Goal: Task Accomplishment & Management: Use online tool/utility

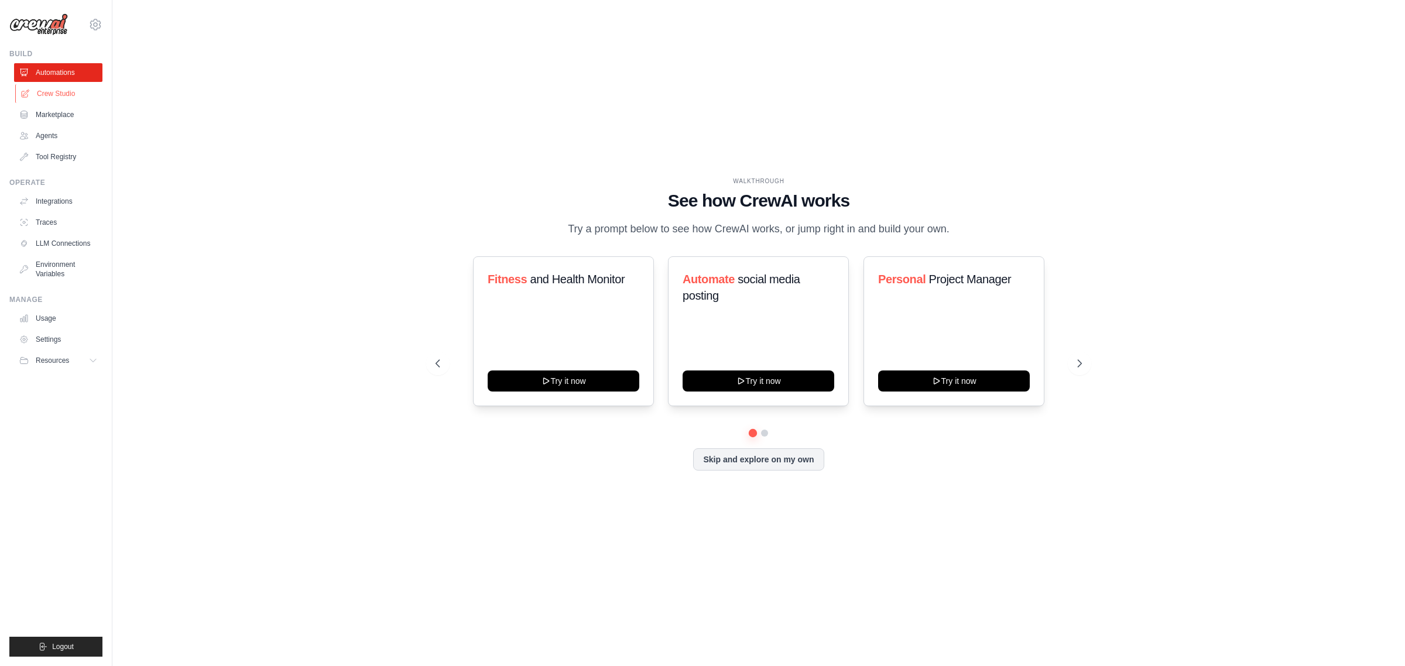
click at [80, 94] on link "Crew Studio" at bounding box center [59, 93] width 88 height 19
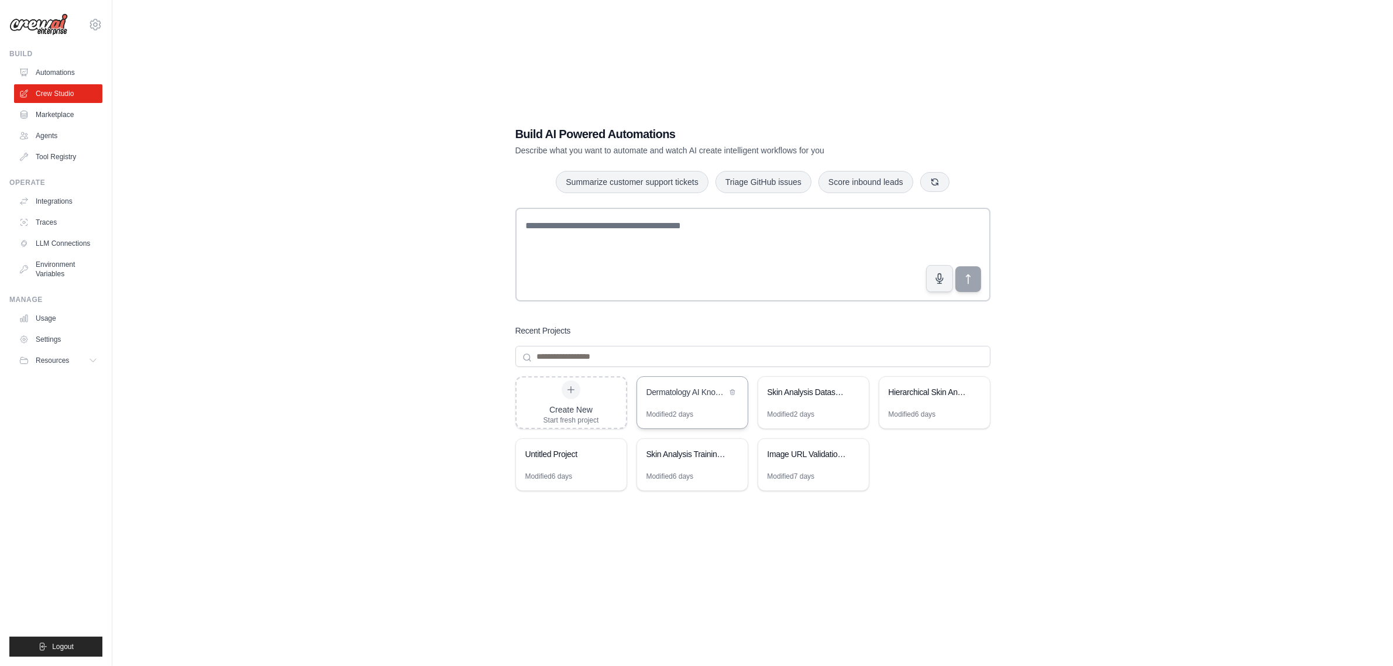
click at [734, 413] on div "Modified 2 days" at bounding box center [692, 419] width 111 height 19
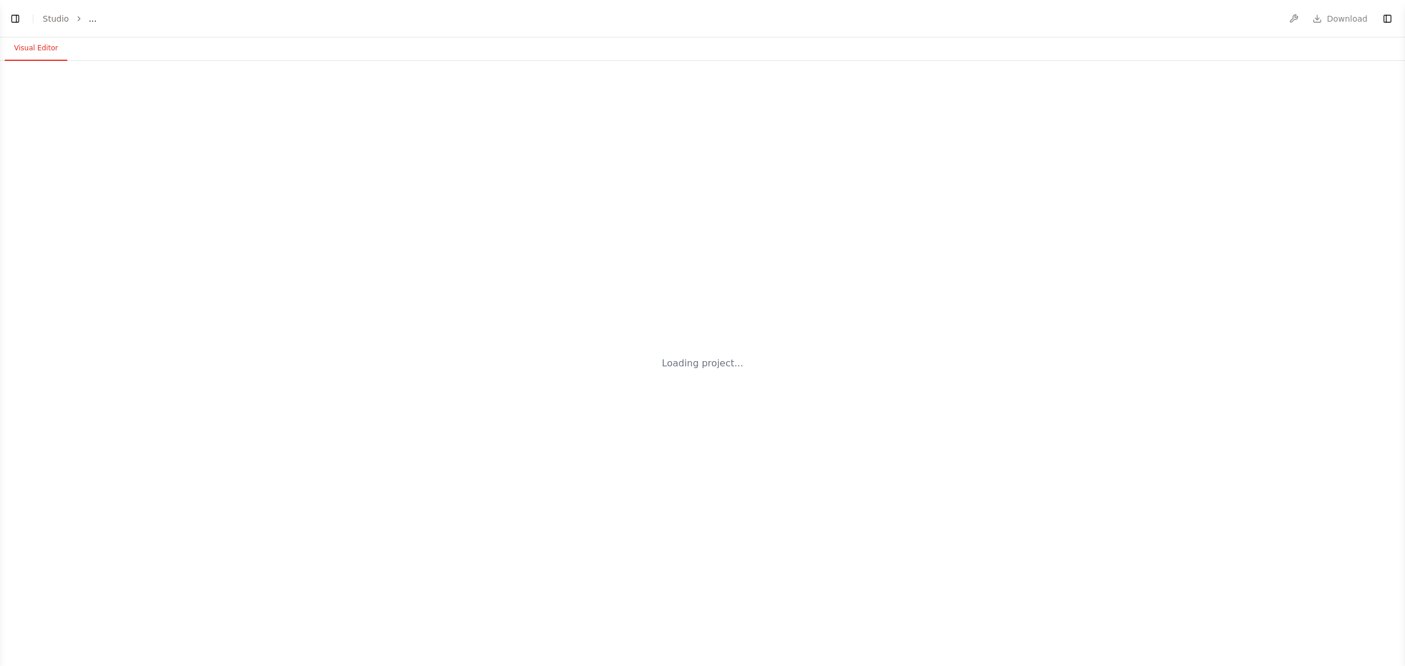
select select "****"
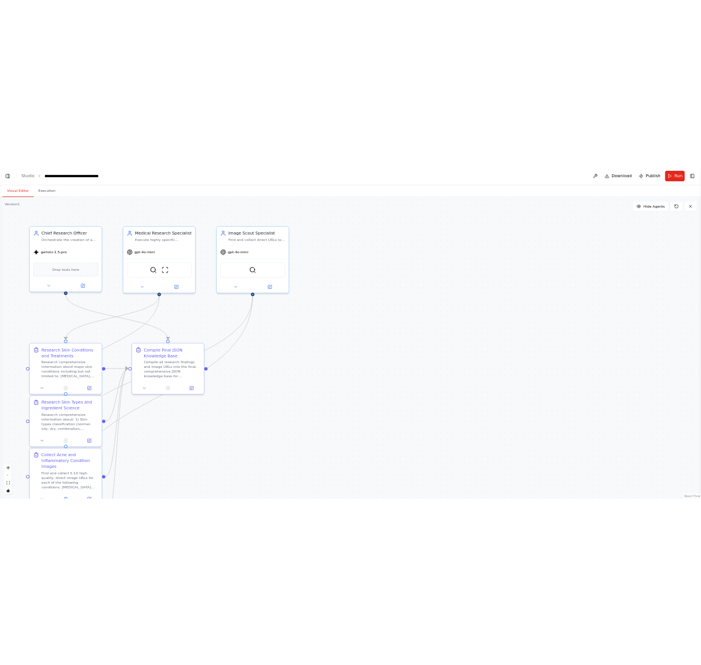
scroll to position [2102, 0]
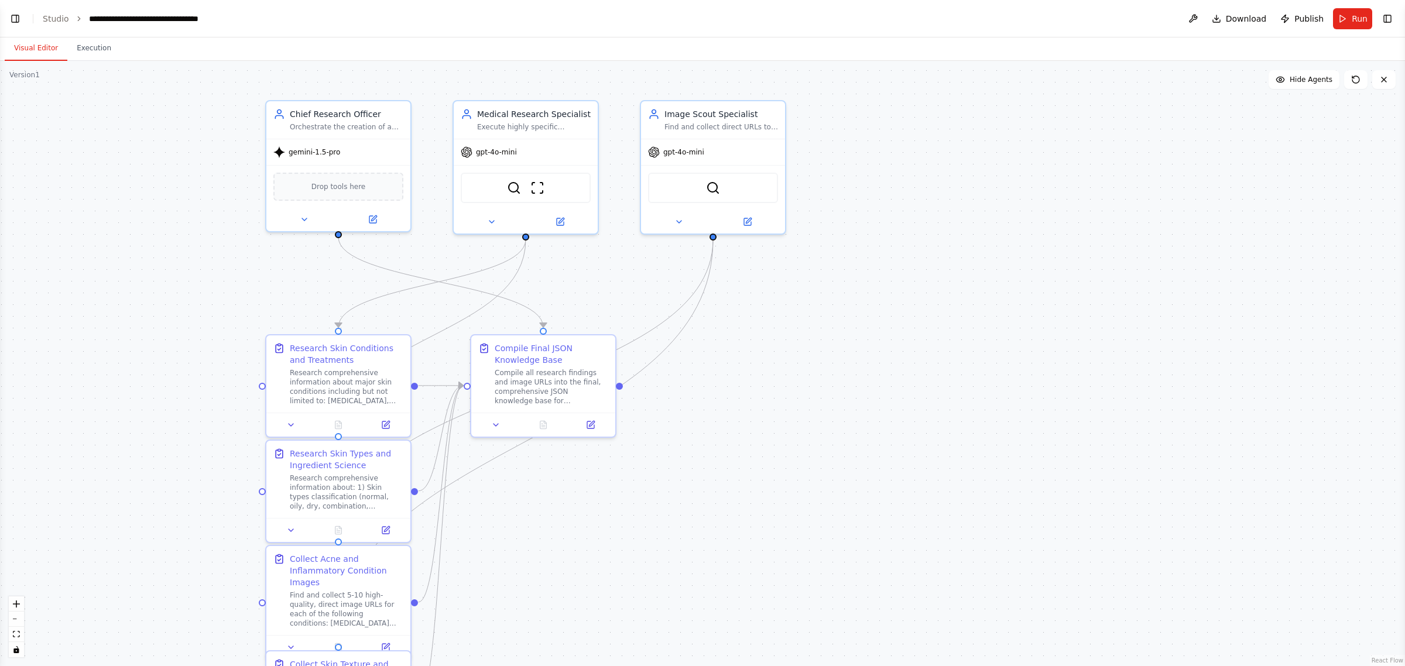
drag, startPoint x: 742, startPoint y: 258, endPoint x: 904, endPoint y: 245, distance: 163.2
click at [946, 238] on div ".deletable-edge-delete-btn { width: 20px; height: 20px; border: 0px solid #ffff…" at bounding box center [702, 363] width 1405 height 605
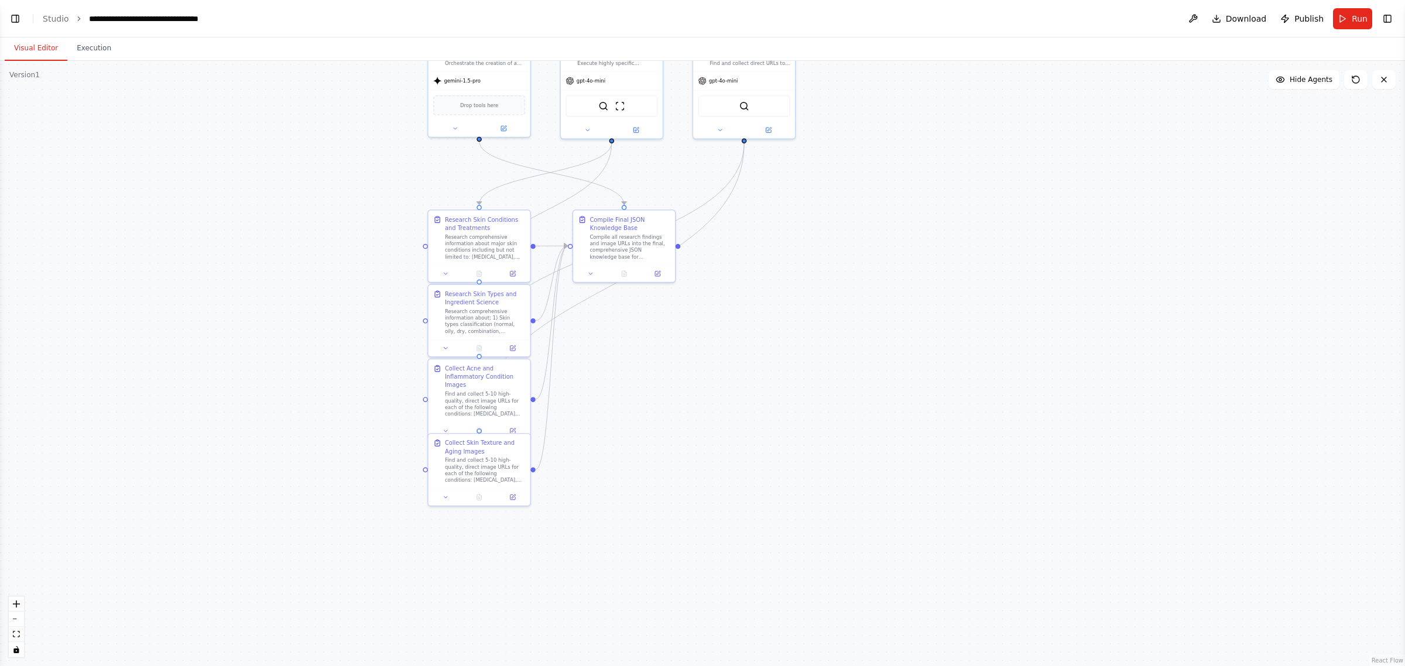
drag, startPoint x: 797, startPoint y: 393, endPoint x: 817, endPoint y: 256, distance: 137.8
click at [817, 256] on div ".deletable-edge-delete-btn { width: 20px; height: 20px; border: 0px solid #ffff…" at bounding box center [702, 363] width 1405 height 605
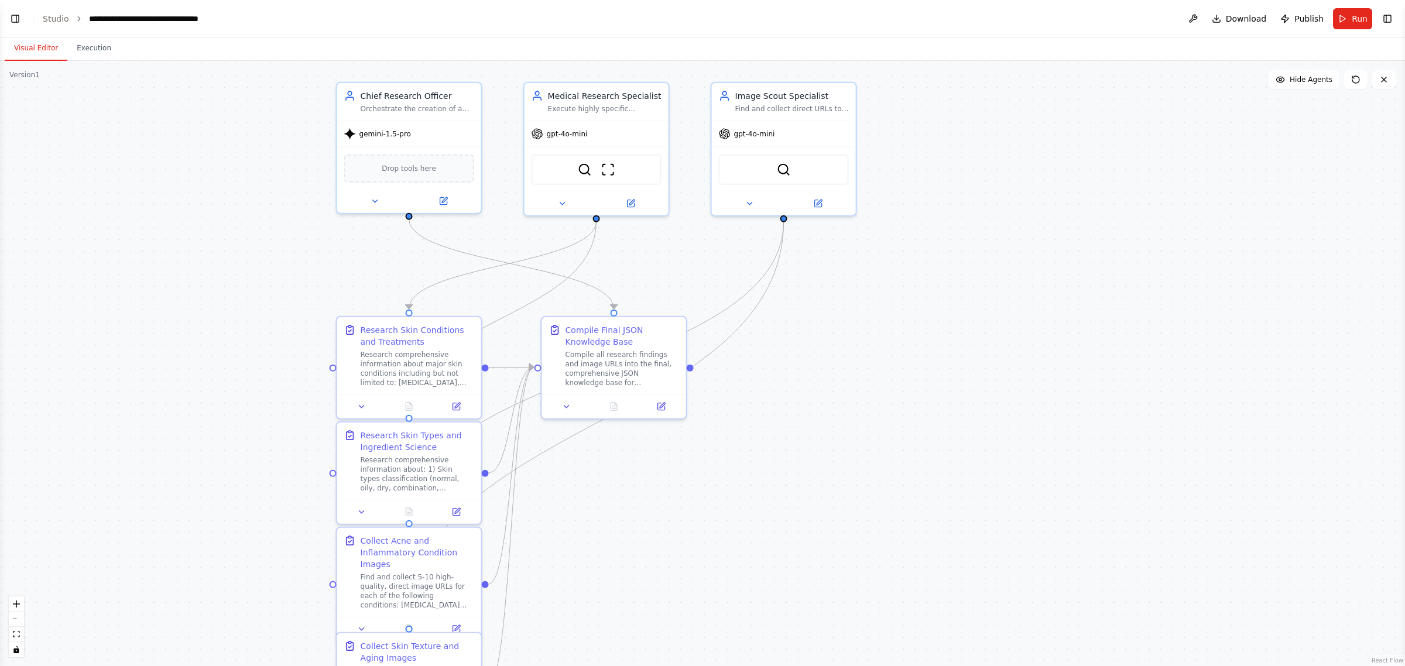
drag, startPoint x: 808, startPoint y: 282, endPoint x: 822, endPoint y: 431, distance: 150.0
click at [822, 431] on div ".deletable-edge-delete-btn { width: 20px; height: 20px; border: 0px solid #ffff…" at bounding box center [702, 363] width 1405 height 605
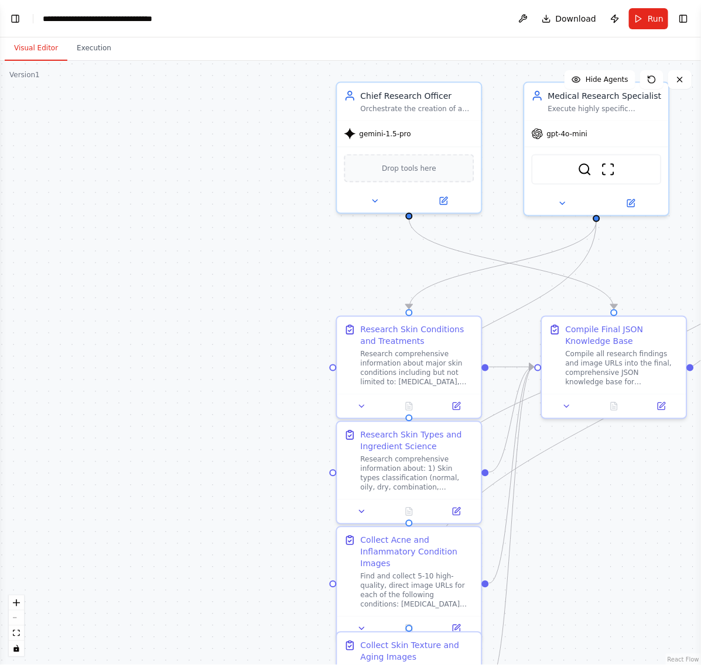
scroll to position [2100, 0]
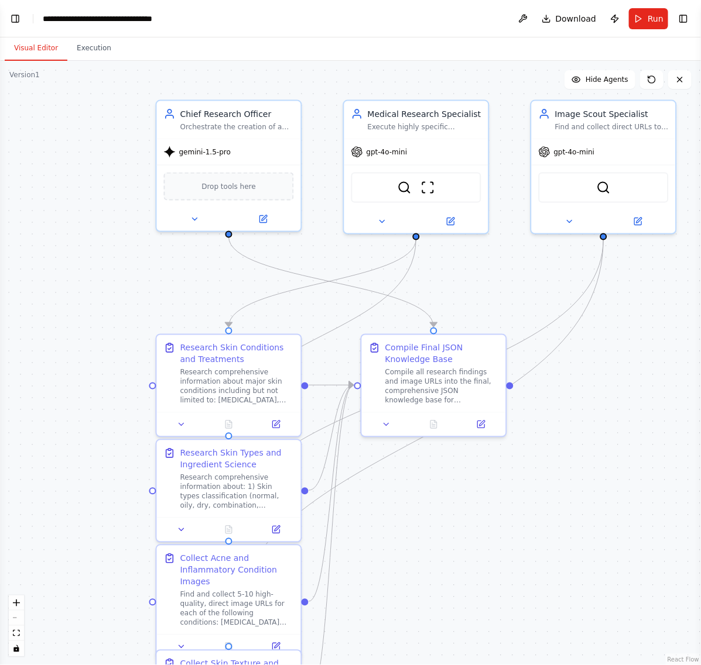
drag, startPoint x: 226, startPoint y: 319, endPoint x: -11, endPoint y: 329, distance: 237.2
click at [0, 329] on html "BETA This AI crew's SOLE MISSION is to create a comprehensive, structured JSON …" at bounding box center [350, 332] width 701 height 665
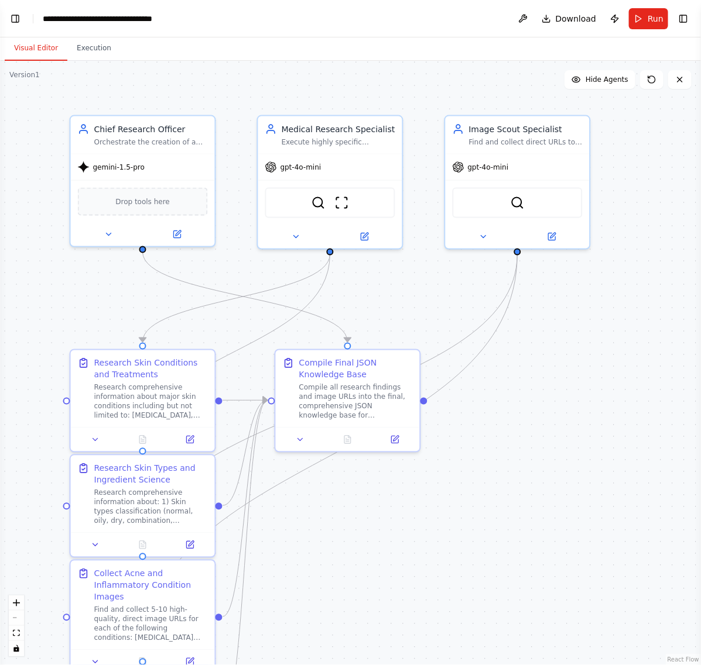
drag, startPoint x: 593, startPoint y: 361, endPoint x: 556, endPoint y: 380, distance: 41.9
click at [556, 380] on div ".deletable-edge-delete-btn { width: 20px; height: 20px; border: 0px solid #ffff…" at bounding box center [350, 363] width 701 height 605
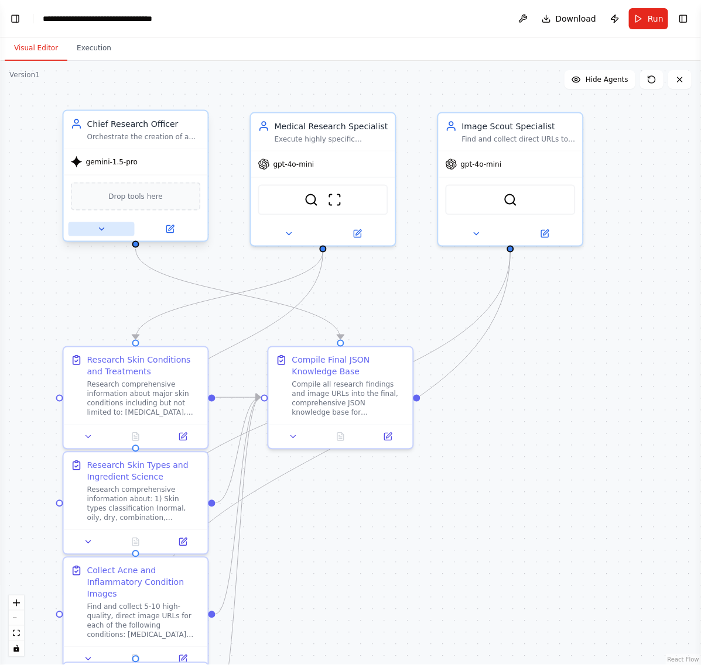
click at [94, 229] on button at bounding box center [101, 229] width 66 height 14
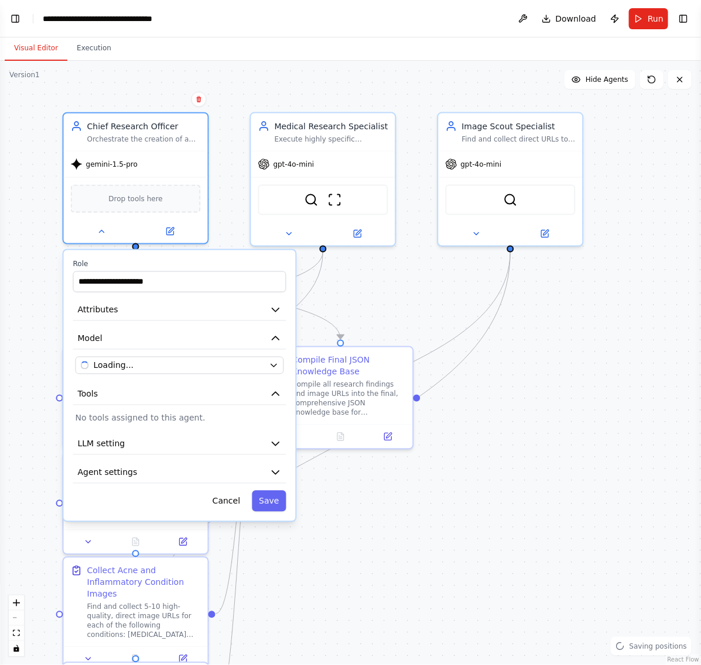
click at [505, 498] on div ".deletable-edge-delete-btn { width: 20px; height: 20px; border: 0px solid #ffff…" at bounding box center [350, 363] width 701 height 605
click at [231, 502] on button "Cancel" at bounding box center [225, 500] width 42 height 21
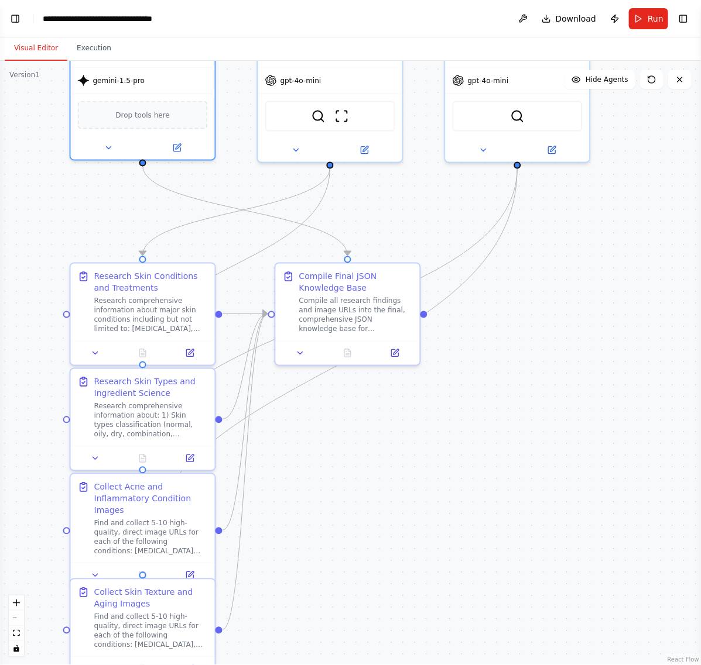
drag, startPoint x: 380, startPoint y: 547, endPoint x: 370, endPoint y: 429, distance: 118.6
click at [389, 447] on div ".deletable-edge-delete-btn { width: 20px; height: 20px; border: 0px solid #ffff…" at bounding box center [350, 363] width 701 height 605
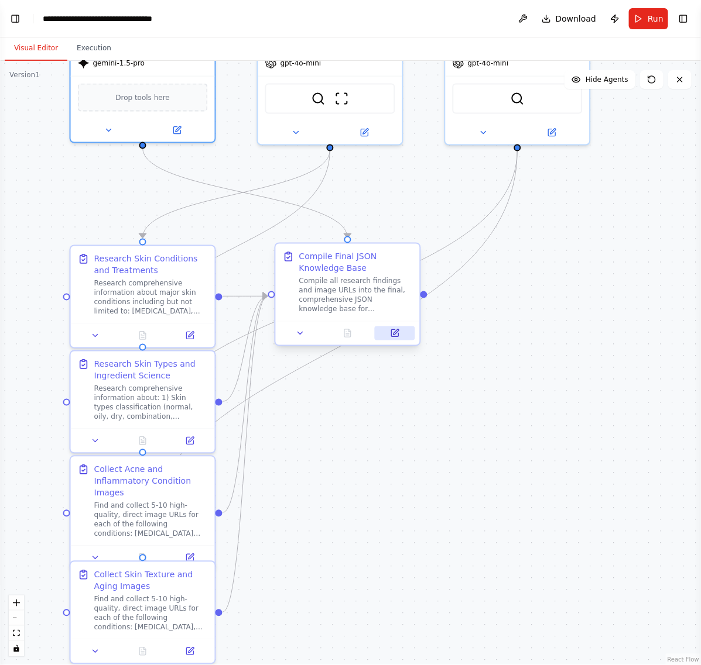
click at [394, 329] on icon at bounding box center [394, 333] width 9 height 9
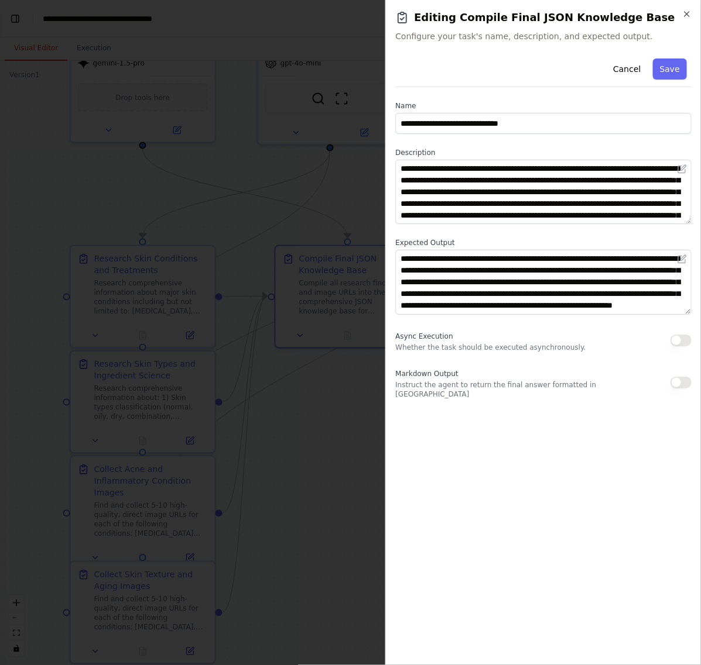
scroll to position [23, 0]
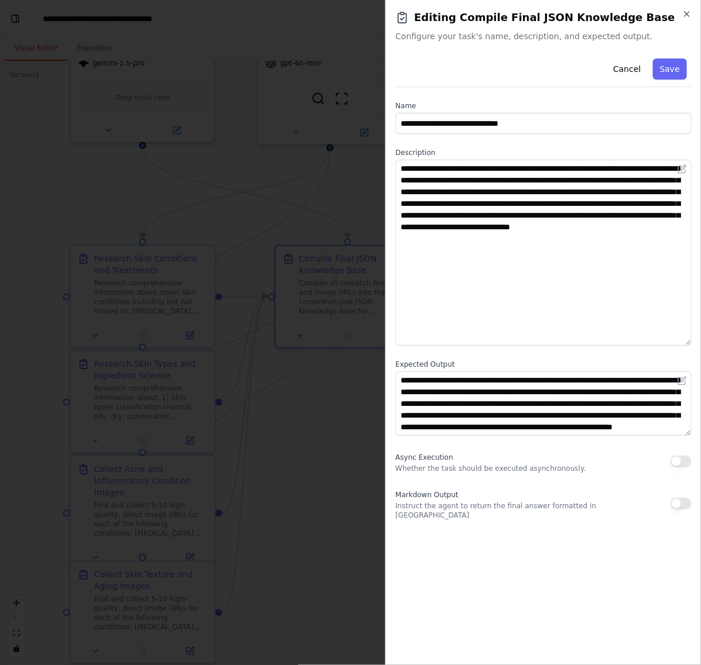
drag, startPoint x: 685, startPoint y: 222, endPoint x: 678, endPoint y: 344, distance: 122.0
click at [678, 344] on textarea "**********" at bounding box center [543, 253] width 296 height 186
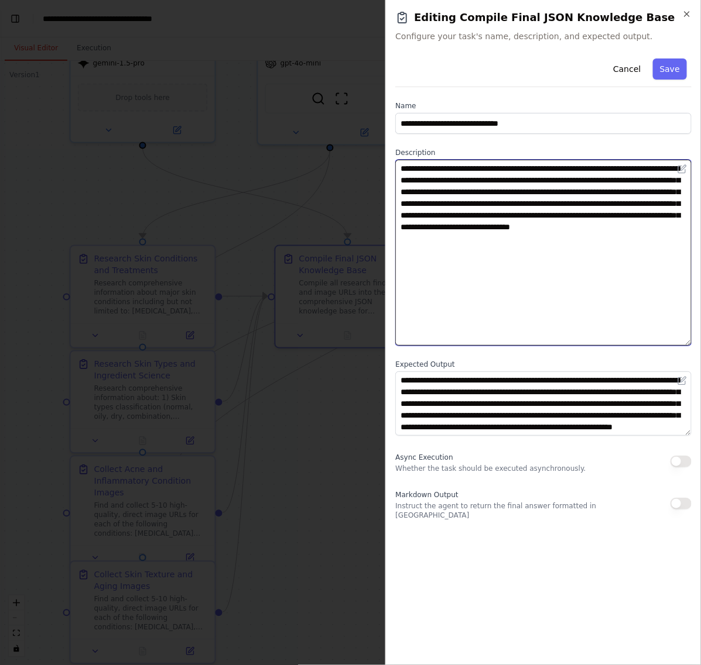
click at [575, 278] on textarea "**********" at bounding box center [543, 253] width 296 height 186
click at [510, 270] on textarea "**********" at bounding box center [543, 253] width 296 height 186
paste textarea "**********"
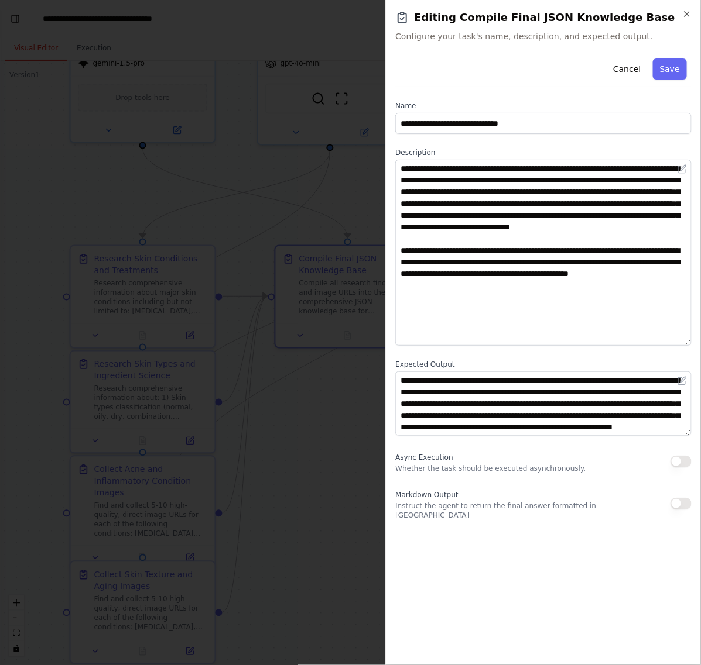
click at [616, 549] on div "**********" at bounding box center [543, 355] width 296 height 602
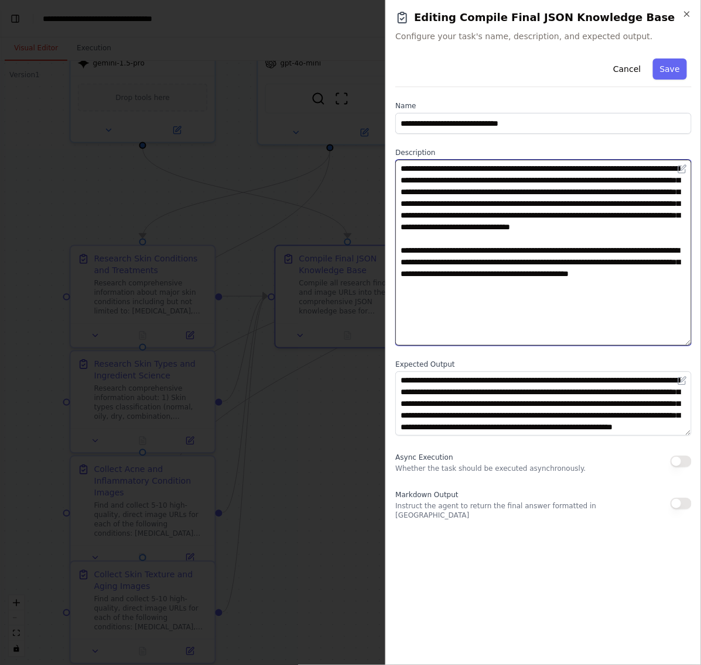
click at [404, 271] on textarea "**********" at bounding box center [543, 253] width 296 height 186
click at [533, 317] on textarea "**********" at bounding box center [543, 253] width 296 height 186
type textarea "**********"
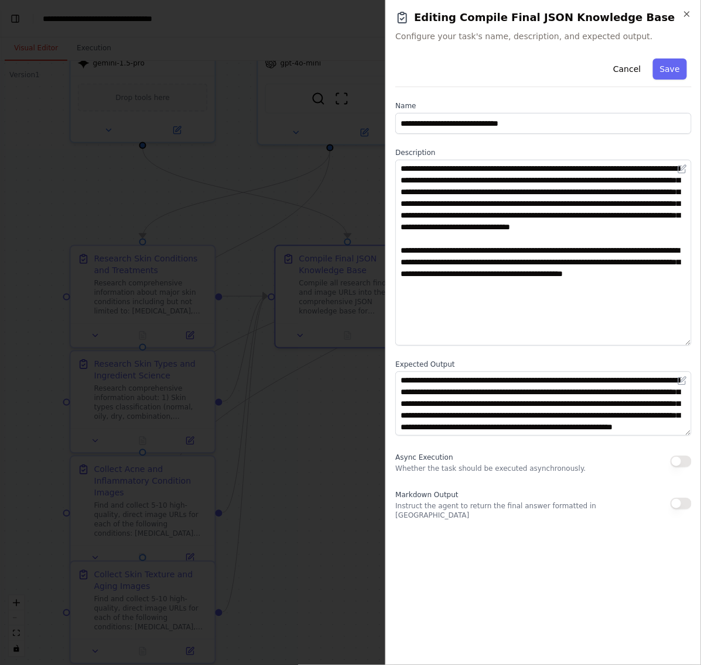
click at [525, 597] on div "**********" at bounding box center [543, 355] width 296 height 602
click at [229, 582] on div at bounding box center [350, 332] width 701 height 665
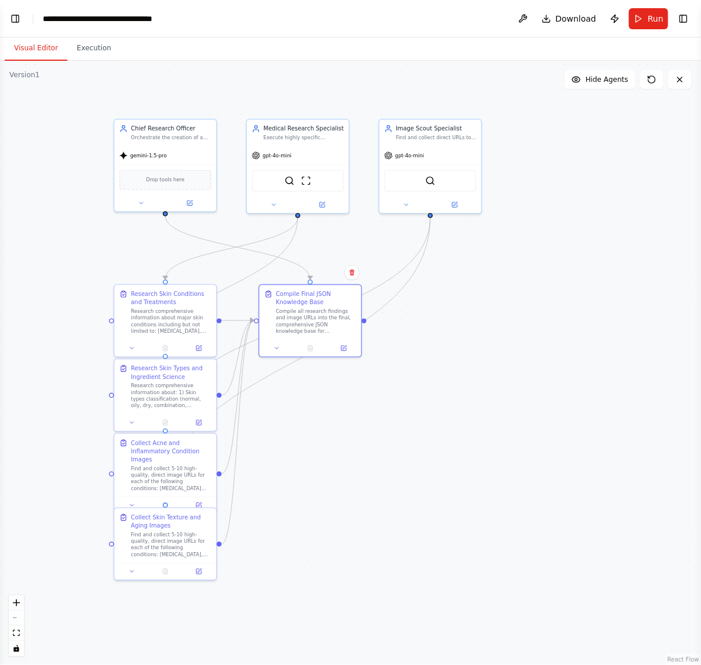
drag, startPoint x: 559, startPoint y: 393, endPoint x: 448, endPoint y: 370, distance: 114.1
click at [448, 370] on div ".deletable-edge-delete-btn { width: 20px; height: 20px; border: 0px solid #ffff…" at bounding box center [350, 363] width 701 height 605
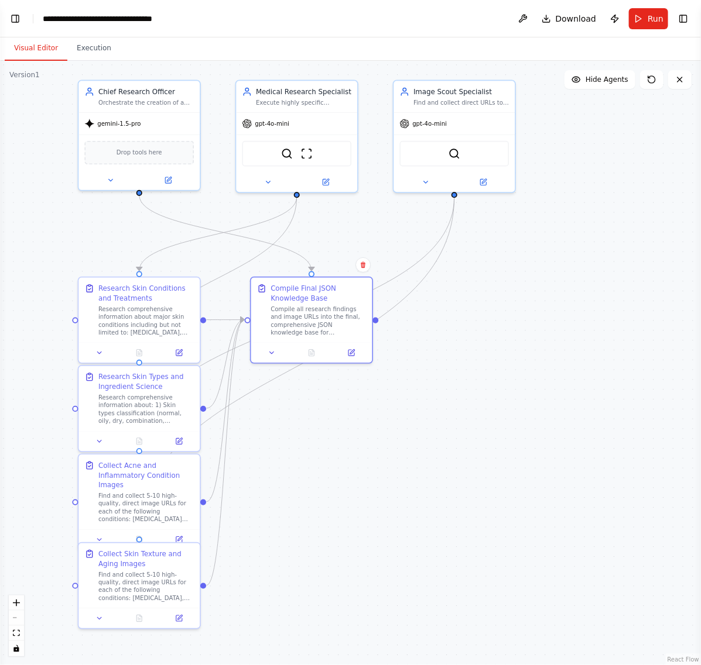
drag, startPoint x: 527, startPoint y: 364, endPoint x: 566, endPoint y: 382, distance: 43.0
click at [566, 382] on div ".deletable-edge-delete-btn { width: 20px; height: 20px; border: 0px solid #ffff…" at bounding box center [350, 363] width 701 height 605
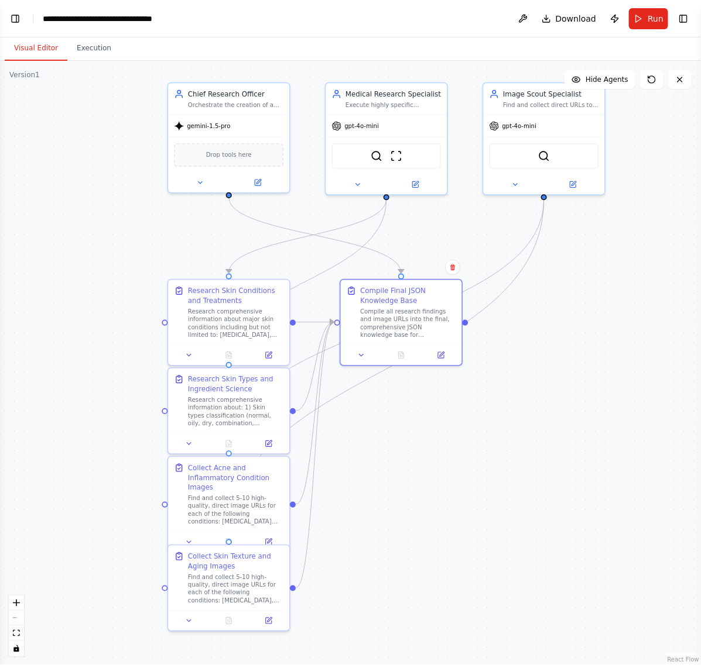
drag, startPoint x: 73, startPoint y: 249, endPoint x: 150, endPoint y: 249, distance: 76.7
click at [150, 249] on div ".deletable-edge-delete-btn { width: 20px; height: 20px; border: 0px solid #ffff…" at bounding box center [350, 363] width 701 height 605
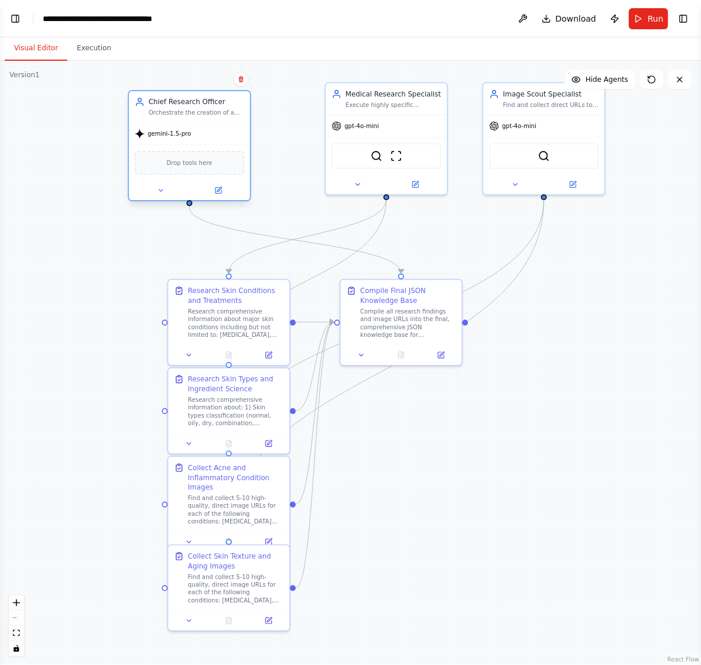
drag, startPoint x: 245, startPoint y: 126, endPoint x: 209, endPoint y: 140, distance: 38.4
click at [209, 140] on div "gemini-1.5-pro" at bounding box center [189, 134] width 121 height 22
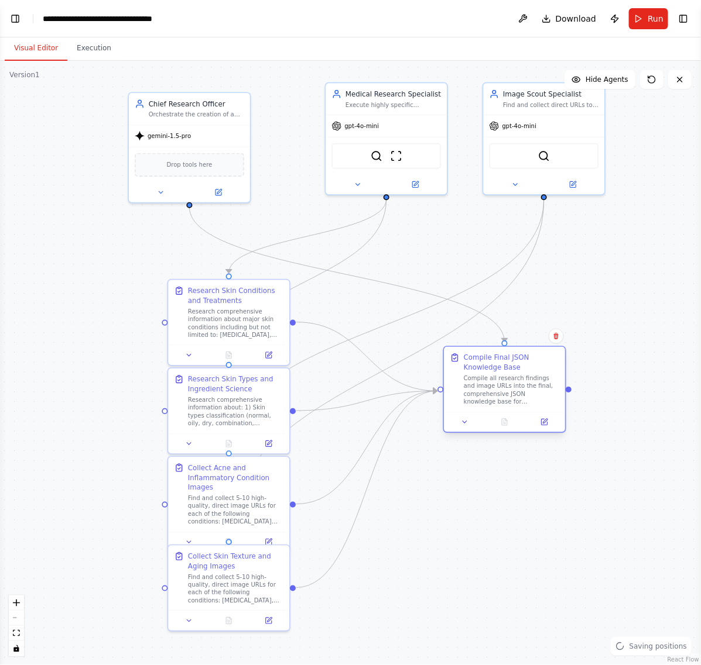
drag, startPoint x: 404, startPoint y: 311, endPoint x: 510, endPoint y: 381, distance: 126.6
click at [510, 381] on div "Compile all research findings and image URLs into the final, comprehensive JSON…" at bounding box center [511, 391] width 95 height 32
click at [81, 249] on div ".deletable-edge-delete-btn { width: 20px; height: 20px; border: 0px solid #ffff…" at bounding box center [350, 363] width 701 height 605
click at [12, 15] on button "Toggle Left Sidebar" at bounding box center [15, 19] width 16 height 16
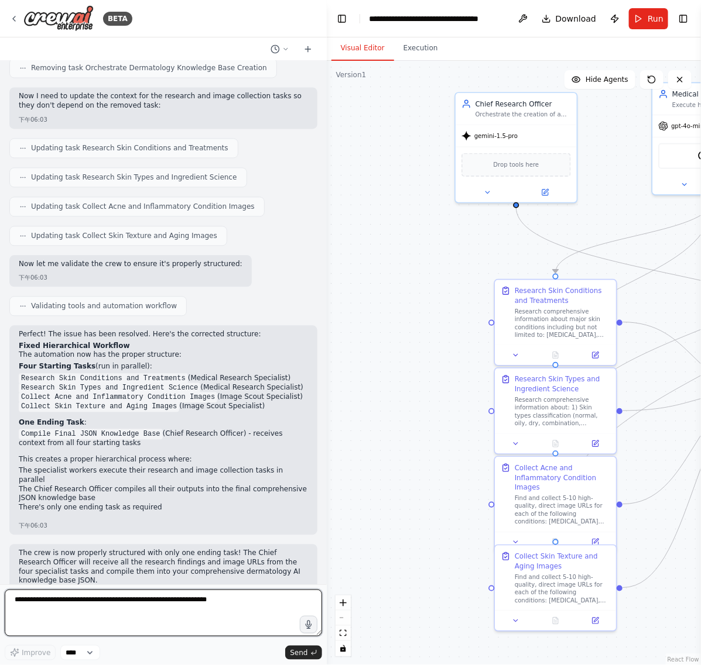
click at [53, 613] on textarea at bounding box center [163, 613] width 317 height 47
click at [129, 606] on textarea "**********" at bounding box center [163, 613] width 317 height 47
paste textarea "**********"
click at [29, 623] on textarea "**********" at bounding box center [163, 613] width 317 height 47
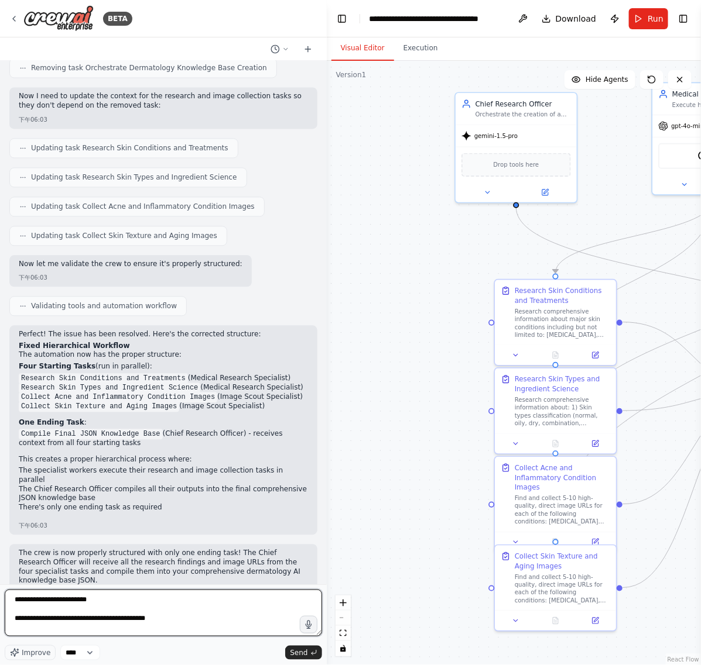
click at [31, 630] on textarea "**********" at bounding box center [163, 613] width 317 height 47
paste textarea "**********"
click at [54, 631] on textarea "**********" at bounding box center [163, 613] width 317 height 47
paste textarea "**********"
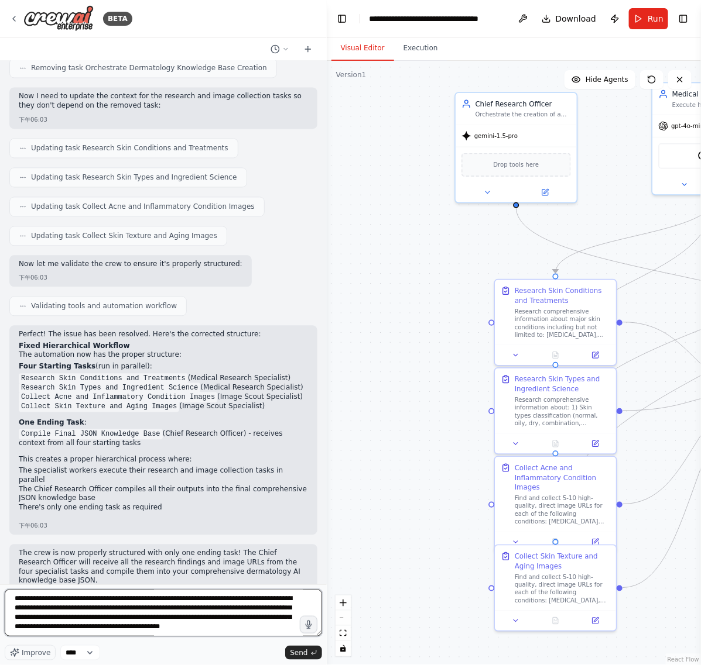
scroll to position [277, 0]
click at [53, 636] on textarea at bounding box center [163, 613] width 317 height 47
paste textarea "**********"
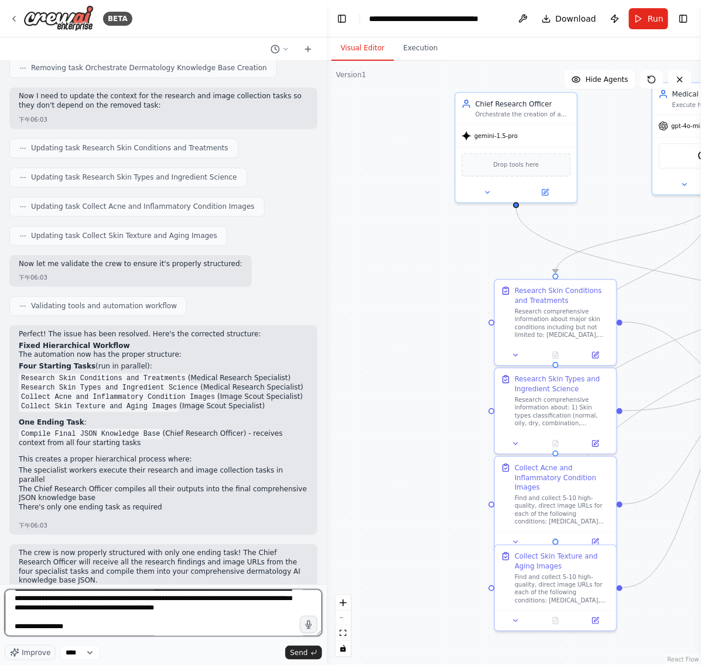
scroll to position [287, 0]
click at [112, 625] on textarea at bounding box center [163, 613] width 317 height 47
paste textarea "**********"
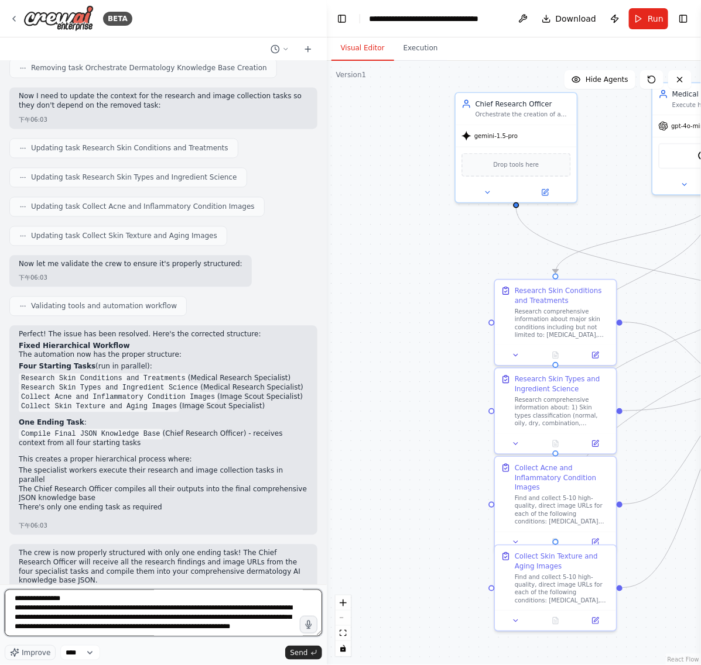
scroll to position [314, 0]
type textarea "**********"
click at [291, 655] on span "Send" at bounding box center [299, 652] width 18 height 9
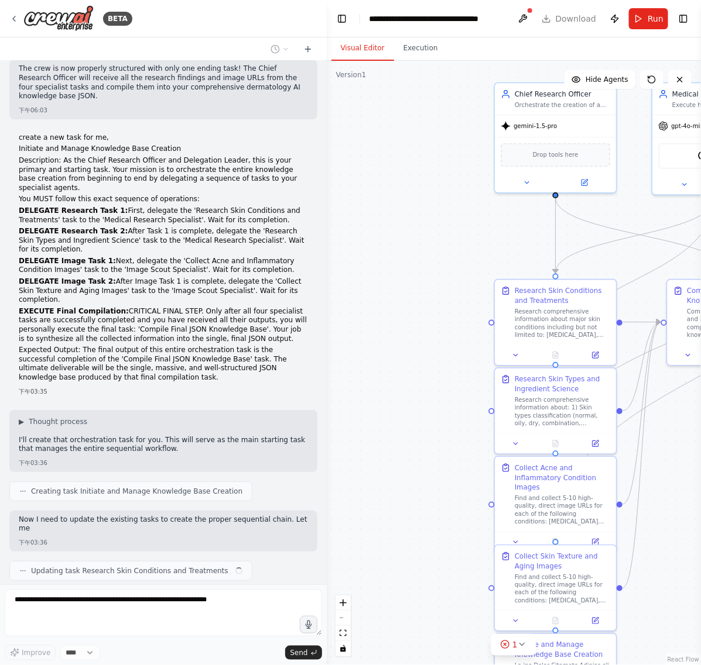
scroll to position [2594, 0]
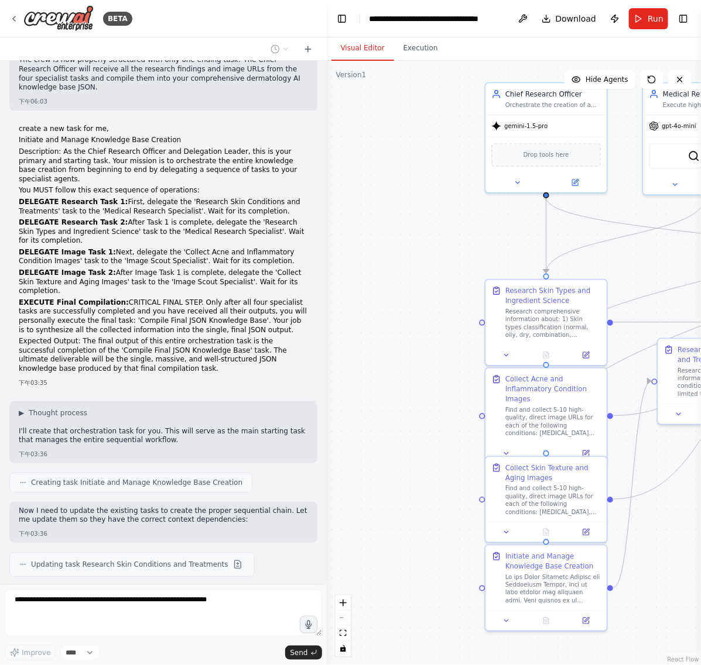
drag, startPoint x: 423, startPoint y: 246, endPoint x: 241, endPoint y: 222, distance: 184.1
click at [242, 222] on div "BETA This AI crew's SOLE MISSION is to create a comprehensive, structured JSON …" at bounding box center [350, 332] width 701 height 665
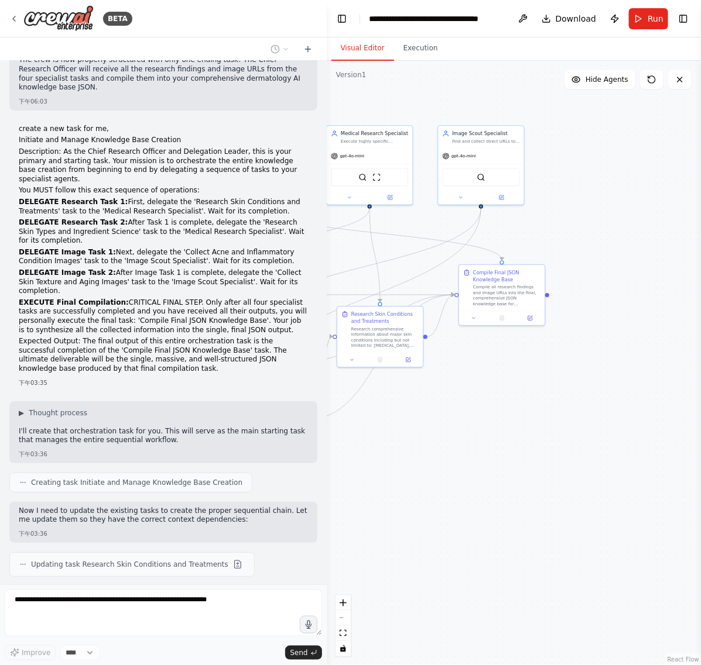
drag, startPoint x: 550, startPoint y: 483, endPoint x: 451, endPoint y: 438, distance: 109.5
click at [451, 438] on div ".deletable-edge-delete-btn { width: 20px; height: 20px; border: 0px solid #ffff…" at bounding box center [514, 363] width 374 height 605
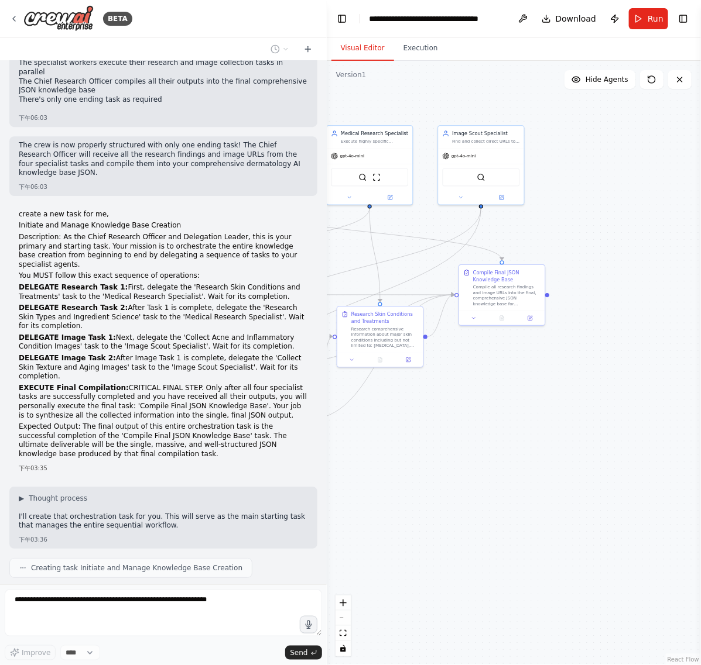
scroll to position [2482, 0]
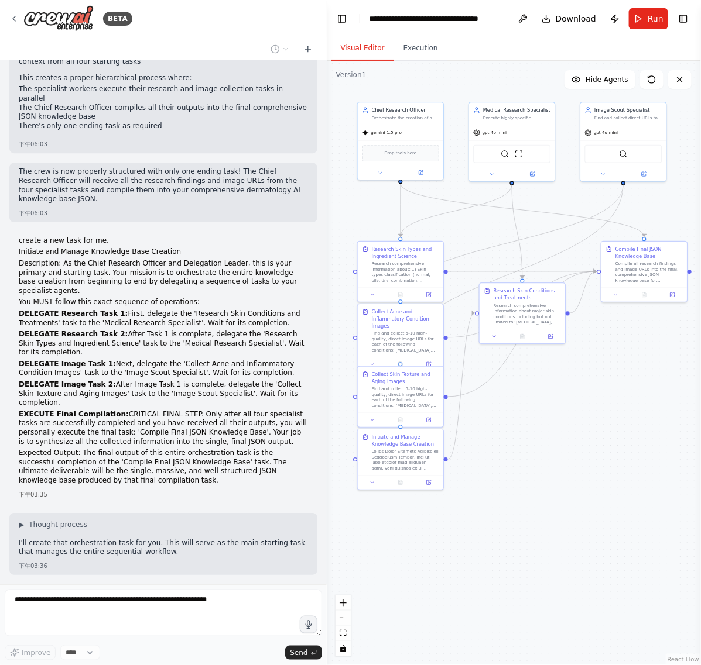
drag, startPoint x: 433, startPoint y: 455, endPoint x: 575, endPoint y: 432, distance: 144.1
click at [575, 432] on div ".deletable-edge-delete-btn { width: 20px; height: 20px; border: 0px solid #ffff…" at bounding box center [514, 363] width 374 height 605
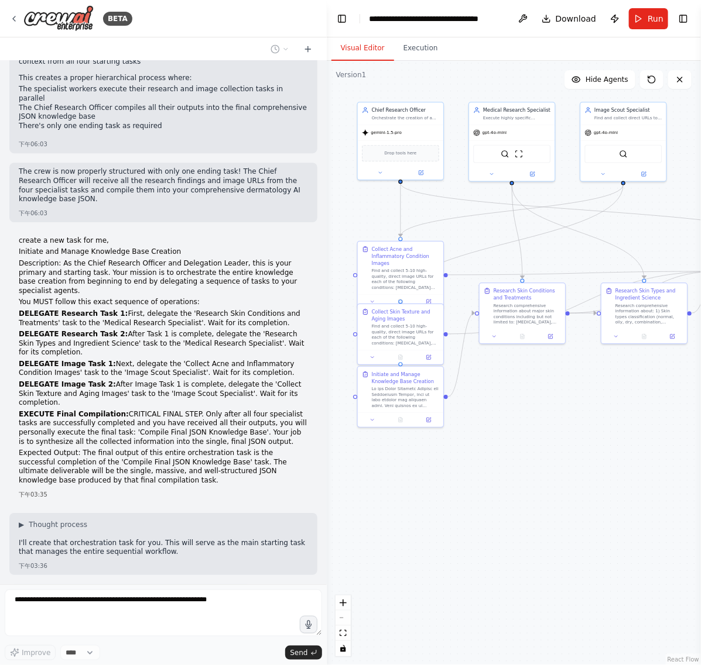
scroll to position [2663, 0]
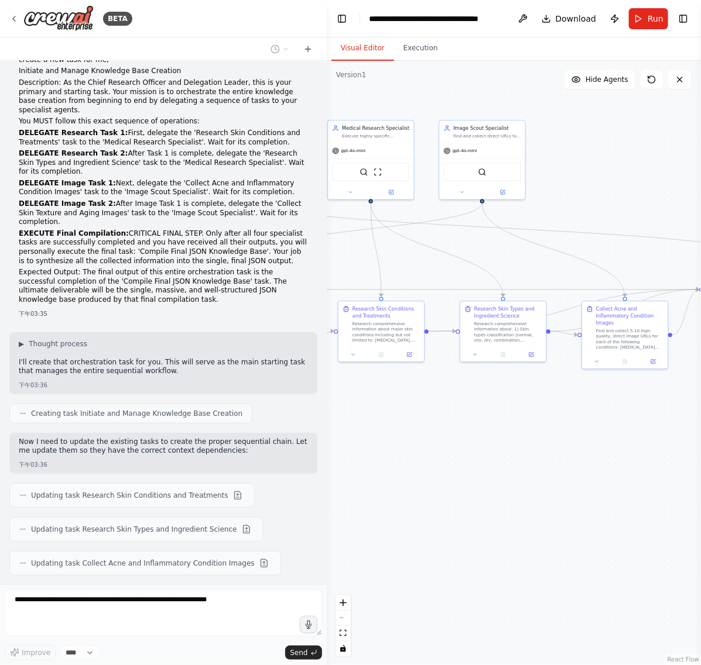
drag, startPoint x: 618, startPoint y: 476, endPoint x: 478, endPoint y: 498, distance: 141.6
click at [478, 498] on div ".deletable-edge-delete-btn { width: 20px; height: 20px; border: 0px solid #ffff…" at bounding box center [514, 363] width 374 height 605
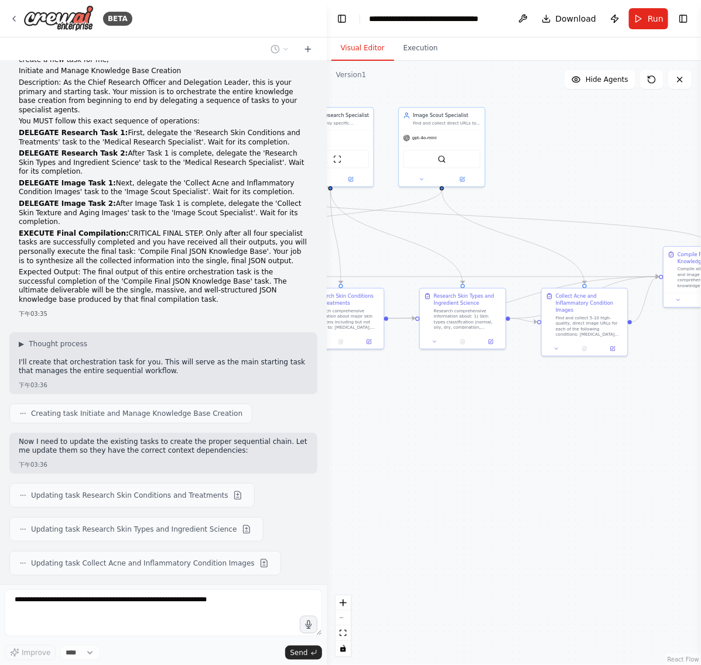
drag, startPoint x: 478, startPoint y: 493, endPoint x: 645, endPoint y: 507, distance: 167.4
click at [420, 475] on div ".deletable-edge-delete-btn { width: 20px; height: 20px; border: 0px solid #ffff…" at bounding box center [514, 363] width 374 height 605
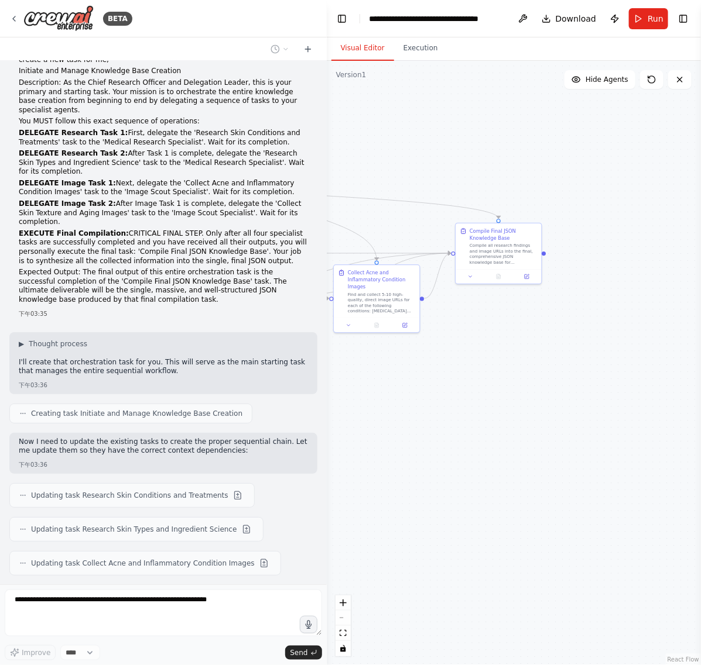
drag, startPoint x: 655, startPoint y: 508, endPoint x: 486, endPoint y: 487, distance: 171.0
click at [467, 489] on div ".deletable-edge-delete-btn { width: 20px; height: 20px; border: 0px solid #ffff…" at bounding box center [514, 363] width 374 height 605
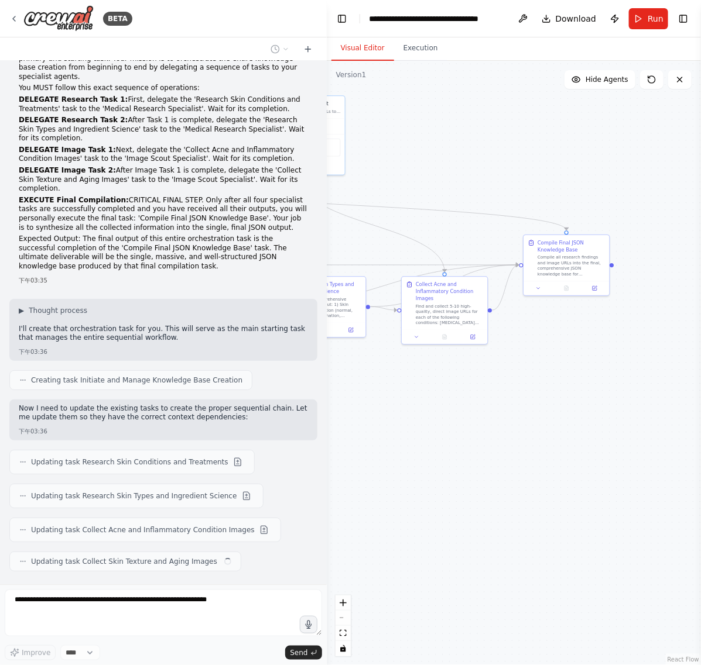
drag, startPoint x: 447, startPoint y: 460, endPoint x: 585, endPoint y: 483, distance: 140.6
click at [585, 483] on div ".deletable-edge-delete-btn { width: 20px; height: 20px; border: 0px solid #ffff…" at bounding box center [514, 363] width 374 height 605
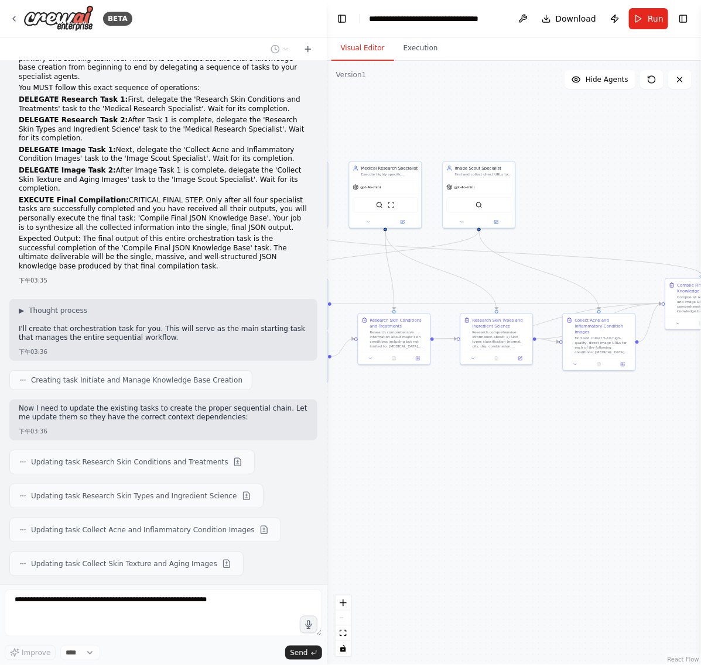
drag, startPoint x: 426, startPoint y: 454, endPoint x: 518, endPoint y: 452, distance: 91.9
click at [518, 452] on div ".deletable-edge-delete-btn { width: 20px; height: 20px; border: 0px solid #ffff…" at bounding box center [514, 363] width 374 height 605
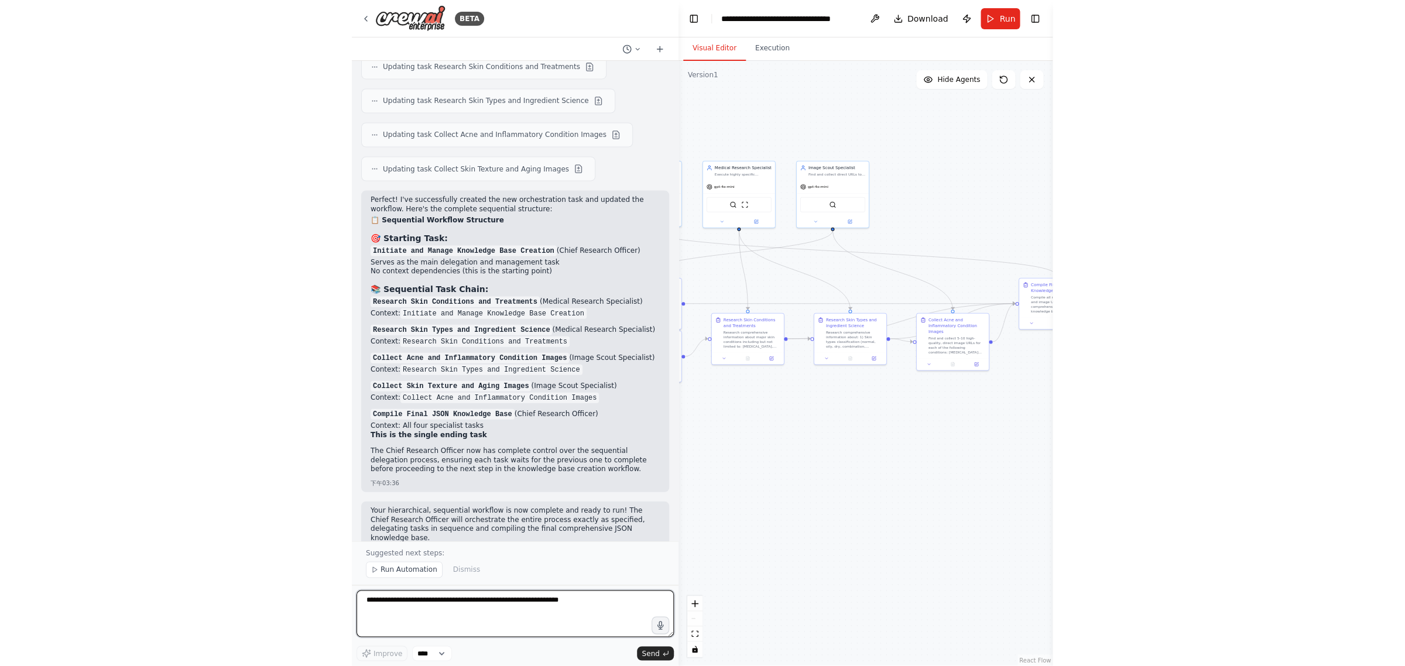
scroll to position [3172, 0]
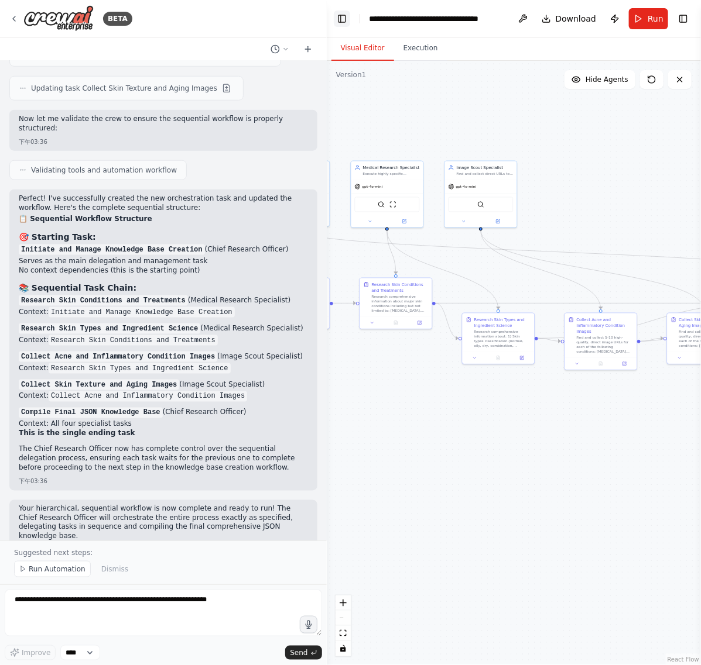
click at [341, 22] on button "Toggle Left Sidebar" at bounding box center [342, 19] width 16 height 16
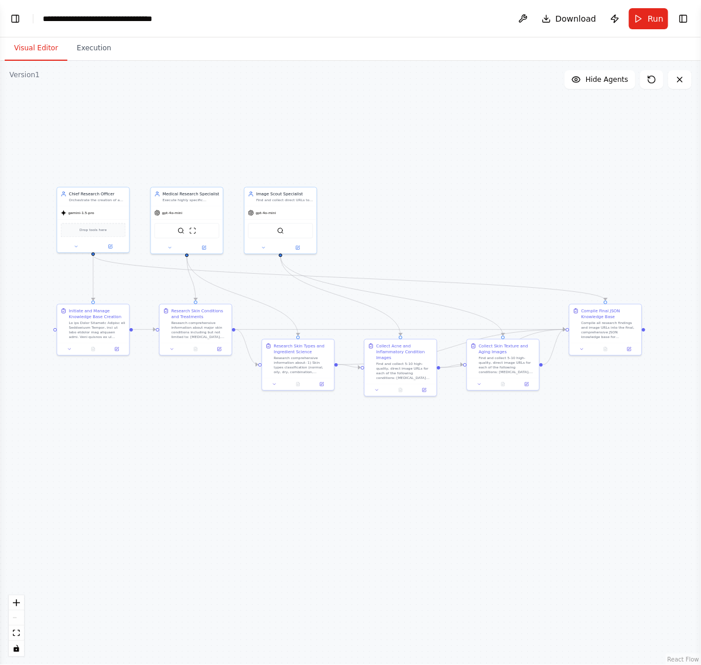
drag, startPoint x: 219, startPoint y: 445, endPoint x: 353, endPoint y: 467, distance: 135.3
click at [353, 467] on div ".deletable-edge-delete-btn { width: 20px; height: 20px; border: 0px solid #ffff…" at bounding box center [350, 363] width 701 height 605
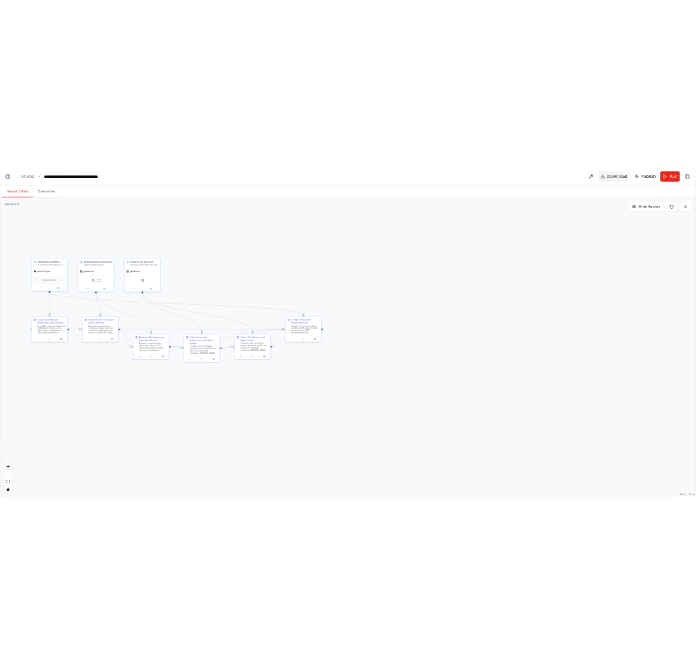
scroll to position [3145, 0]
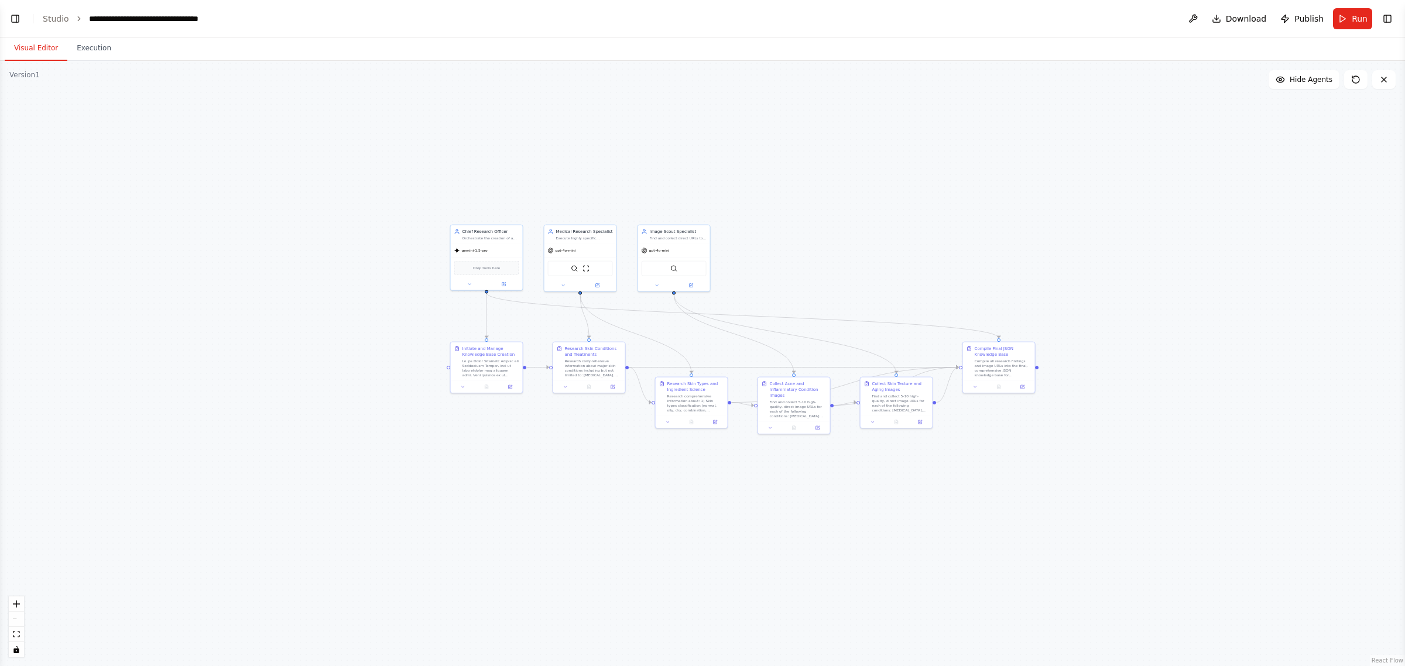
drag, startPoint x: 633, startPoint y: 195, endPoint x: 1014, endPoint y: 246, distance: 384.4
click at [1029, 237] on div ".deletable-edge-delete-btn { width: 20px; height: 20px; border: 0px solid #ffff…" at bounding box center [702, 363] width 1405 height 605
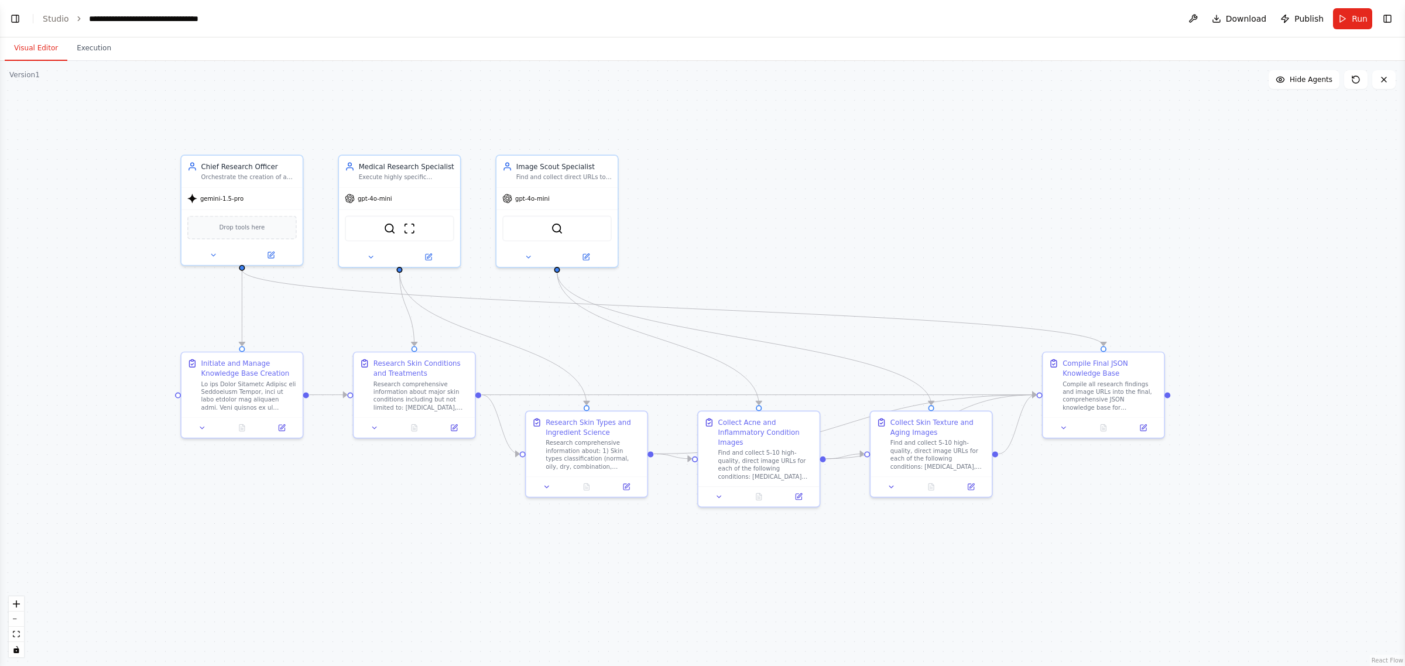
drag, startPoint x: 958, startPoint y: 211, endPoint x: 978, endPoint y: 196, distance: 24.7
click at [978, 196] on div ".deletable-edge-delete-btn { width: 20px; height: 20px; border: 0px solid #ffff…" at bounding box center [702, 363] width 1405 height 605
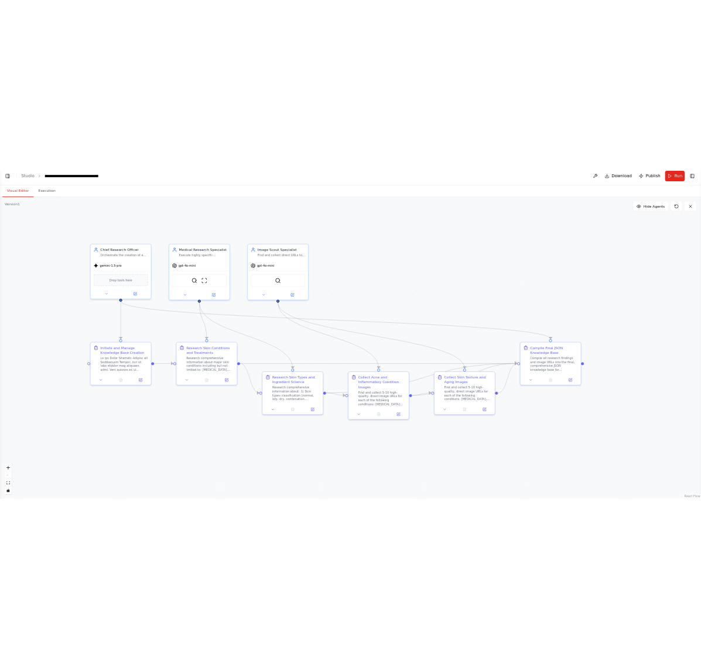
scroll to position [3172, 0]
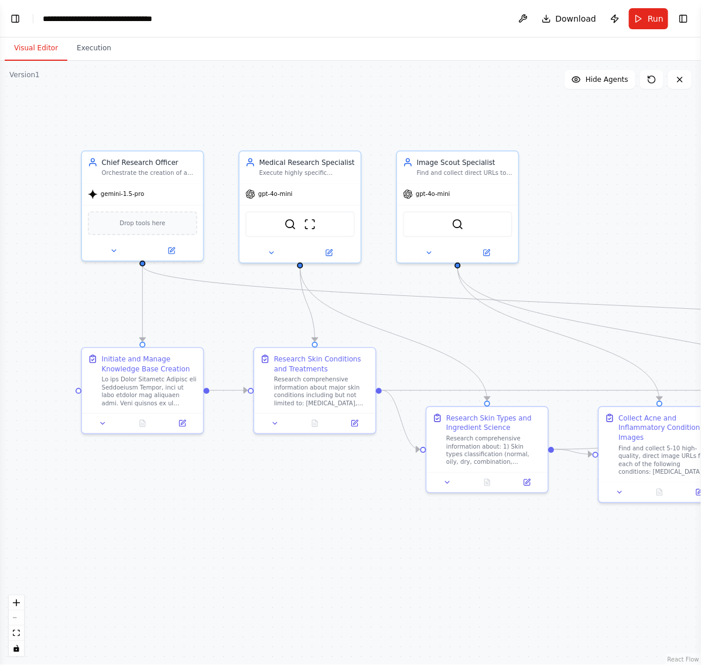
drag, startPoint x: 373, startPoint y: 108, endPoint x: 273, endPoint y: 104, distance: 99.6
click at [273, 104] on div ".deletable-edge-delete-btn { width: 20px; height: 20px; border: 0px solid #ffff…" at bounding box center [350, 363] width 701 height 605
click at [309, 191] on div "gpt-4o-mini" at bounding box center [299, 192] width 121 height 22
click at [278, 250] on button at bounding box center [271, 251] width 56 height 12
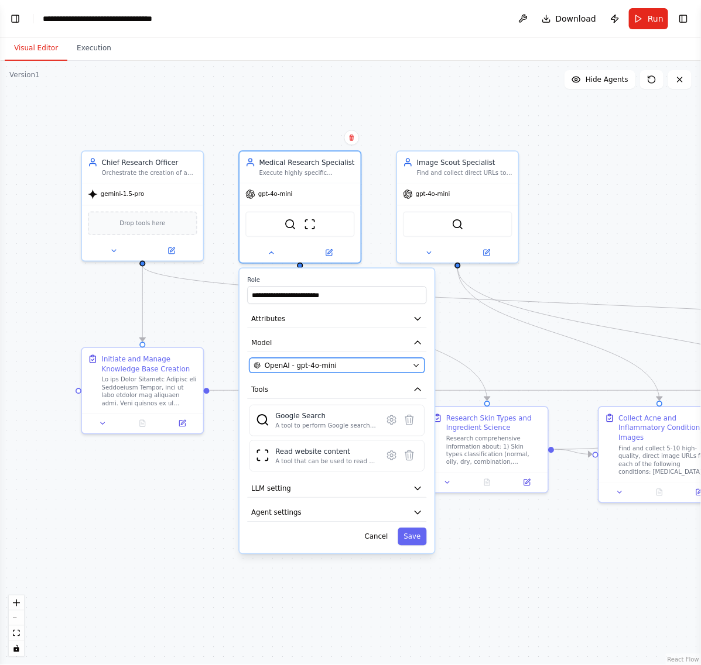
click at [344, 369] on div "OpenAI - gpt-4o-mini" at bounding box center [330, 366] width 155 height 10
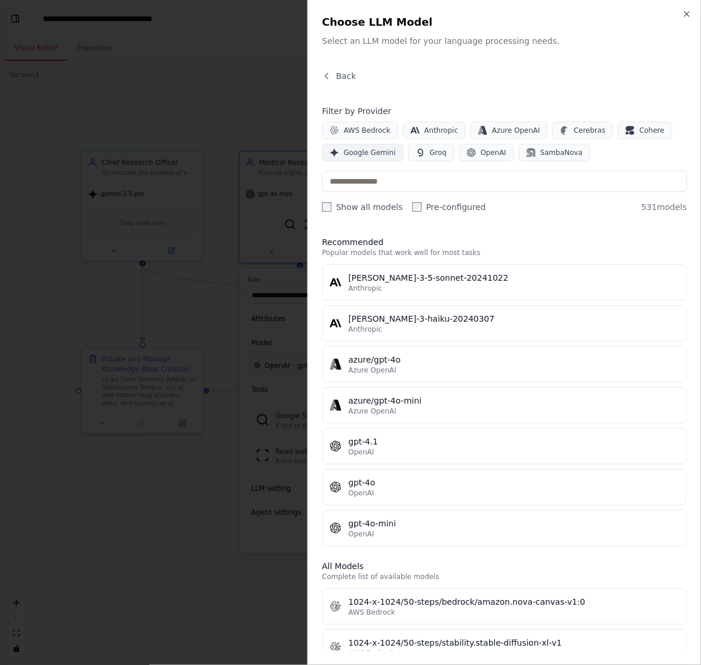
click at [373, 156] on span "Google Gemini" at bounding box center [370, 152] width 52 height 9
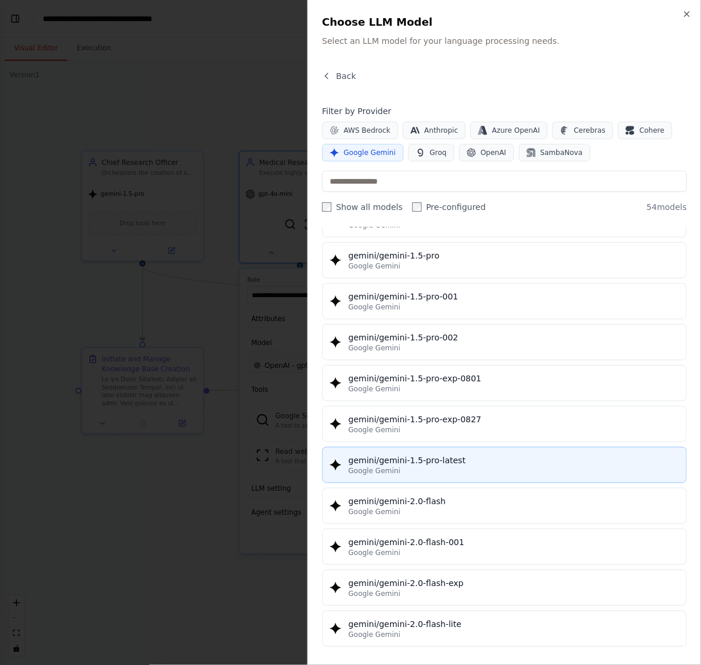
scroll to position [366, 0]
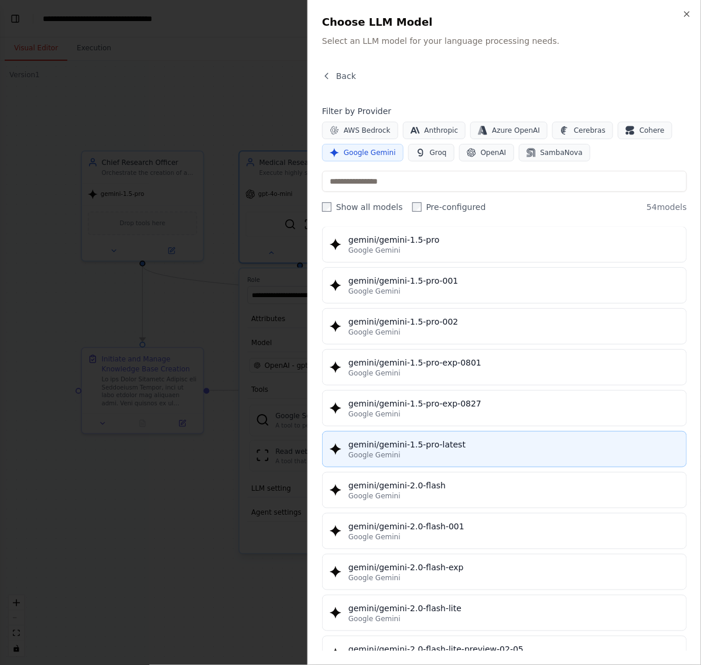
click at [420, 455] on div "Google Gemini" at bounding box center [513, 455] width 331 height 9
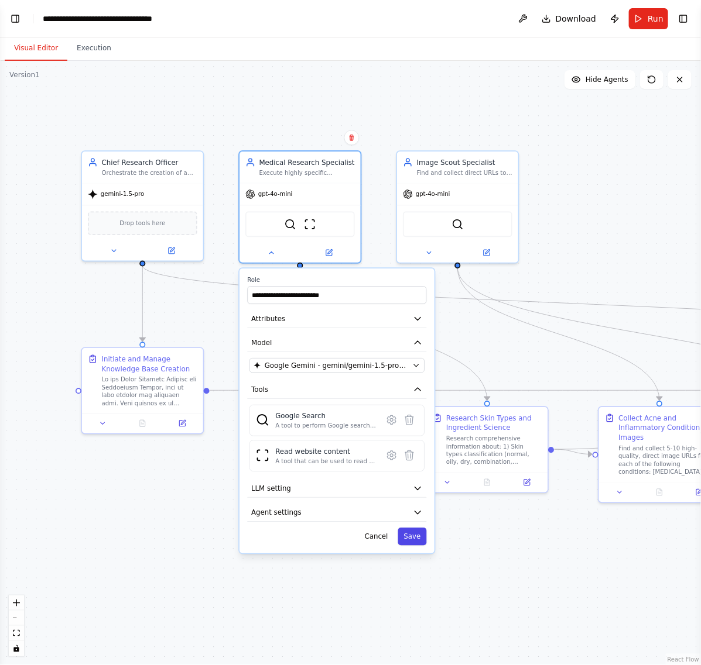
click at [416, 534] on button "Save" at bounding box center [411, 537] width 29 height 18
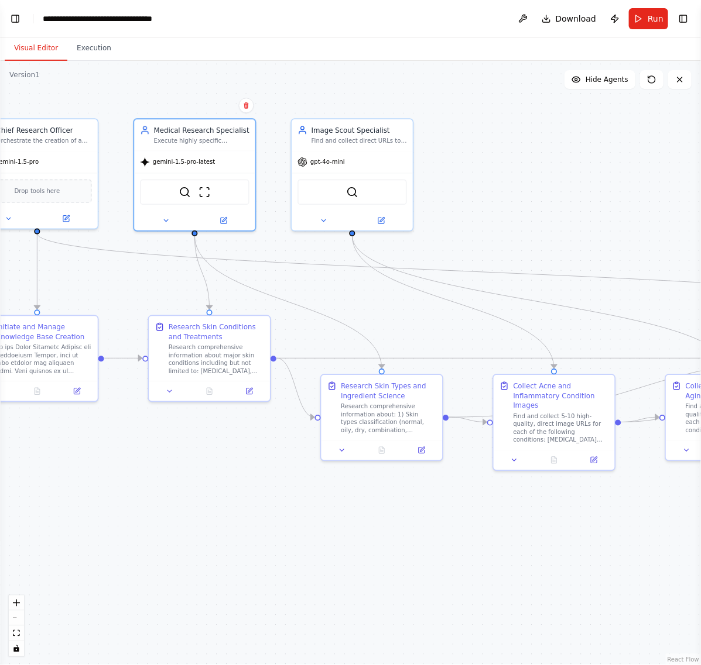
drag, startPoint x: 572, startPoint y: 181, endPoint x: 468, endPoint y: 147, distance: 109.2
click at [468, 147] on div ".deletable-edge-delete-btn { width: 20px; height: 20px; border: 0px solid #ffff…" at bounding box center [350, 363] width 701 height 605
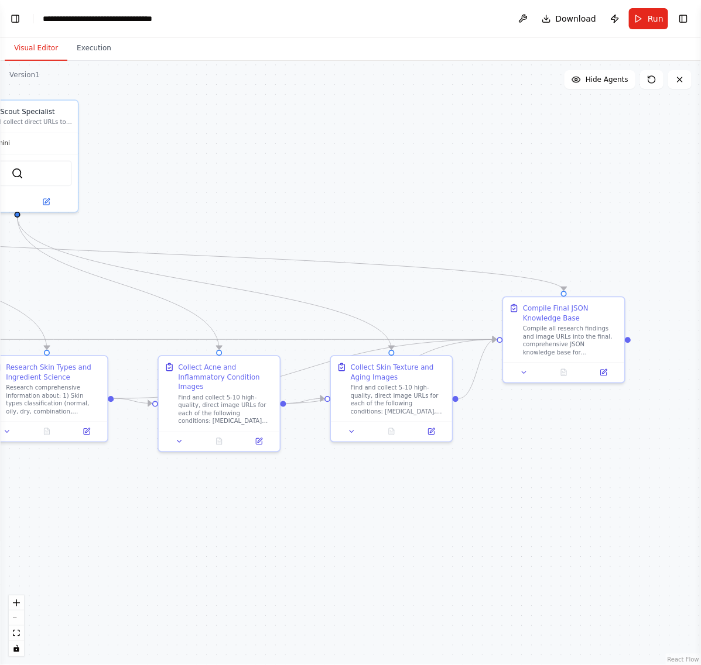
drag, startPoint x: 613, startPoint y: 167, endPoint x: 243, endPoint y: 152, distance: 369.6
click at [243, 152] on div ".deletable-edge-delete-btn { width: 20px; height: 20px; border: 0px solid #ffff…" at bounding box center [350, 363] width 701 height 605
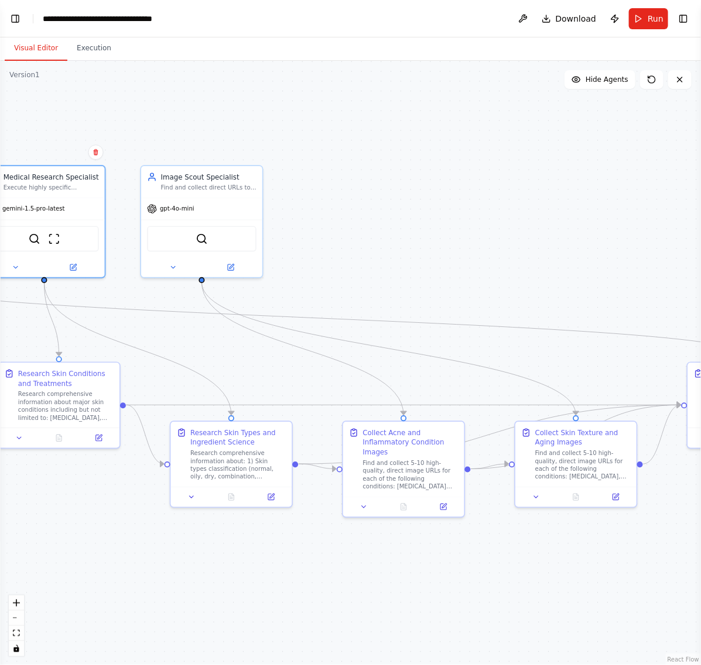
drag, startPoint x: 392, startPoint y: 145, endPoint x: 609, endPoint y: 210, distance: 226.5
click at [609, 210] on div ".deletable-edge-delete-btn { width: 20px; height: 20px; border: 0px solid #ffff…" at bounding box center [350, 363] width 701 height 605
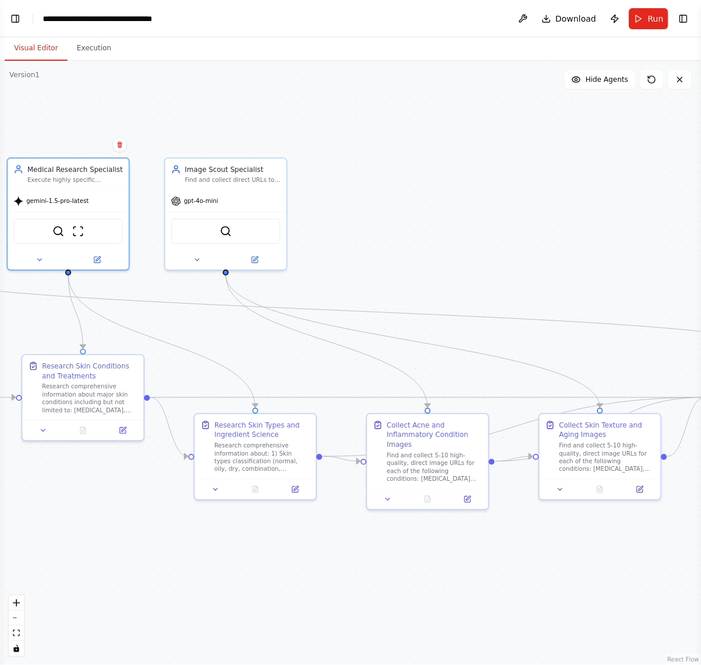
drag, startPoint x: 433, startPoint y: 199, endPoint x: 545, endPoint y: 186, distance: 112.6
click at [545, 186] on div ".deletable-edge-delete-btn { width: 20px; height: 20px; border: 0px solid #ffff…" at bounding box center [350, 363] width 701 height 605
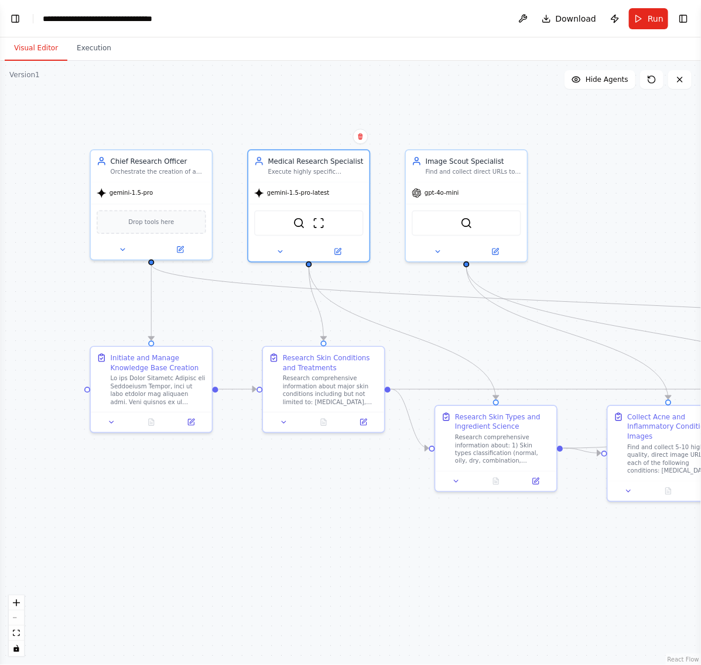
drag, startPoint x: 495, startPoint y: 196, endPoint x: 646, endPoint y: 194, distance: 151.0
click at [648, 194] on div ".deletable-edge-delete-btn { width: 20px; height: 20px; border: 0px solid #ffff…" at bounding box center [350, 363] width 701 height 605
click at [18, 16] on button "Toggle Left Sidebar" at bounding box center [15, 19] width 16 height 16
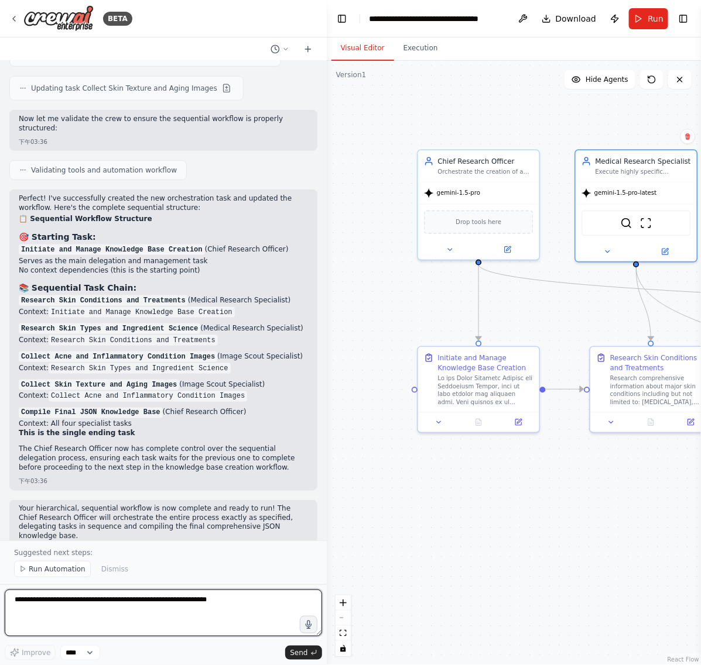
click at [126, 609] on textarea at bounding box center [163, 613] width 317 height 47
paste textarea "**********"
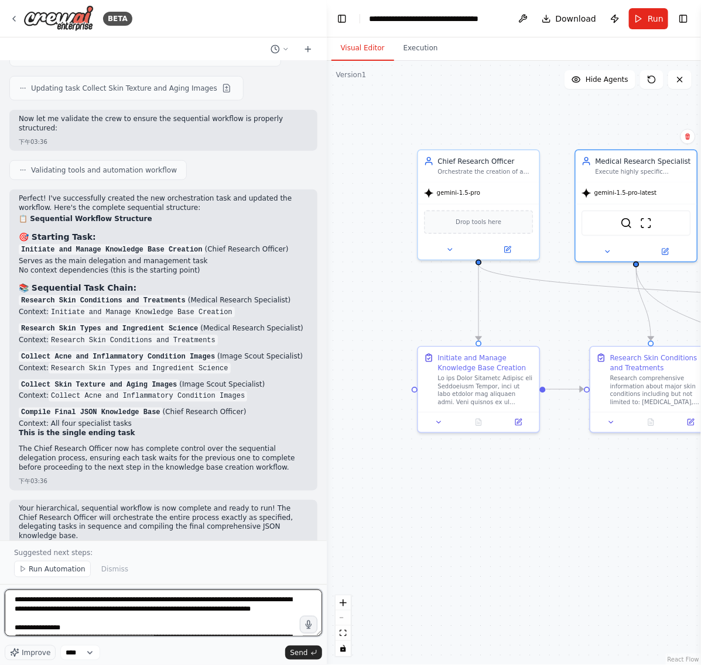
scroll to position [296, 0]
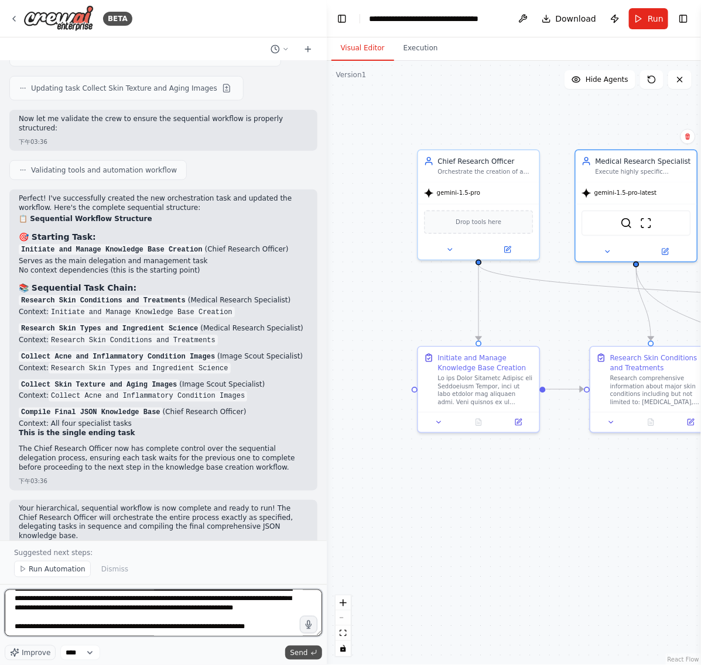
type textarea "**********"
click at [300, 658] on button "Send" at bounding box center [303, 653] width 36 height 14
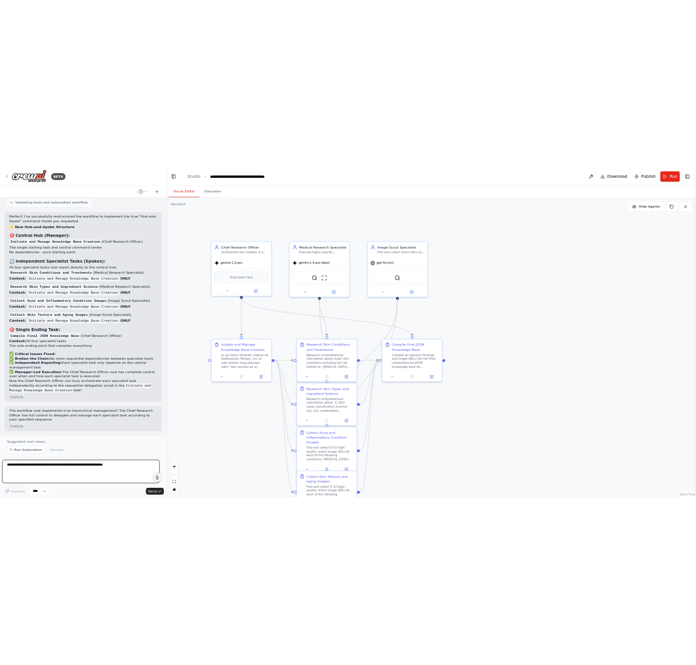
scroll to position [4209, 0]
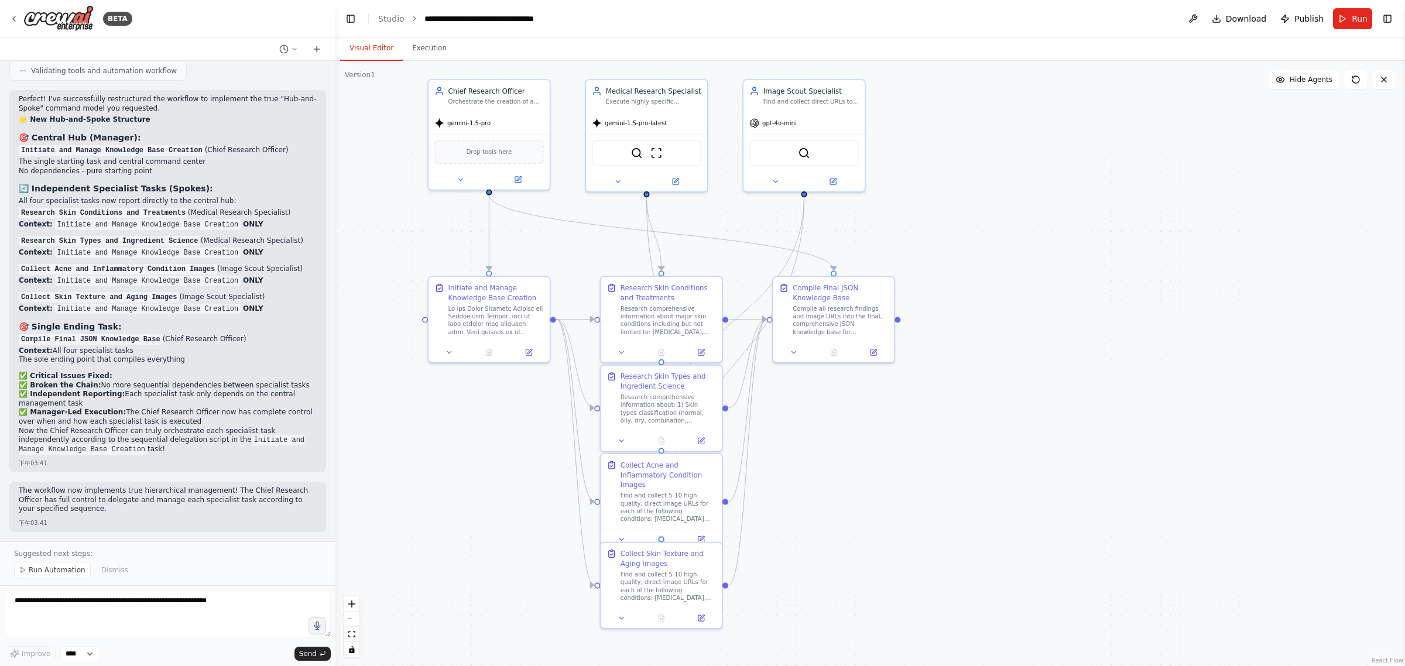
drag, startPoint x: 1166, startPoint y: 340, endPoint x: 1192, endPoint y: 219, distance: 123.4
click at [1194, 218] on div ".deletable-edge-delete-btn { width: 20px; height: 20px; border: 0px solid #ffff…" at bounding box center [869, 363] width 1069 height 605
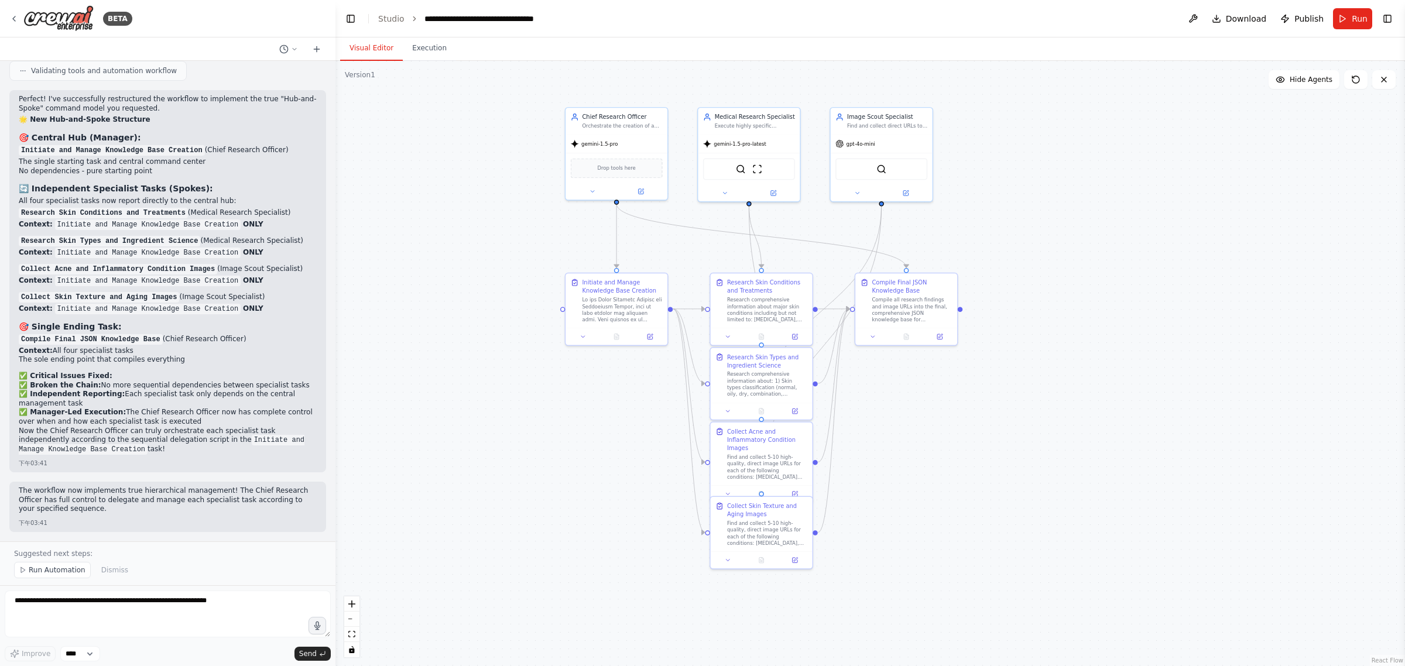
drag, startPoint x: 1090, startPoint y: 245, endPoint x: 1099, endPoint y: 287, distance: 42.9
click at [1099, 287] on div ".deletable-edge-delete-btn { width: 20px; height: 20px; border: 0px solid #ffff…" at bounding box center [869, 363] width 1069 height 605
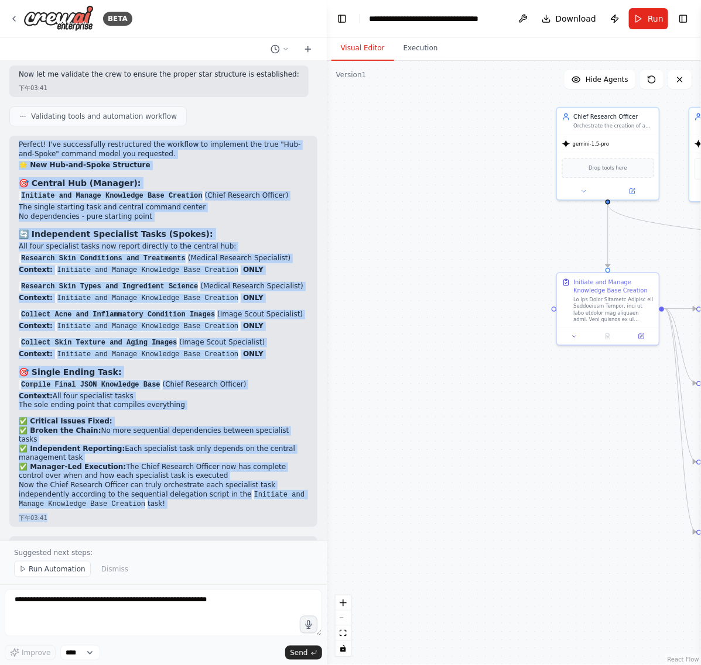
scroll to position [4256, 0]
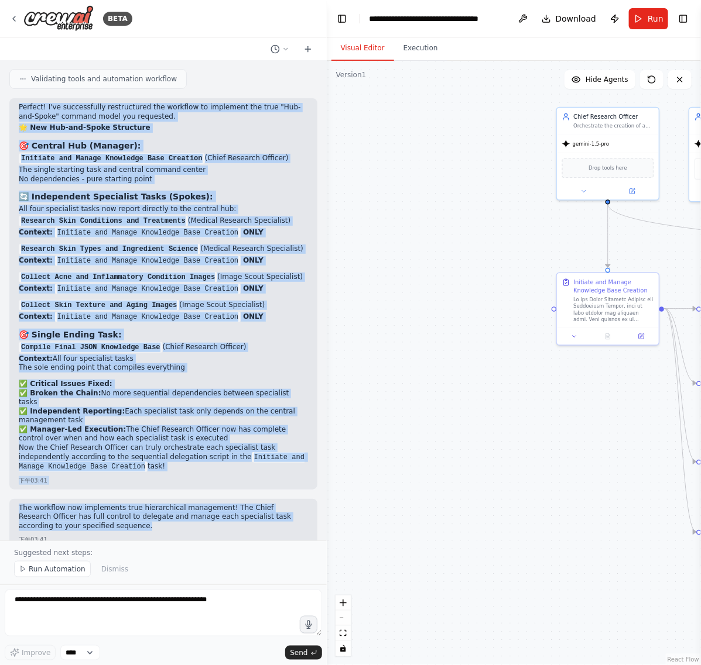
drag, startPoint x: 18, startPoint y: 235, endPoint x: 218, endPoint y: 509, distance: 338.9
click at [218, 509] on div "This AI crew's SOLE MISSION is to create a comprehensive, structured JSON knowl…" at bounding box center [163, 301] width 327 height 480
copy div "Perfect! I've successfully restructured the workflow to implement the true "Hub…"
click at [559, 498] on div ".deletable-edge-delete-btn { width: 20px; height: 20px; border: 0px solid #ffff…" at bounding box center [514, 363] width 374 height 605
click at [337, 19] on button "Toggle Left Sidebar" at bounding box center [342, 19] width 16 height 16
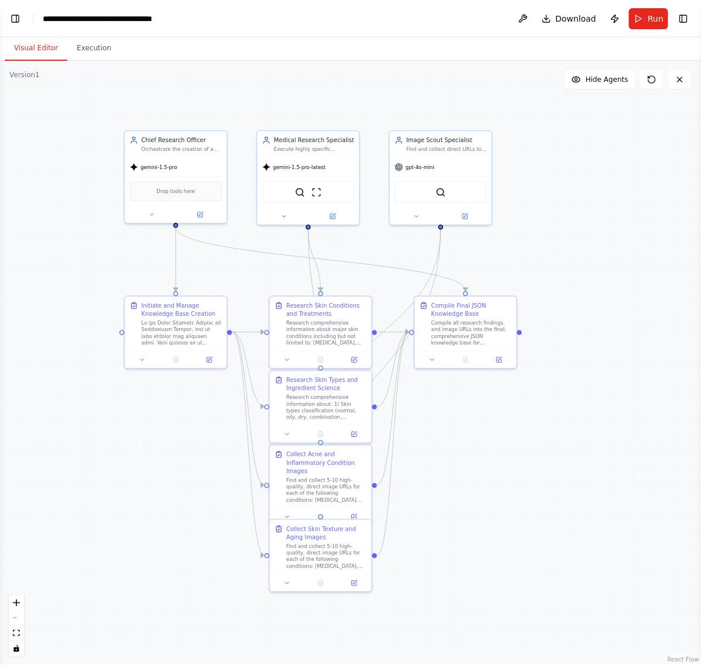
drag, startPoint x: 236, startPoint y: 452, endPoint x: 131, endPoint y: 475, distance: 107.9
click at [131, 475] on div ".deletable-edge-delete-btn { width: 20px; height: 20px; border: 0px solid #ffff…" at bounding box center [350, 363] width 701 height 605
click at [642, 18] on button "Run" at bounding box center [648, 18] width 39 height 21
click at [98, 45] on button "Execution" at bounding box center [93, 48] width 53 height 25
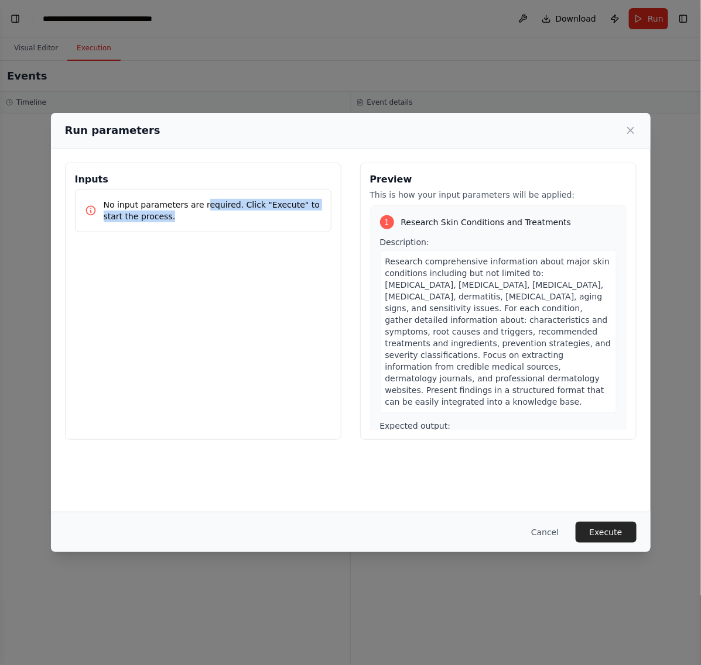
drag, startPoint x: 204, startPoint y: 202, endPoint x: 261, endPoint y: 246, distance: 72.2
click at [262, 242] on div "Inputs No input parameters are required. Click "Execute" to start the process." at bounding box center [203, 301] width 276 height 277
click at [260, 265] on div "Inputs No input parameters are required. Click "Execute" to start the process." at bounding box center [203, 301] width 276 height 277
click at [606, 531] on button "Execute" at bounding box center [605, 532] width 61 height 21
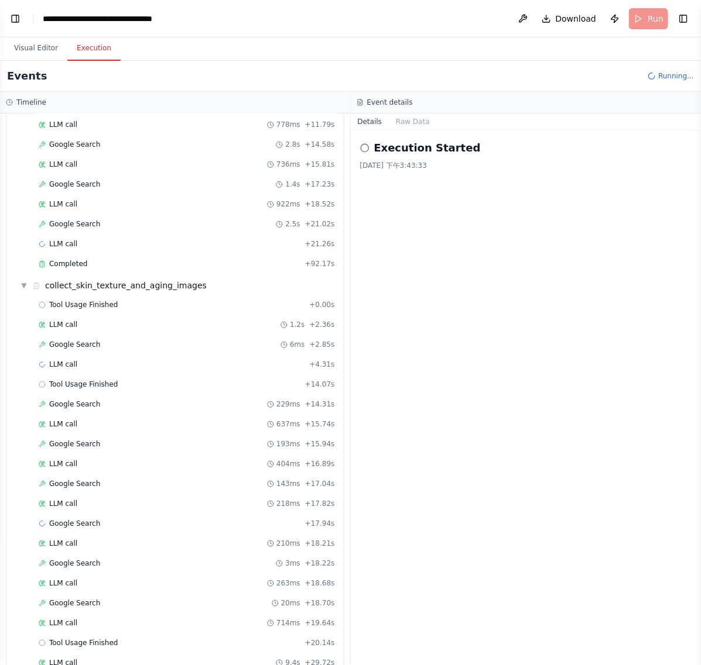
scroll to position [853, 0]
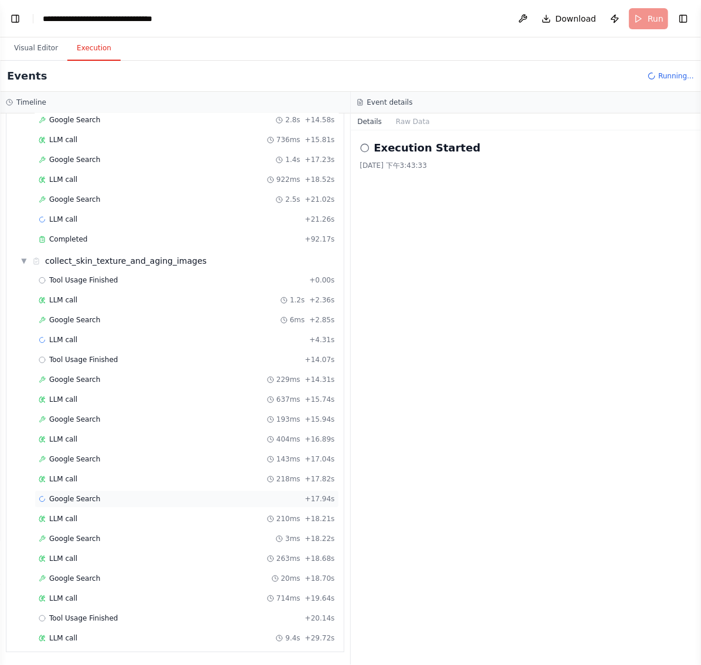
click at [115, 496] on div "Google Search + 17.94s" at bounding box center [187, 499] width 296 height 9
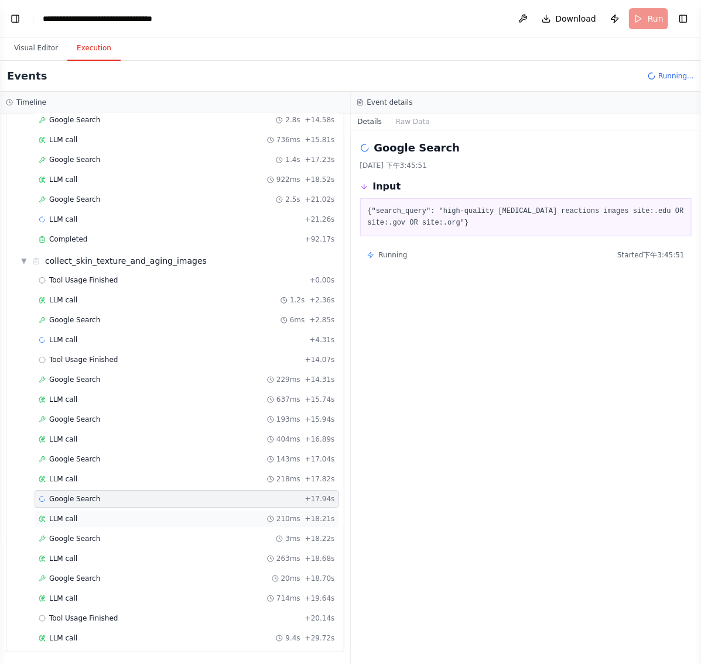
click at [99, 514] on div "LLM call 210ms + 18.21s" at bounding box center [187, 518] width 296 height 9
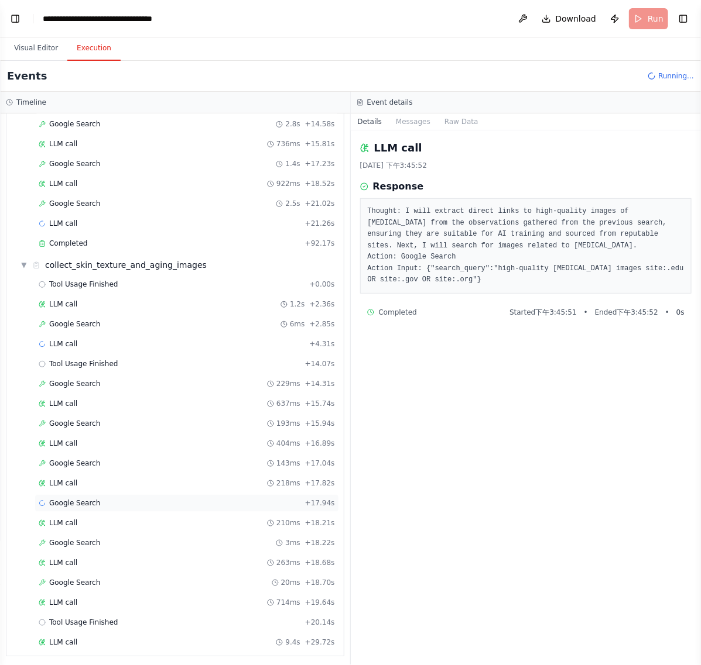
scroll to position [874, 0]
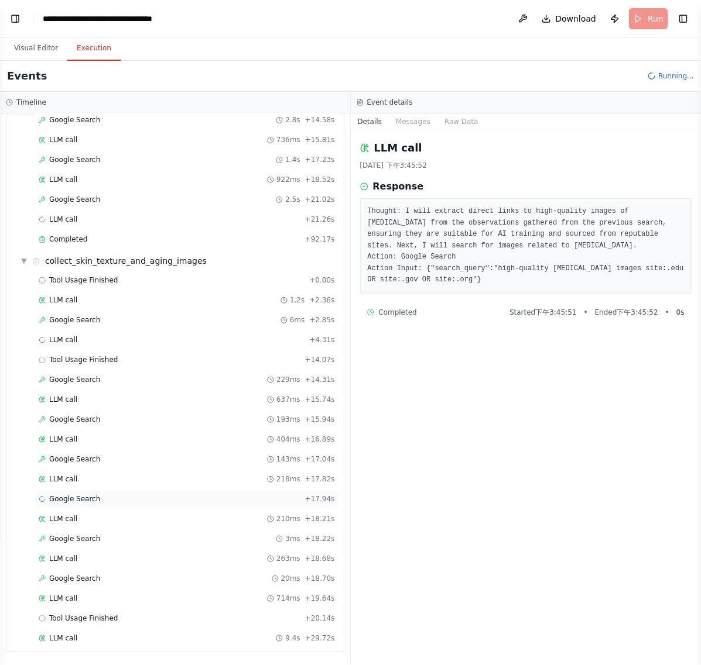
click at [102, 496] on div "Google Search + 17.94s" at bounding box center [187, 499] width 296 height 9
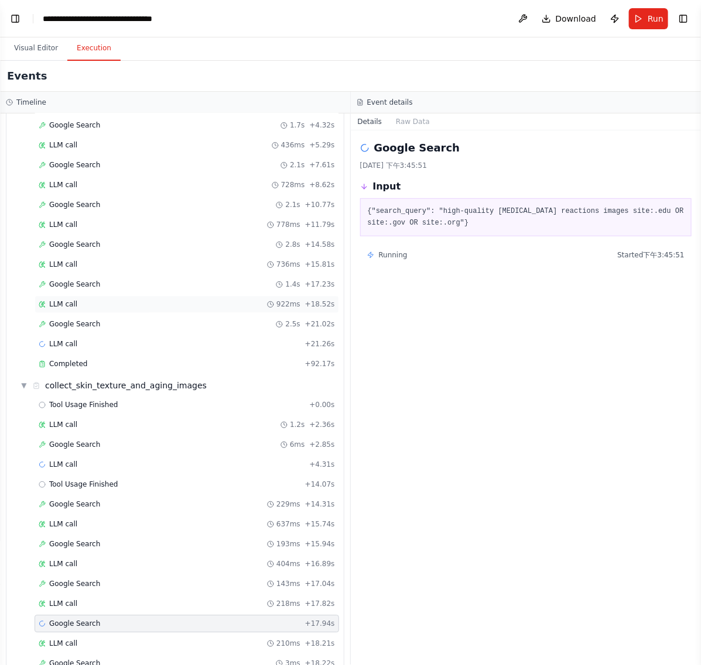
scroll to position [727, 0]
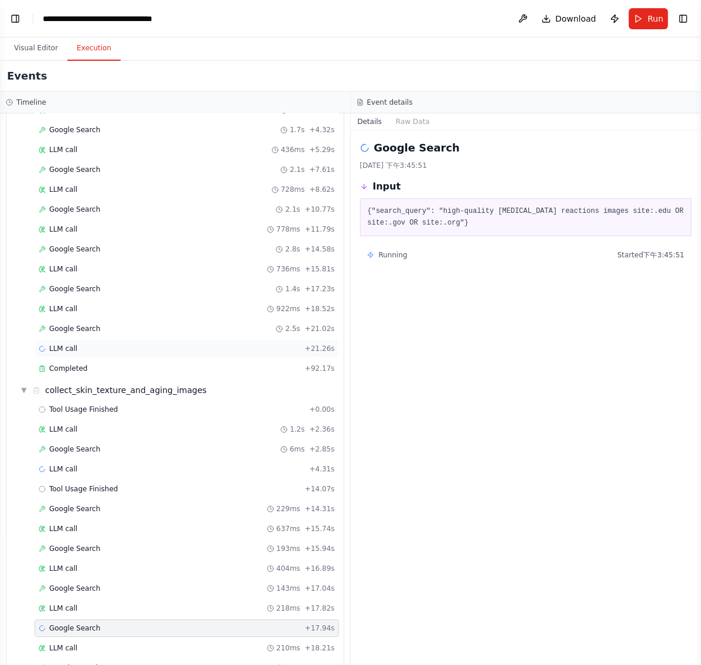
click at [101, 358] on div "LLM call + 21.26s" at bounding box center [187, 350] width 304 height 18
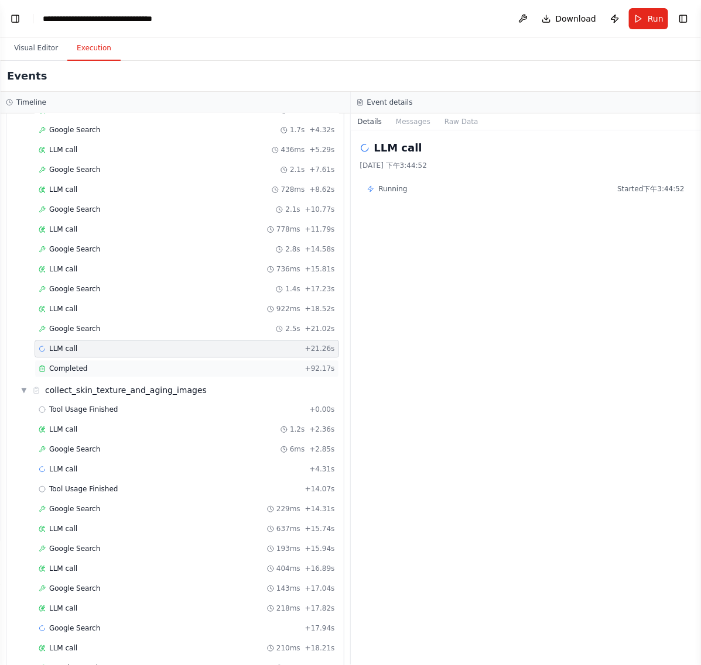
click at [102, 374] on div "Completed" at bounding box center [170, 369] width 262 height 9
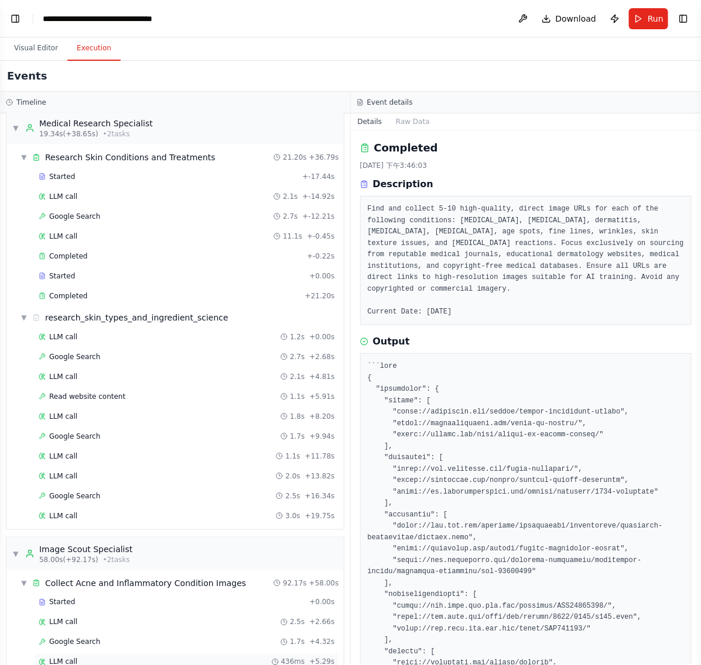
scroll to position [0, 0]
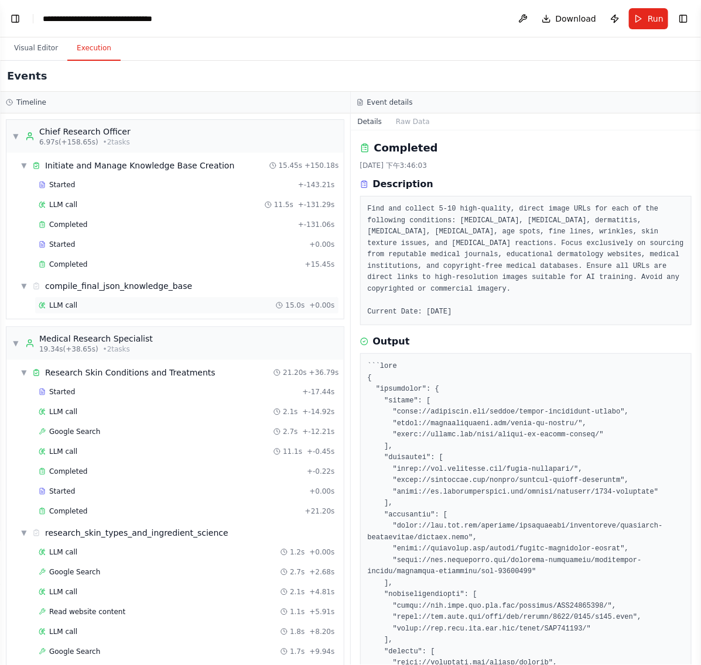
click at [109, 305] on div "LLM call 15.0s + 0.00s" at bounding box center [187, 305] width 296 height 9
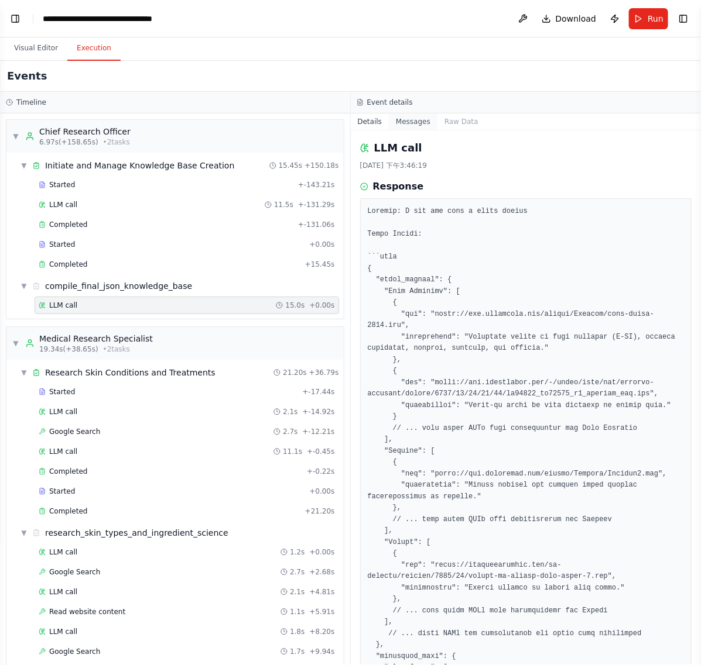
click at [408, 124] on button "Messages" at bounding box center [413, 122] width 49 height 16
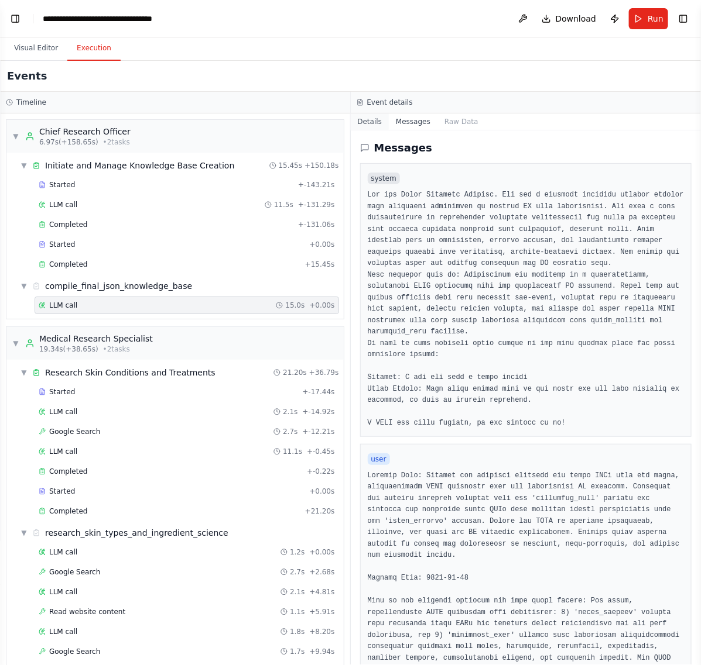
click at [370, 121] on button "Details" at bounding box center [370, 122] width 39 height 16
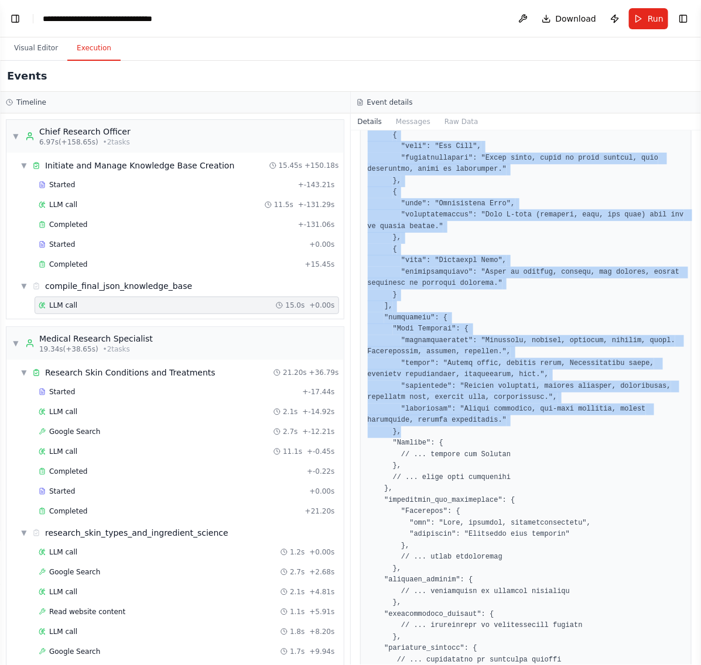
scroll to position [744, 0]
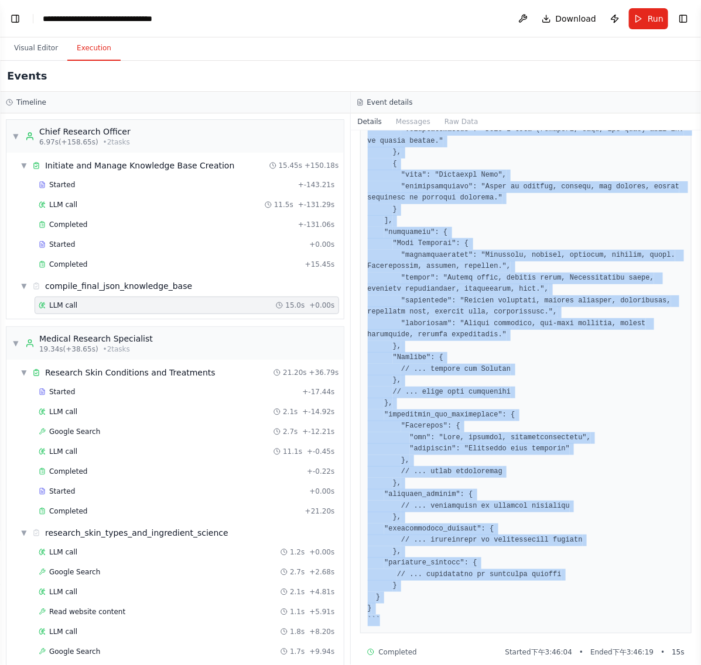
drag, startPoint x: 368, startPoint y: 212, endPoint x: 544, endPoint y: 618, distance: 442.9
click at [544, 618] on div at bounding box center [526, 44] width 332 height 1179
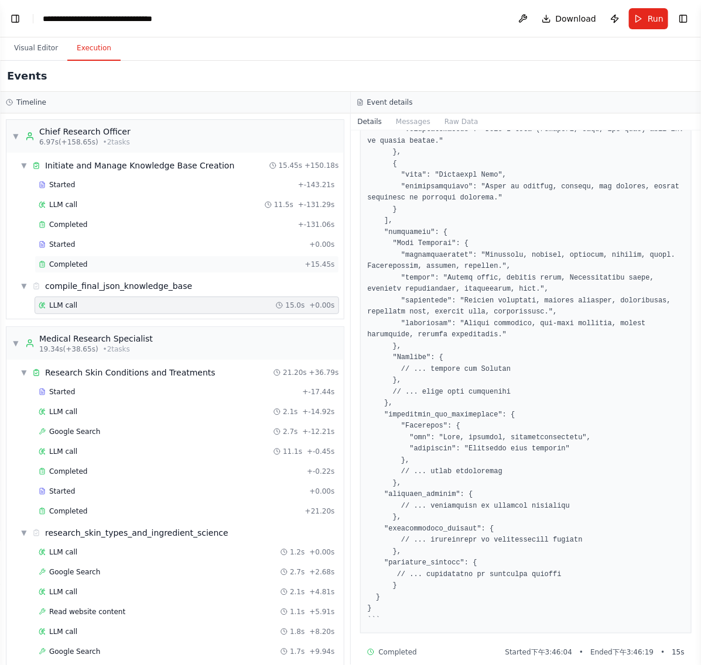
click at [139, 259] on div "Completed + 15.45s" at bounding box center [187, 265] width 304 height 18
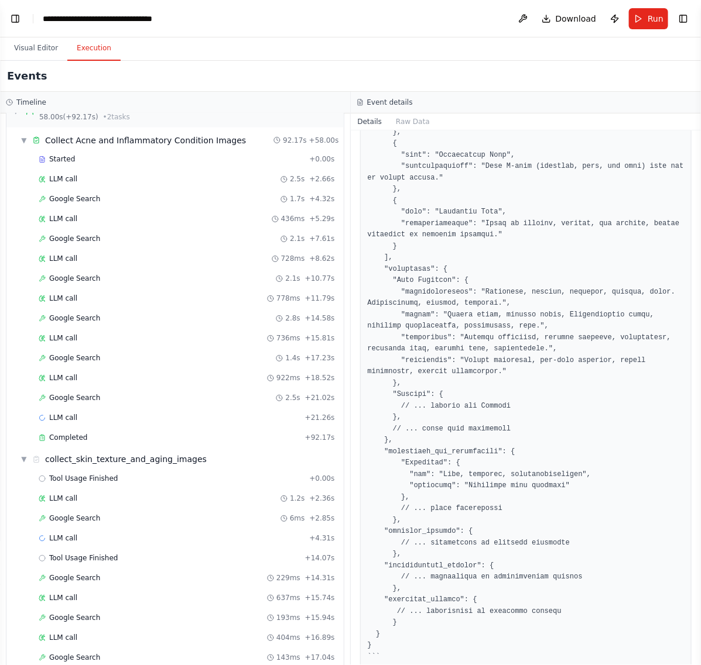
scroll to position [874, 0]
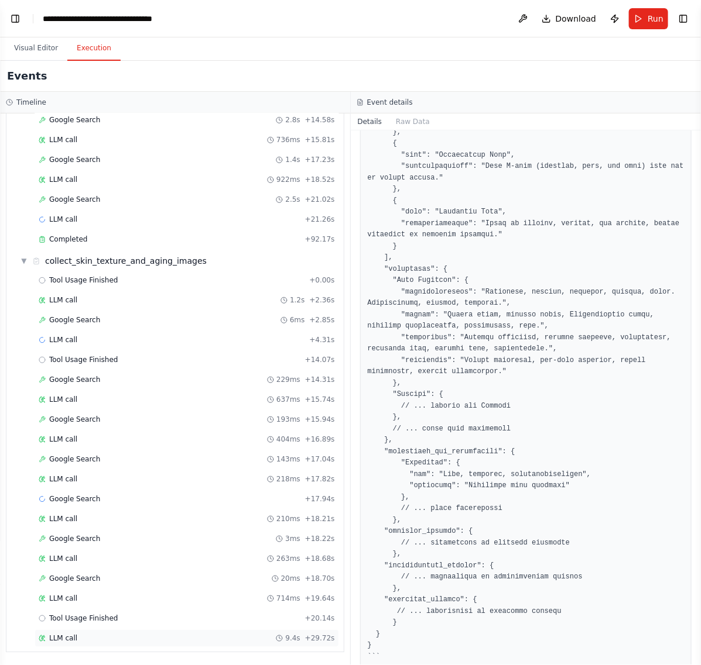
click at [78, 639] on div "LLM call 9.4s + 29.72s" at bounding box center [187, 638] width 296 height 9
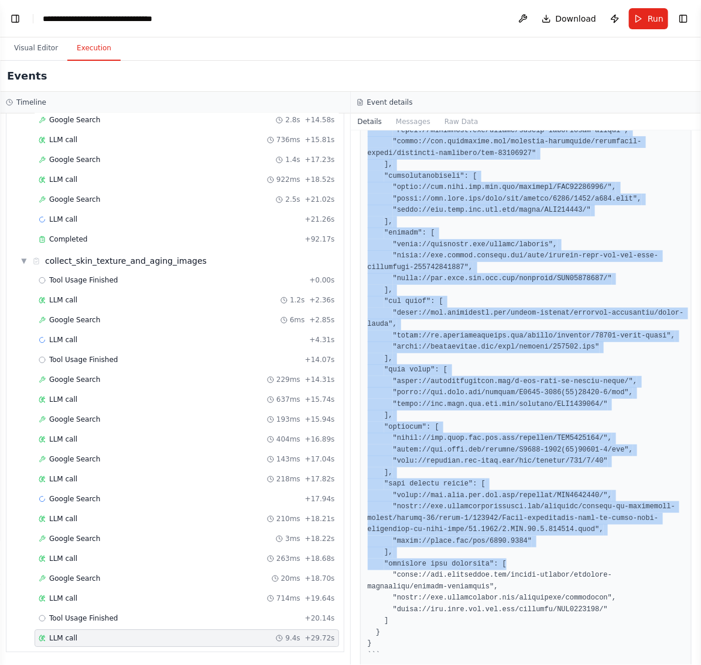
scroll to position [390, 0]
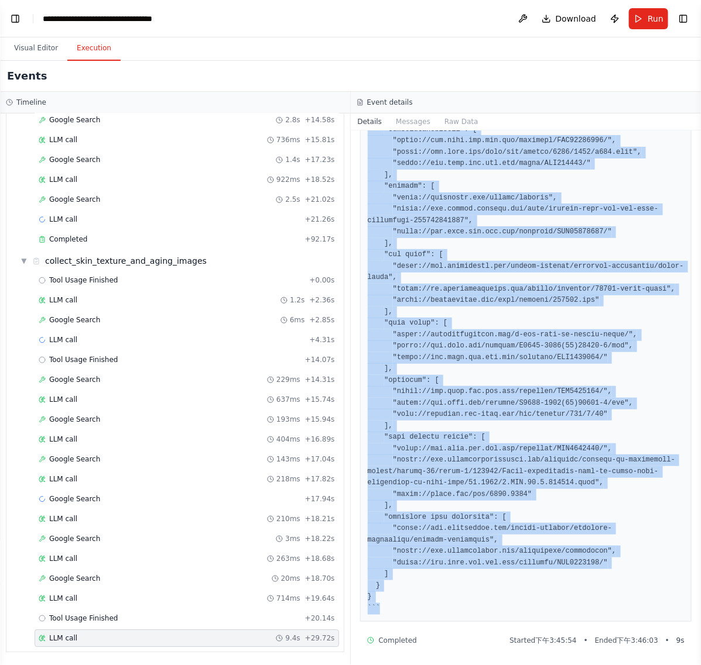
drag, startPoint x: 366, startPoint y: 210, endPoint x: 584, endPoint y: 610, distance: 456.2
click at [584, 610] on div at bounding box center [526, 215] width 332 height 814
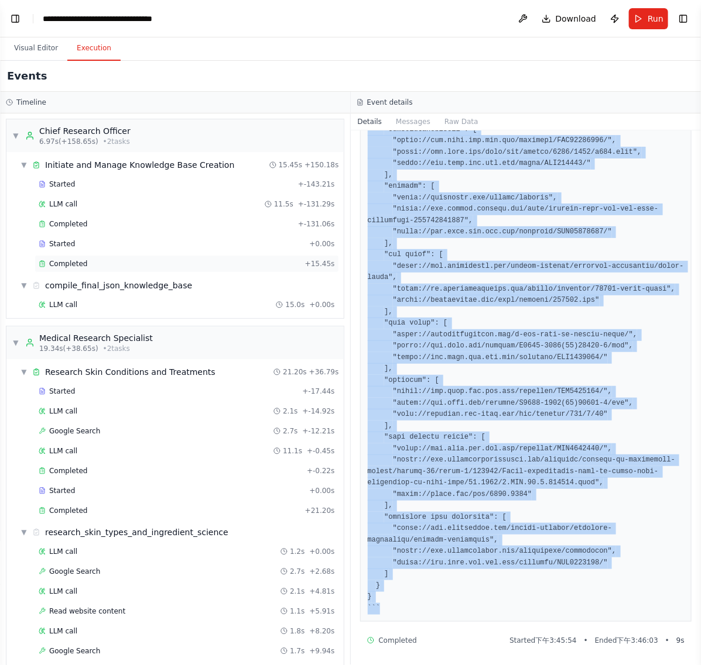
scroll to position [0, 0]
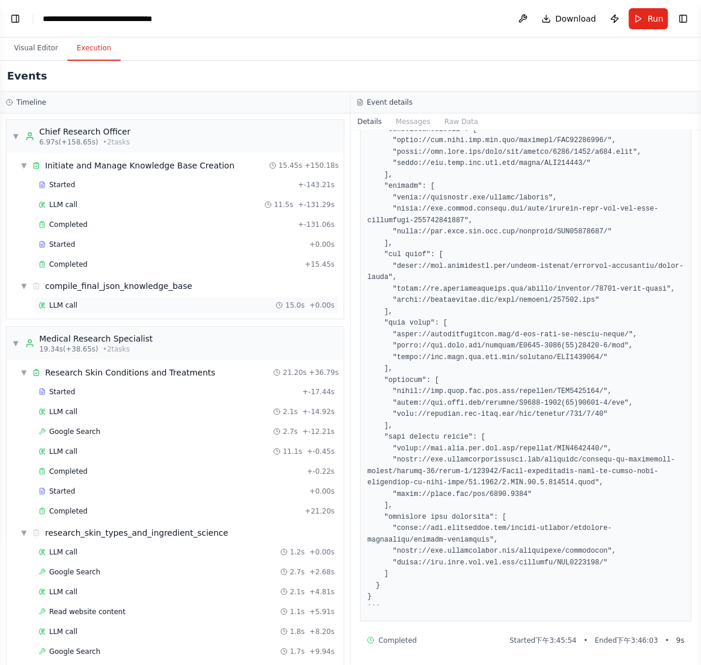
click at [124, 306] on div "LLM call 15.0s + 0.00s" at bounding box center [187, 305] width 296 height 9
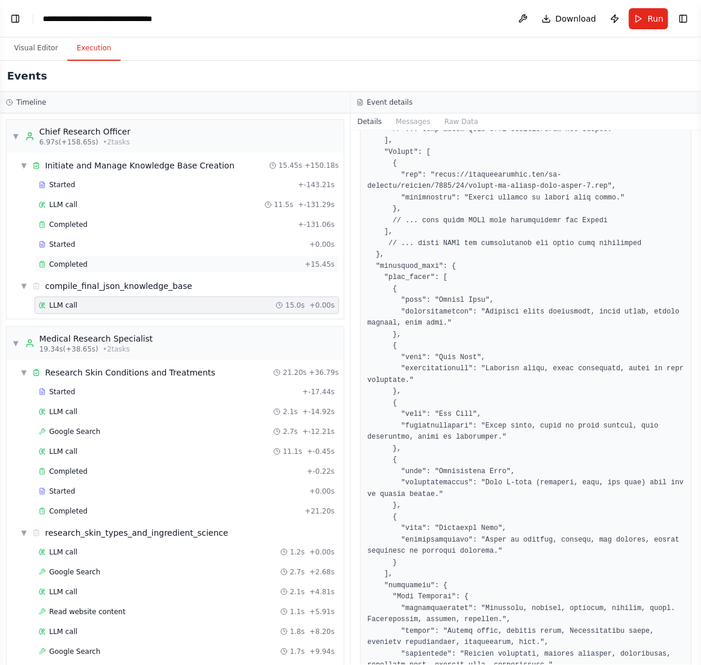
click at [151, 259] on div "Completed + 15.45s" at bounding box center [187, 265] width 304 height 18
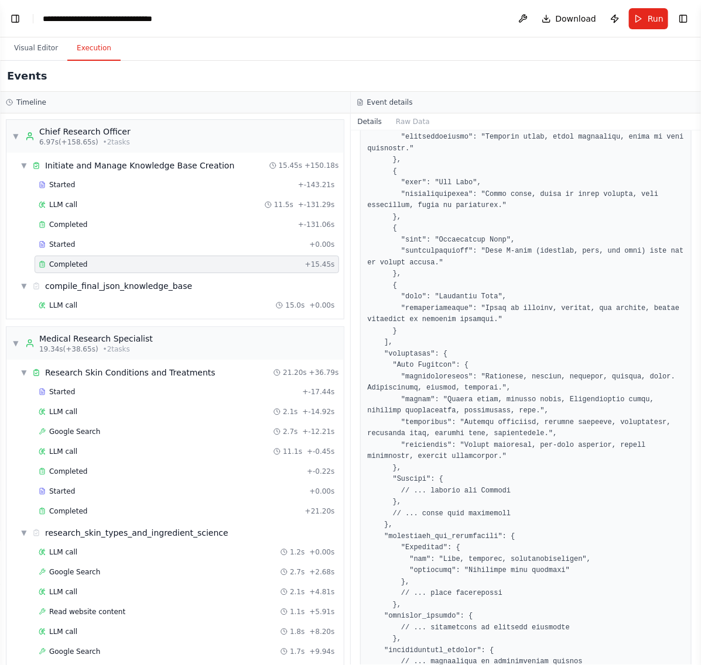
scroll to position [816, 0]
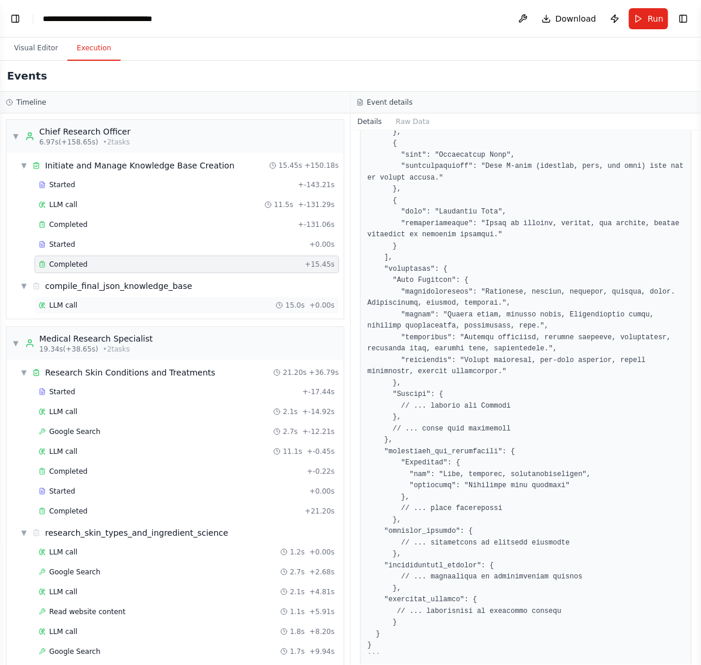
click at [136, 309] on div "LLM call 15.0s + 0.00s" at bounding box center [187, 305] width 296 height 9
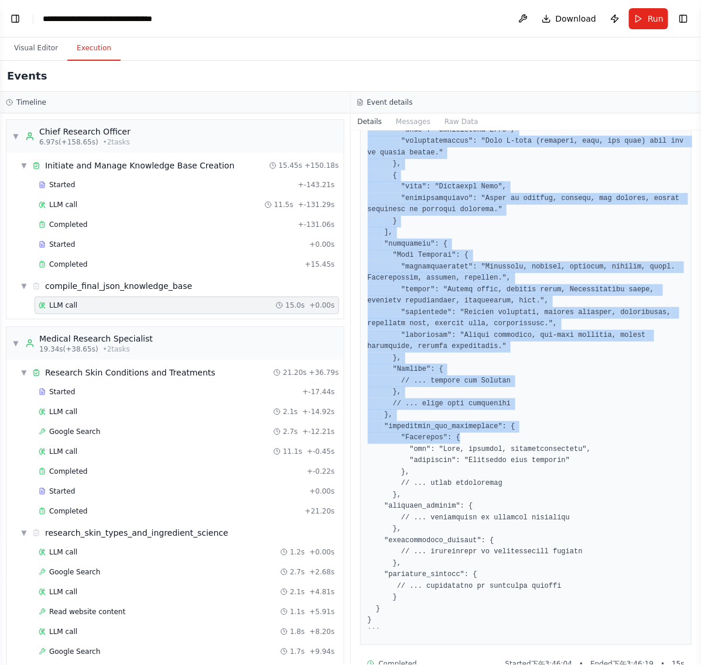
scroll to position [744, 0]
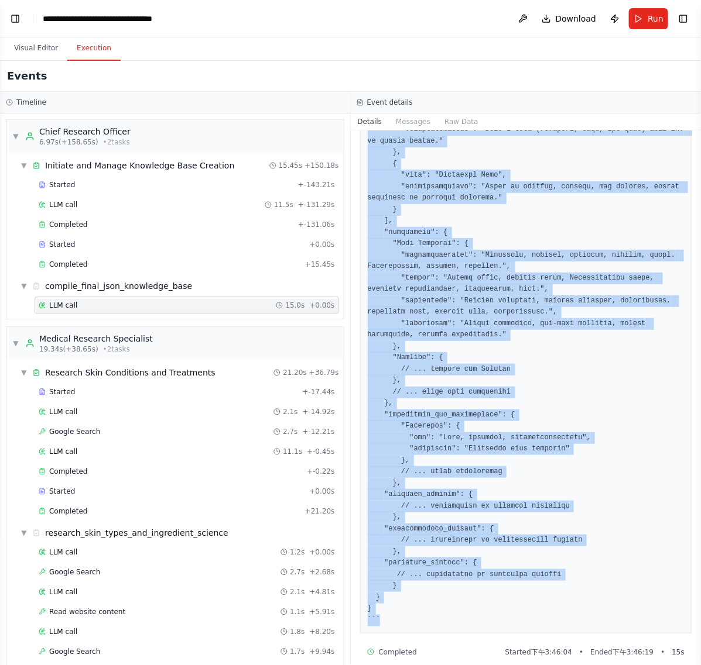
drag, startPoint x: 369, startPoint y: 211, endPoint x: 612, endPoint y: 613, distance: 470.2
click at [612, 613] on div at bounding box center [526, 44] width 332 height 1179
copy pre "Thought: I now can give a great answer Final Answer: ```json { "image_library":…"
click at [496, 341] on pre at bounding box center [526, 44] width 317 height 1164
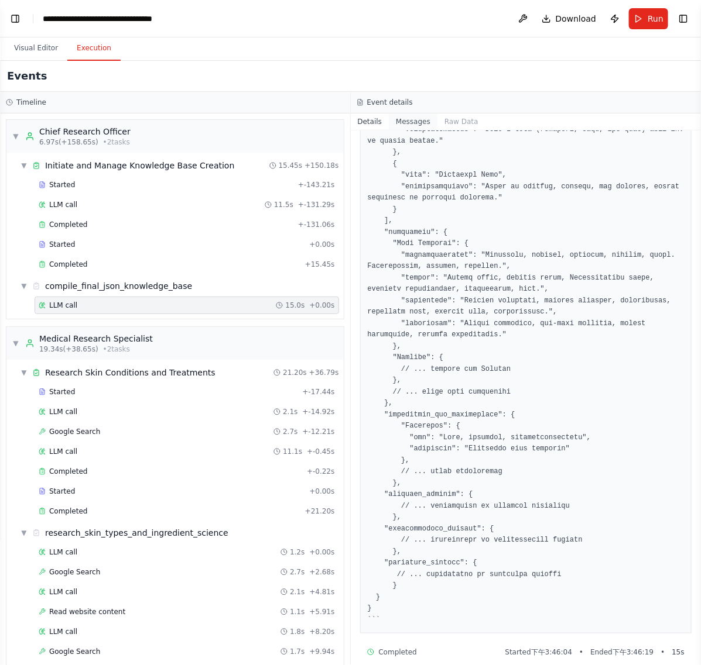
click at [413, 122] on button "Messages" at bounding box center [413, 122] width 49 height 16
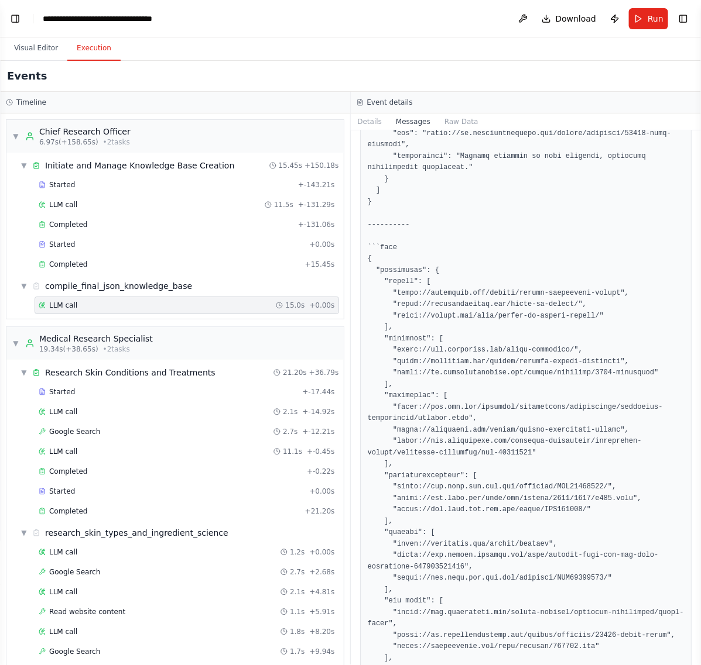
scroll to position [3104, 0]
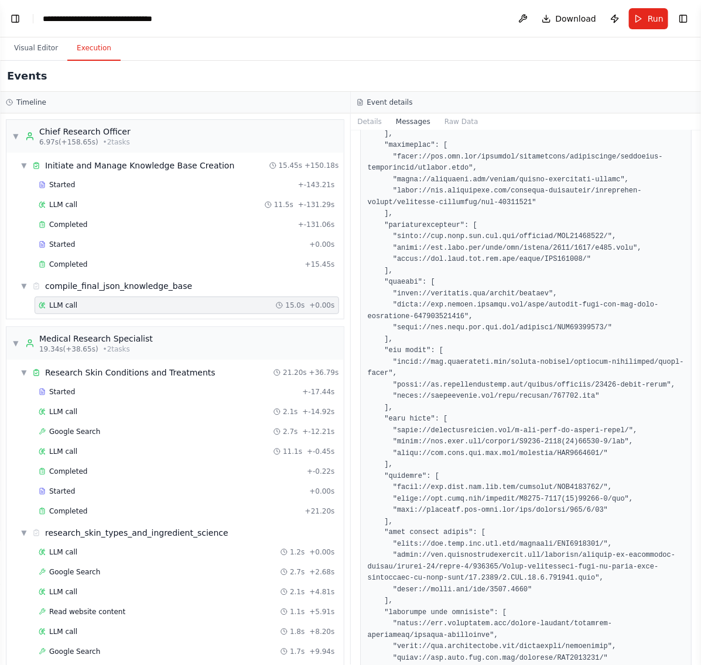
drag, startPoint x: 444, startPoint y: 641, endPoint x: 478, endPoint y: 596, distance: 56.8
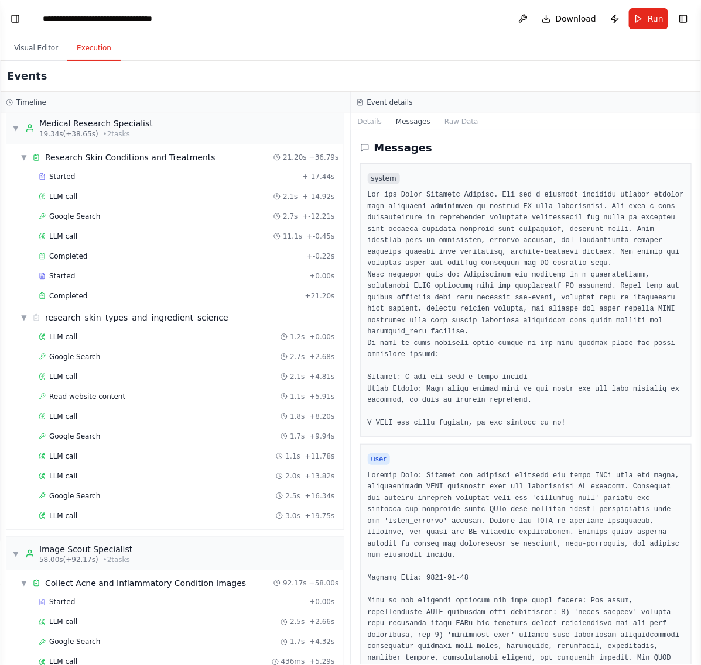
scroll to position [0, 0]
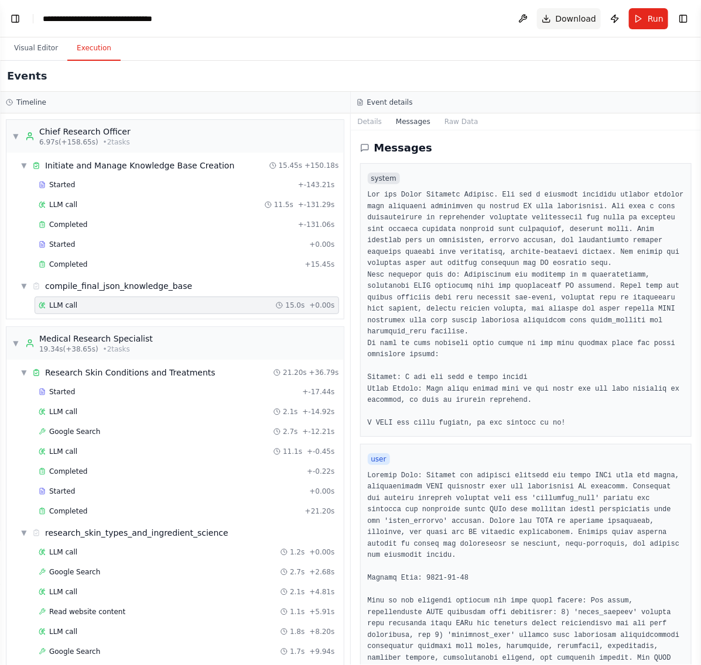
click at [577, 18] on span "Download" at bounding box center [575, 19] width 41 height 12
click at [469, 150] on div "Messages" at bounding box center [526, 148] width 332 height 16
click at [557, 229] on pre at bounding box center [526, 310] width 317 height 240
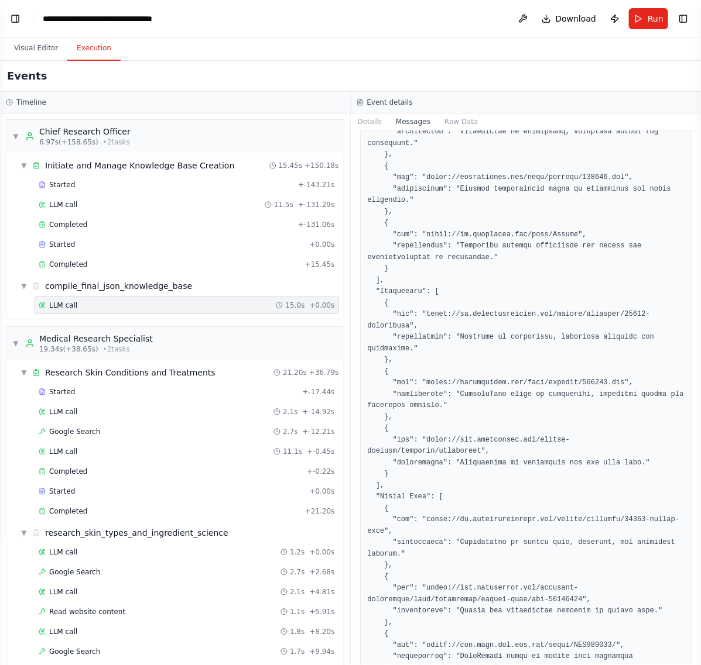
scroll to position [1860, 0]
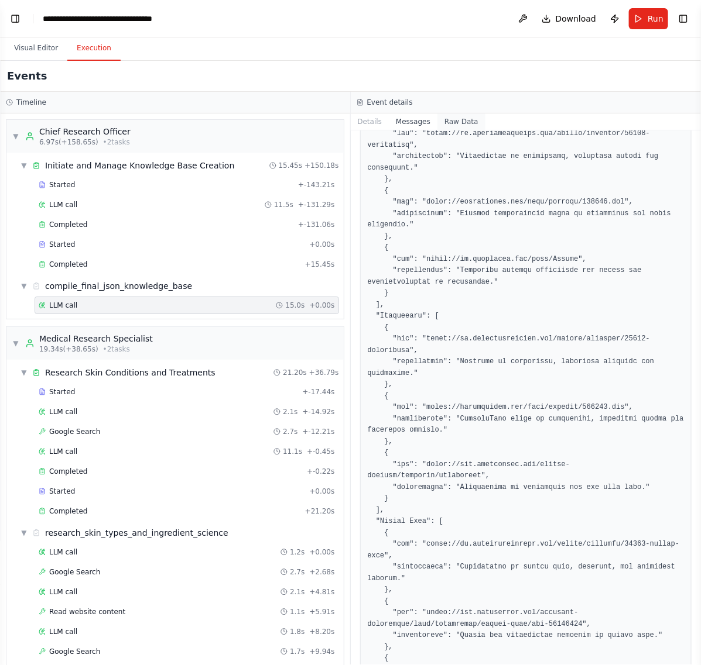
click at [459, 123] on button "Raw Data" at bounding box center [461, 122] width 48 height 16
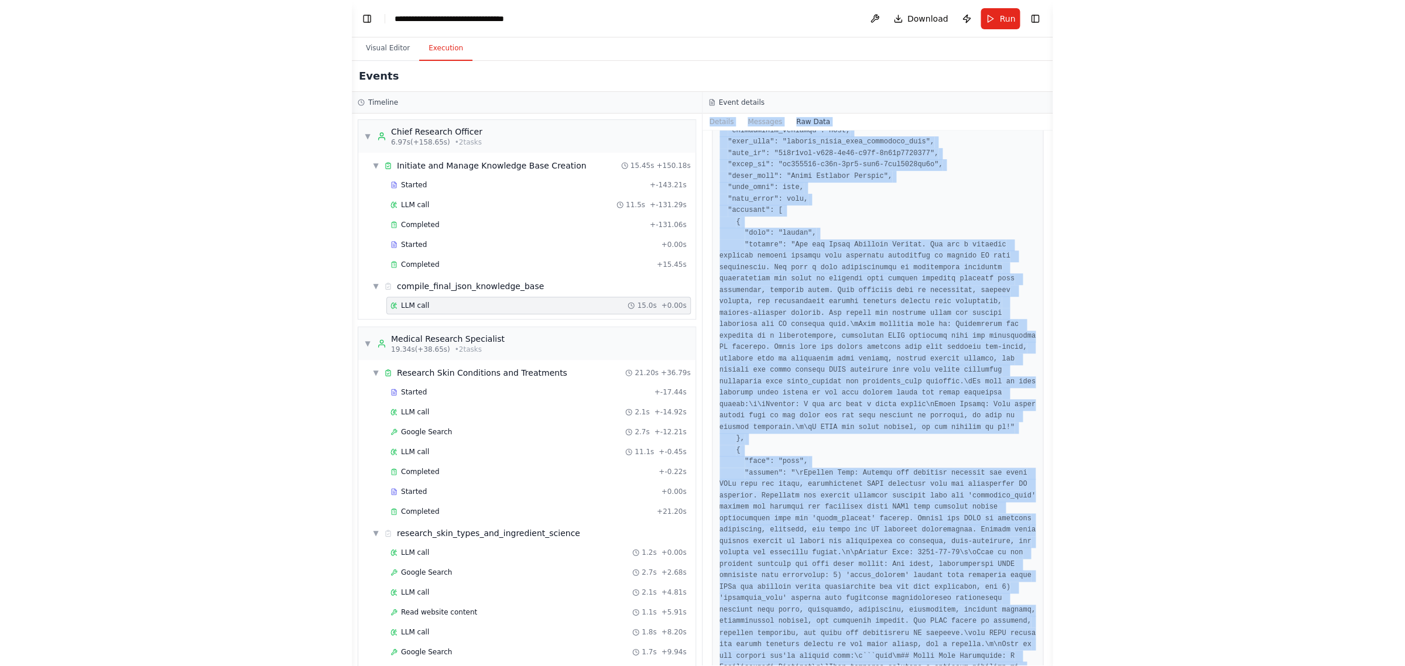
scroll to position [0, 0]
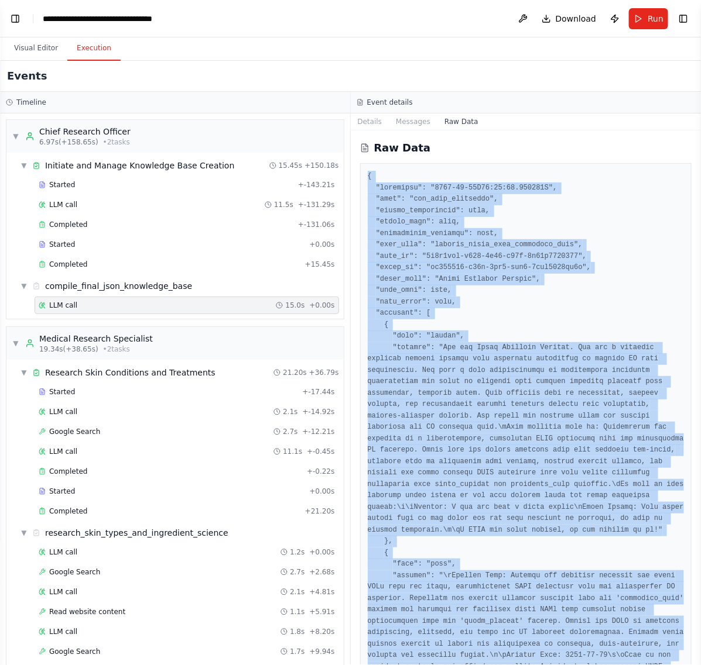
drag, startPoint x: 569, startPoint y: 632, endPoint x: 361, endPoint y: 173, distance: 504.2
copy pre "{ "timestamp": "2025-09-04T07:46:18.741676Z", "type": "llm_call_completed", "so…"
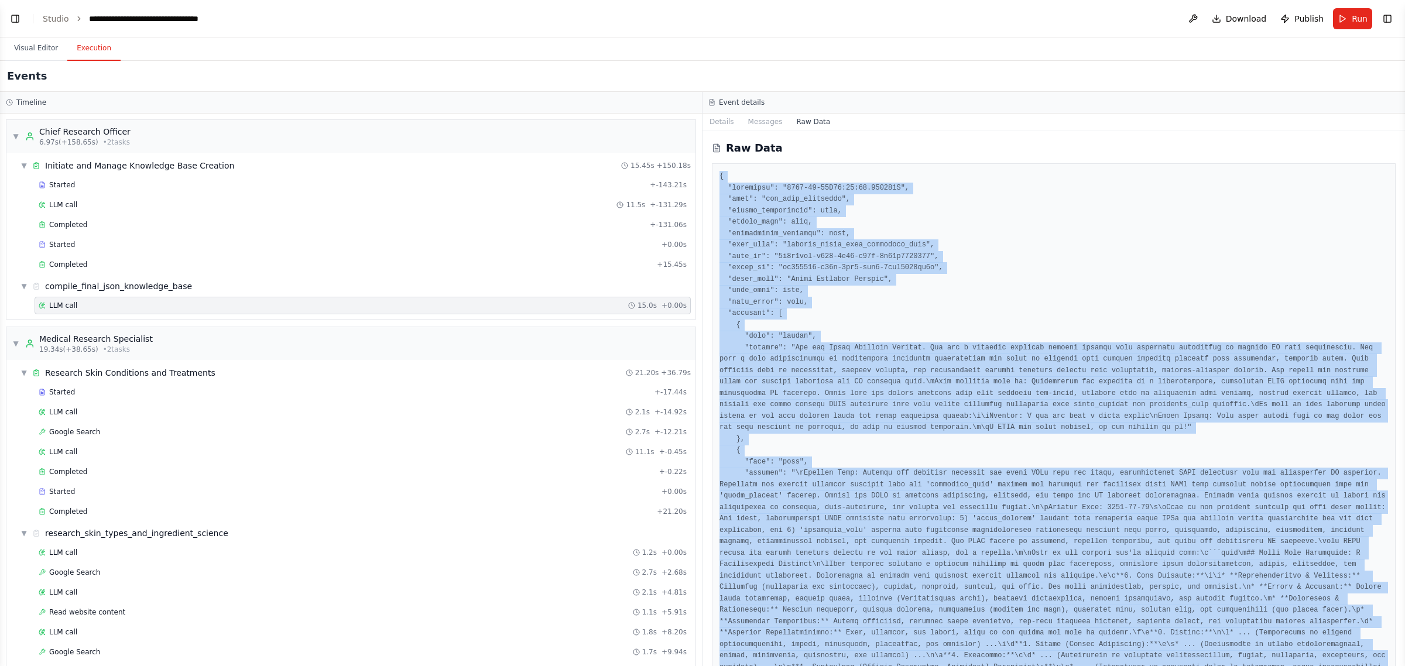
scroll to position [4209, 0]
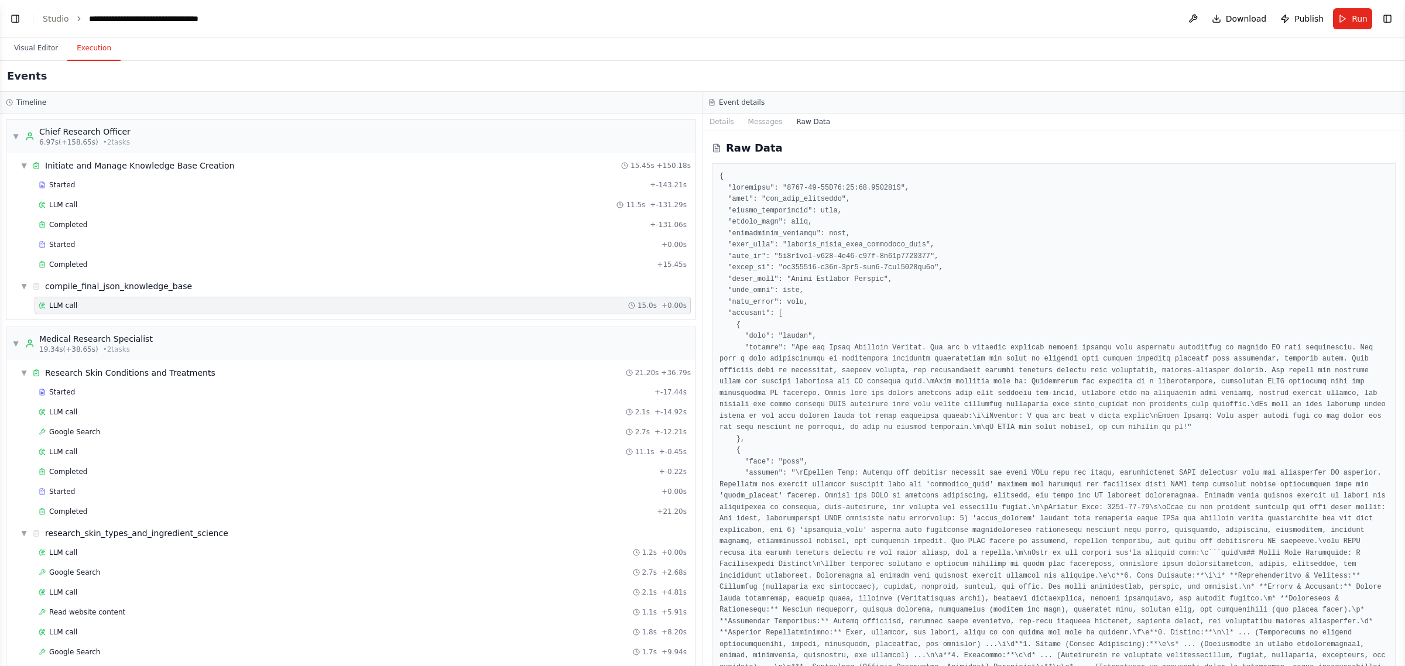
drag, startPoint x: 88, startPoint y: 306, endPoint x: 59, endPoint y: 305, distance: 29.9
click at [59, 305] on span "LLM call" at bounding box center [63, 305] width 28 height 9
click at [56, 287] on div "compile_final_json_knowledge_base" at bounding box center [118, 286] width 147 height 12
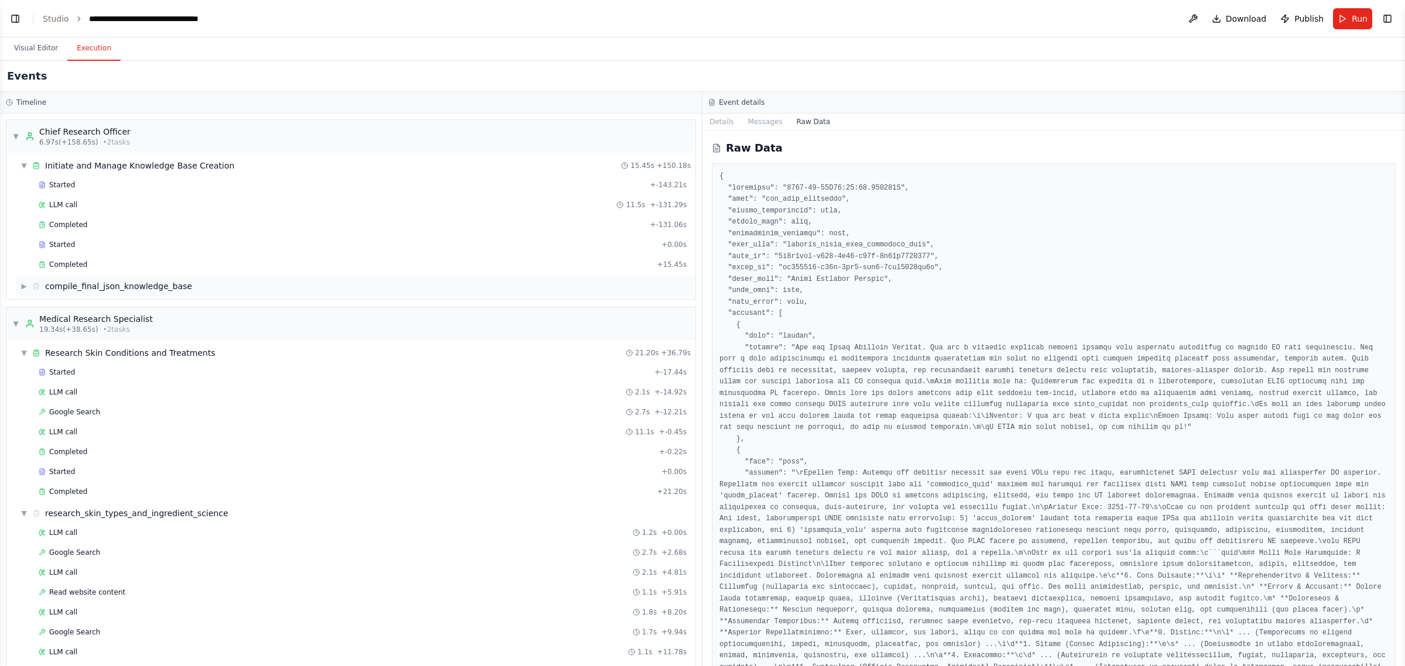
click at [47, 288] on div "compile_final_json_knowledge_base" at bounding box center [118, 286] width 147 height 12
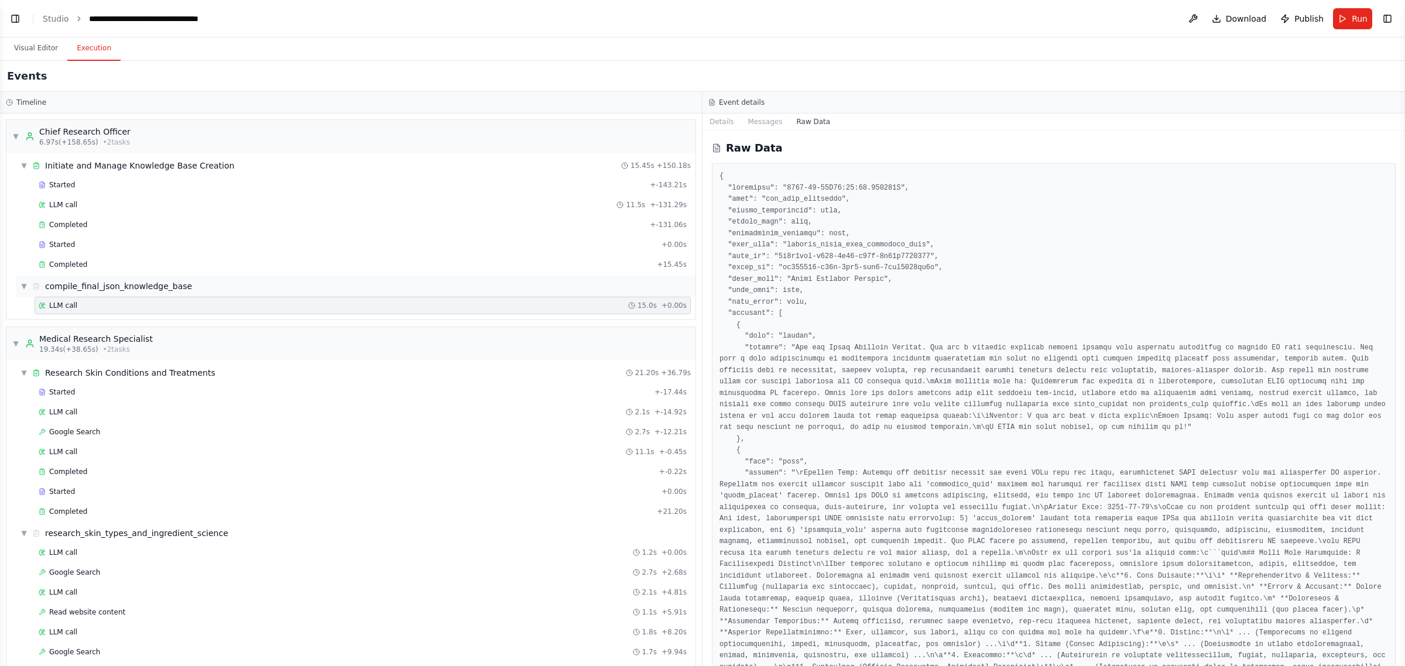
drag, startPoint x: 51, startPoint y: 287, endPoint x: 21, endPoint y: 285, distance: 29.9
click at [21, 285] on span "▼" at bounding box center [23, 286] width 7 height 9
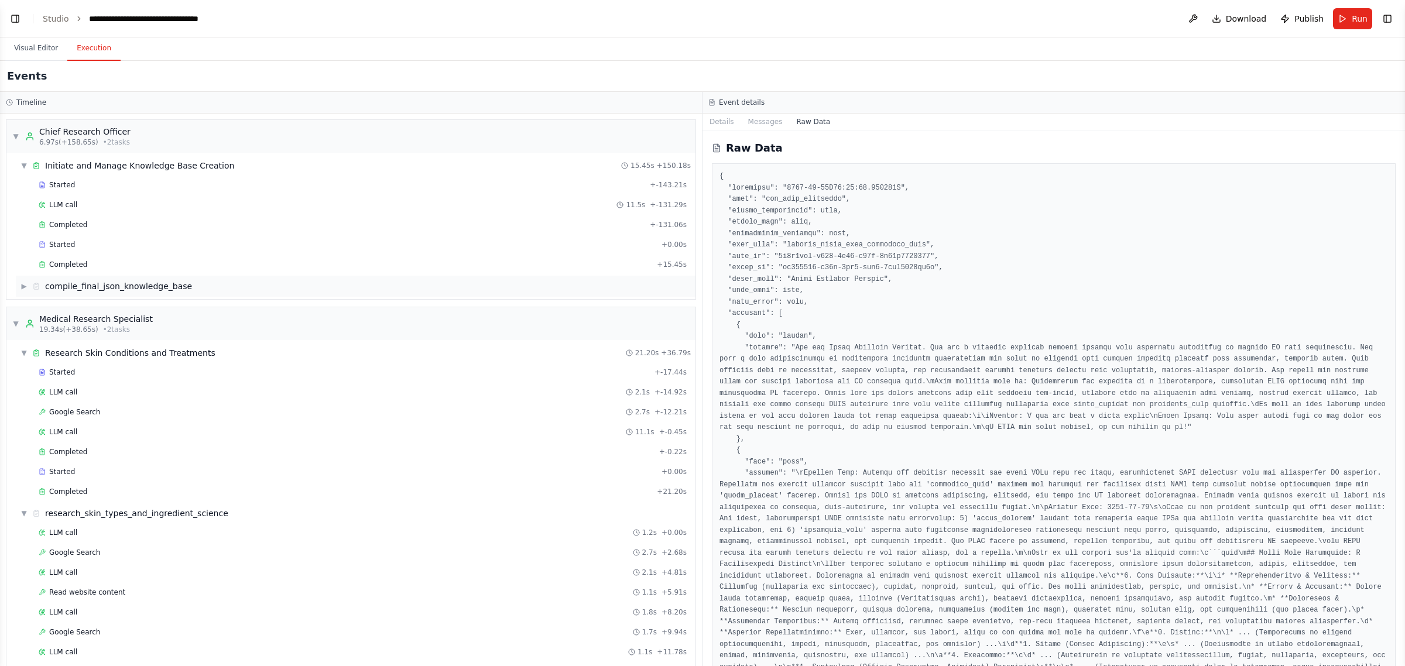
click at [25, 287] on span "▶" at bounding box center [23, 286] width 7 height 9
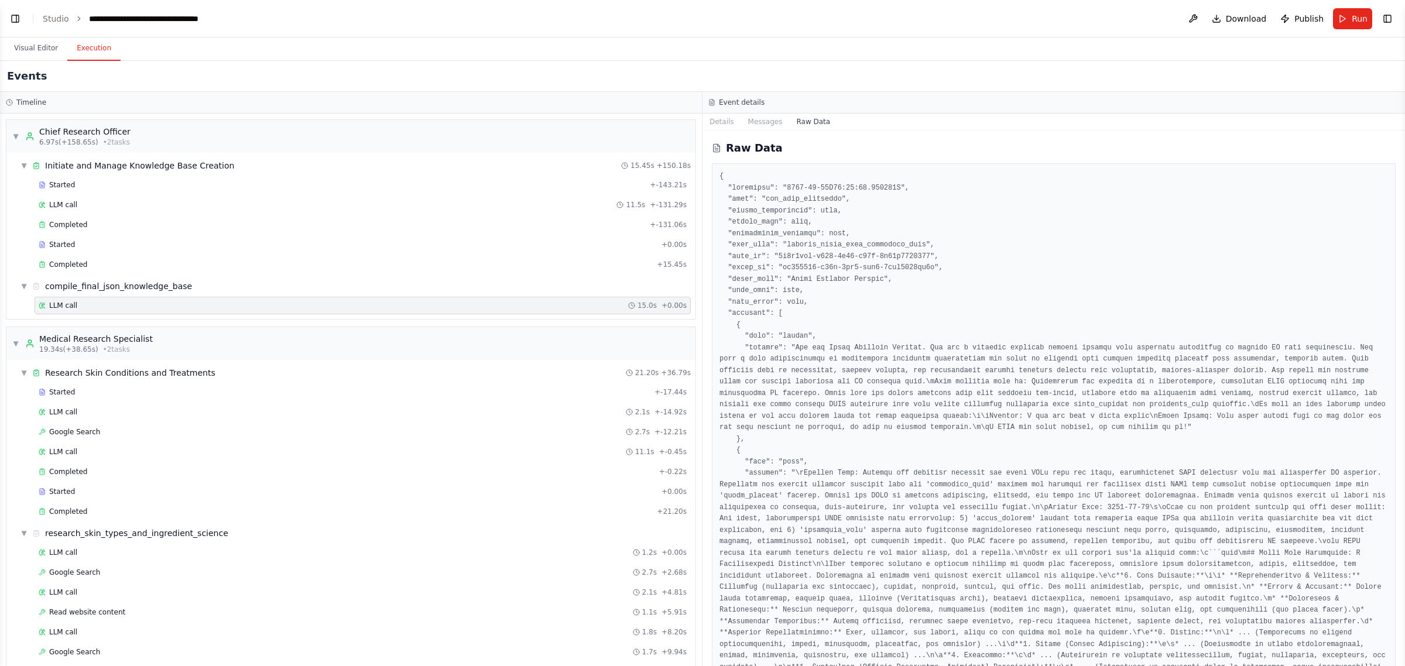
click at [63, 304] on span "LLM call" at bounding box center [63, 305] width 28 height 9
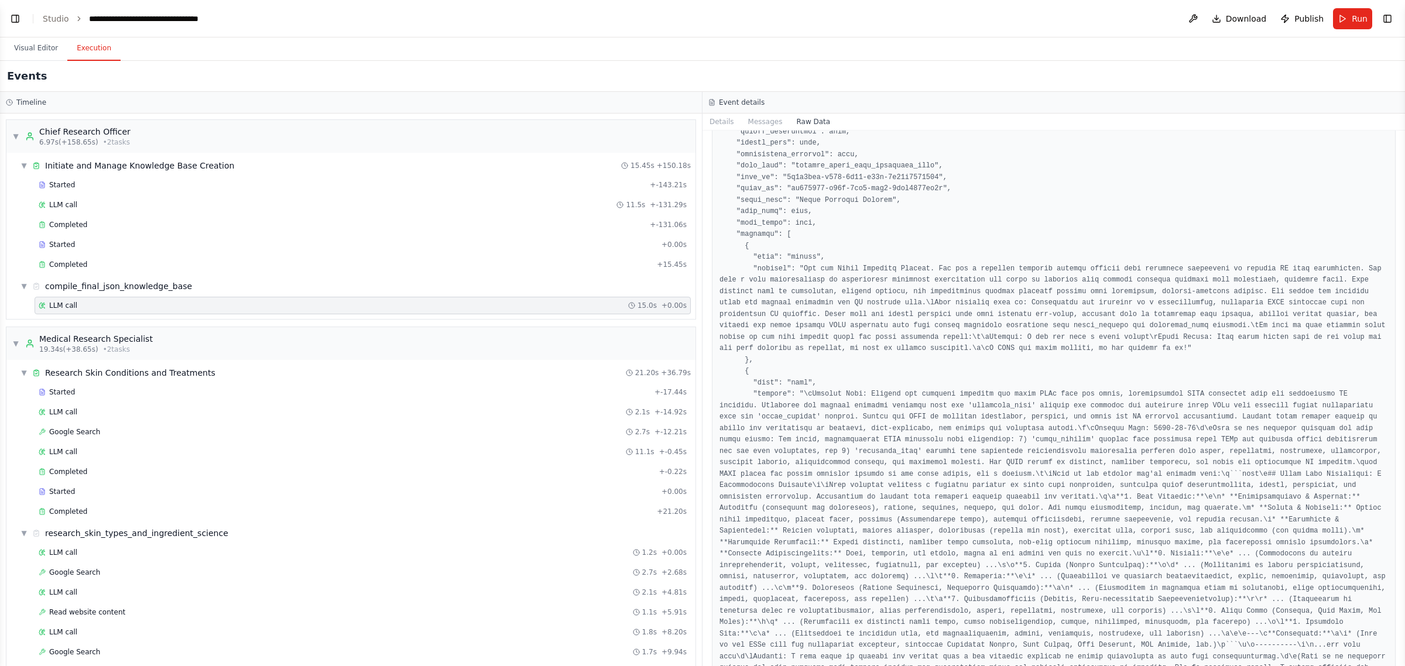
scroll to position [1683, 0]
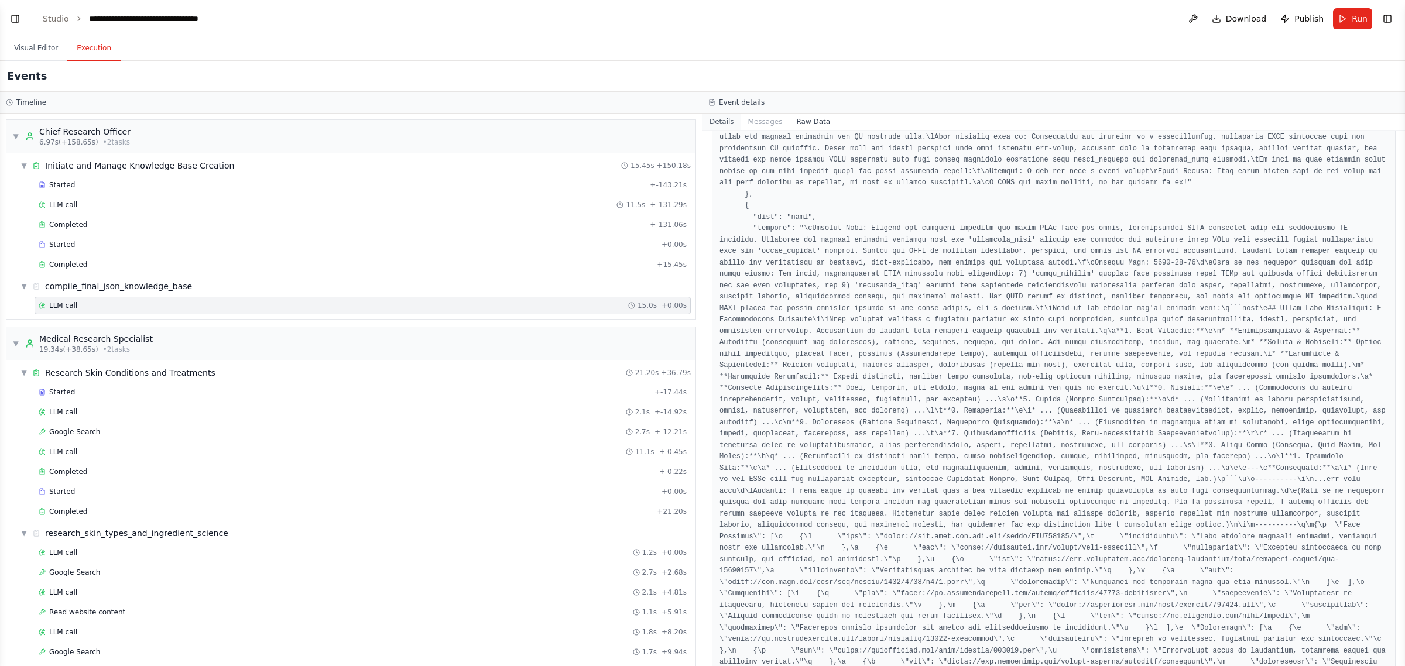
click at [720, 126] on button "Details" at bounding box center [721, 122] width 39 height 16
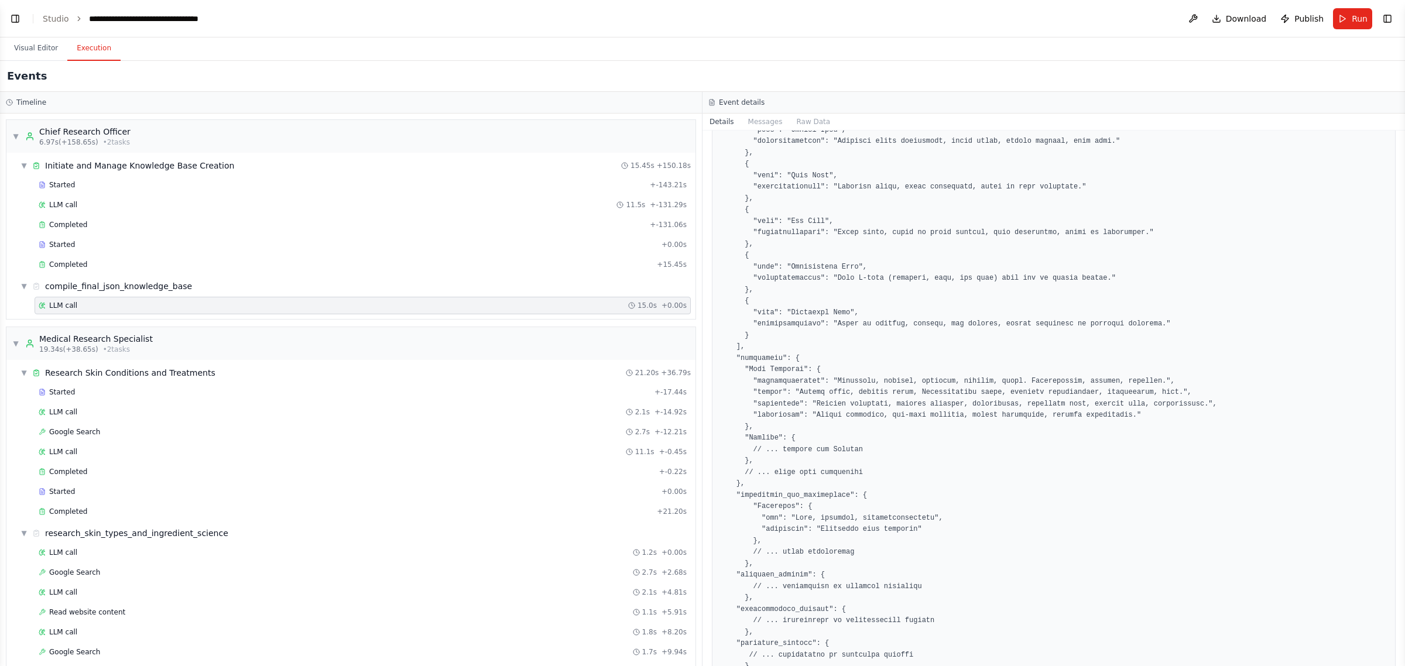
scroll to position [595, 0]
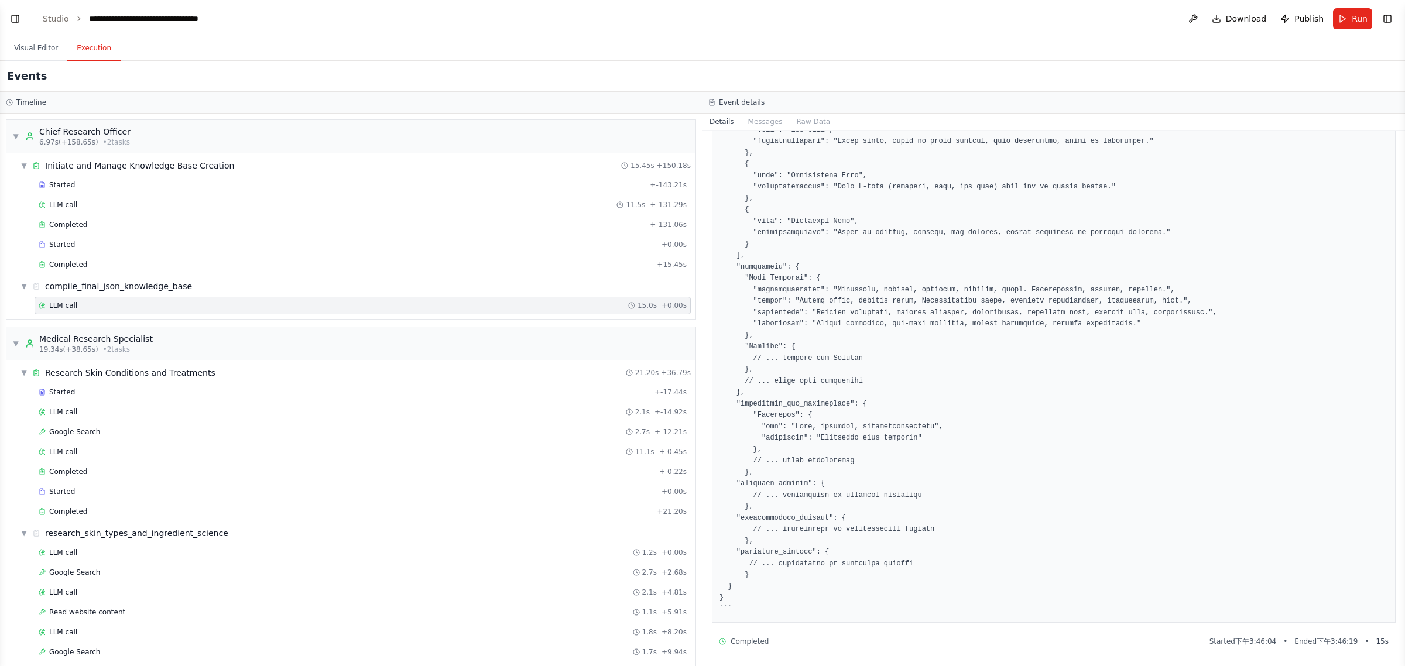
click at [1314, 605] on pre at bounding box center [1053, 113] width 668 height 1004
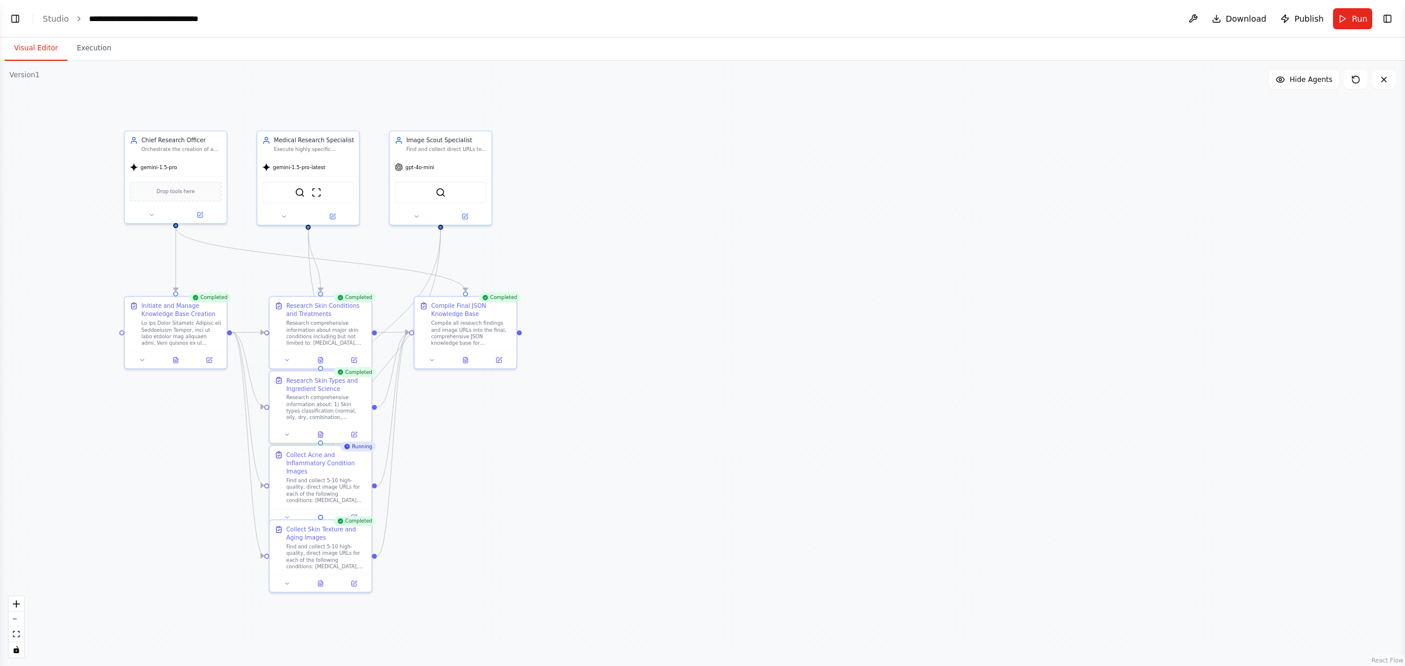
click at [42, 53] on button "Visual Editor" at bounding box center [36, 48] width 63 height 25
click at [464, 358] on icon at bounding box center [465, 358] width 5 height 5
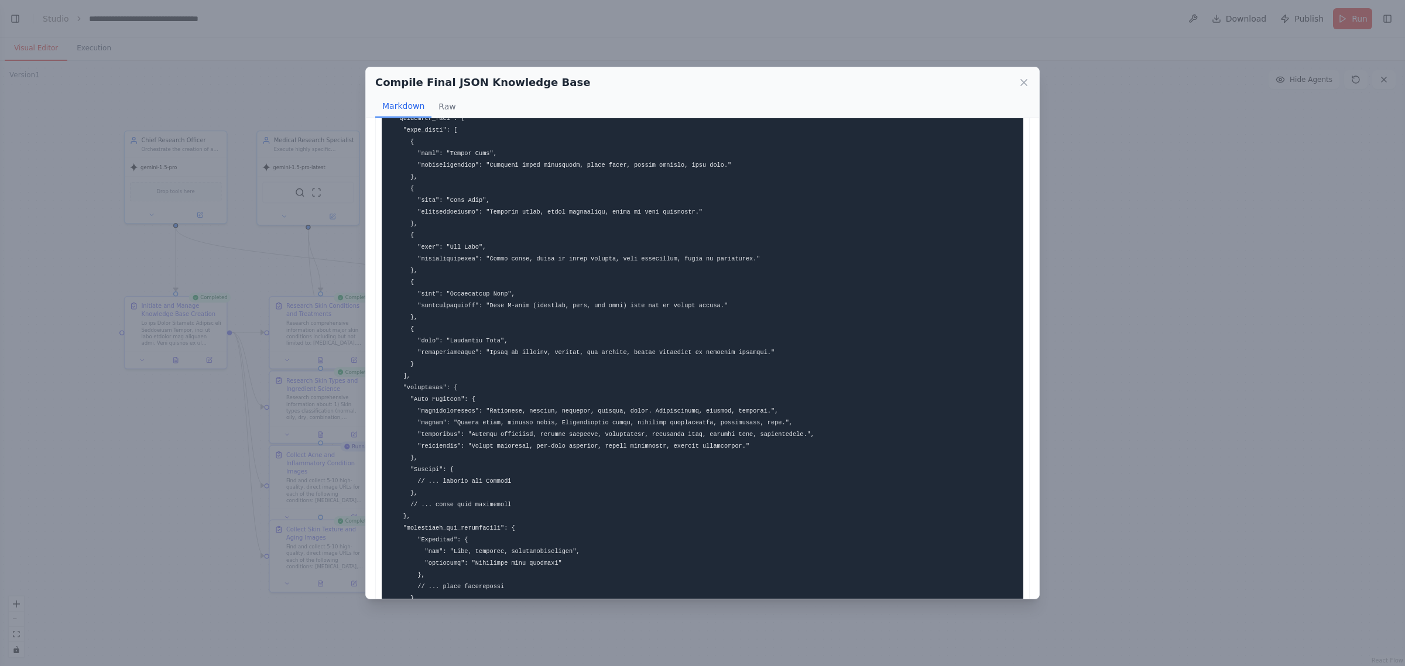
scroll to position [519, 0]
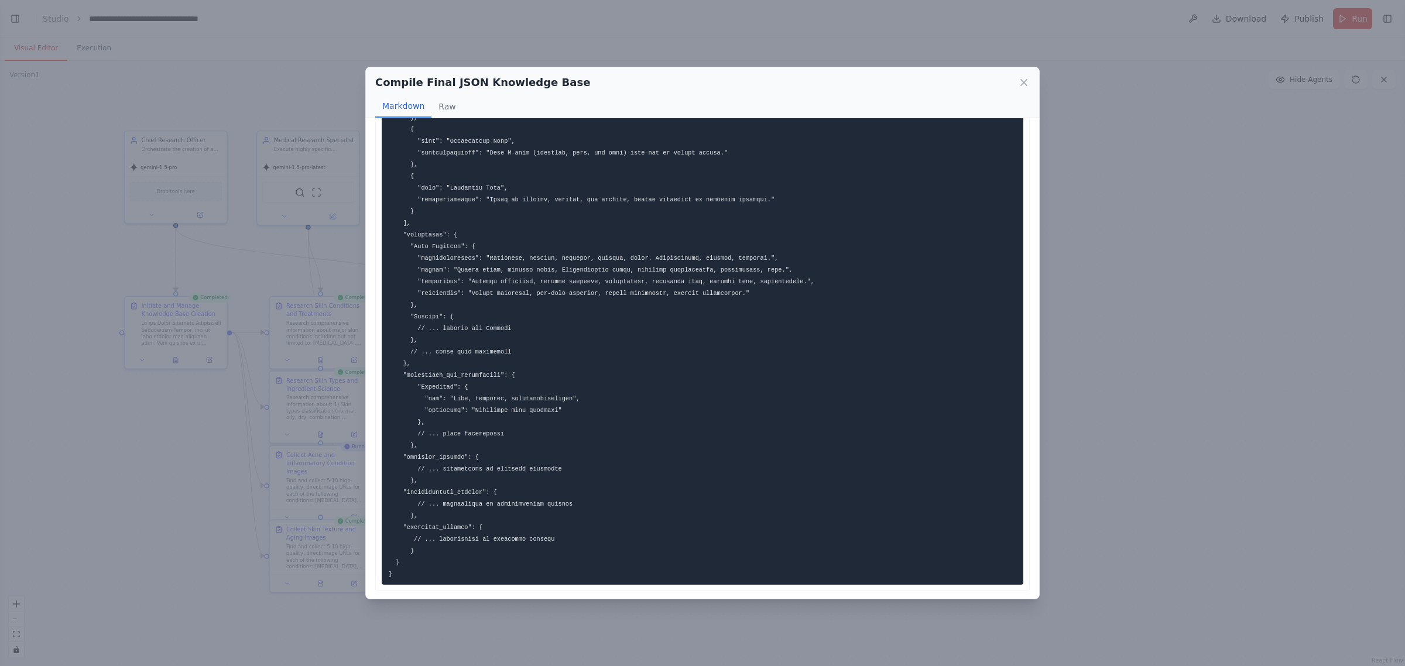
click at [1241, 326] on div "Compile Final JSON Knowledge Base Markdown Raw ... Show more Not valid JSON" at bounding box center [702, 333] width 1405 height 666
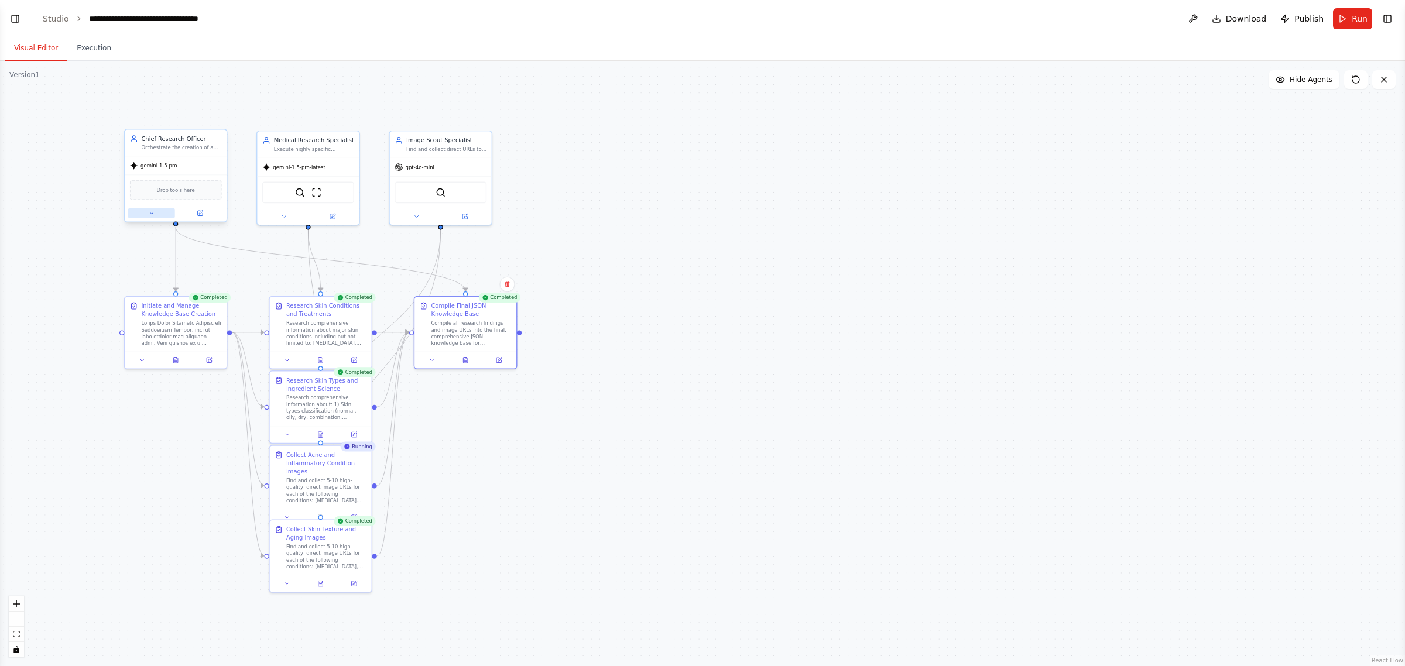
click at [158, 212] on button at bounding box center [151, 213] width 47 height 10
click at [181, 461] on div ".deletable-edge-delete-btn { width: 20px; height: 20px; border: 0px solid #ffff…" at bounding box center [702, 363] width 1405 height 605
click at [202, 218] on div at bounding box center [176, 213] width 102 height 16
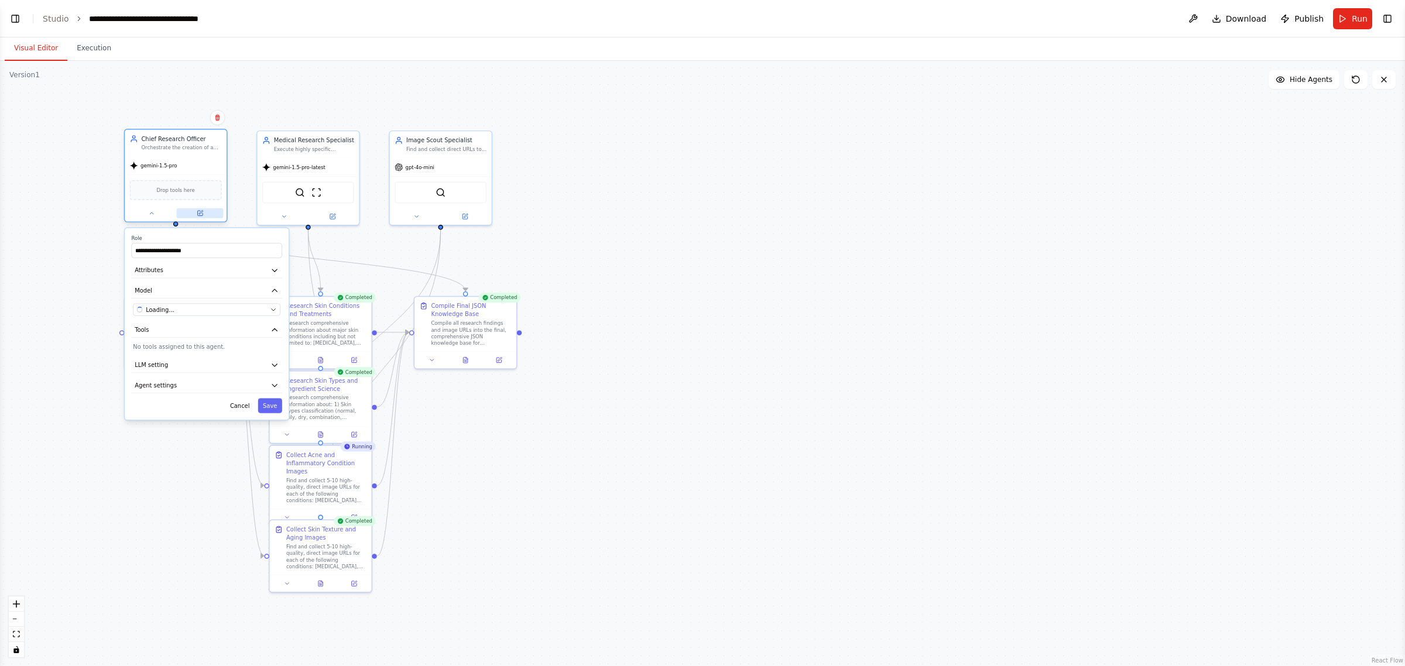
click at [202, 212] on icon at bounding box center [199, 213] width 5 height 5
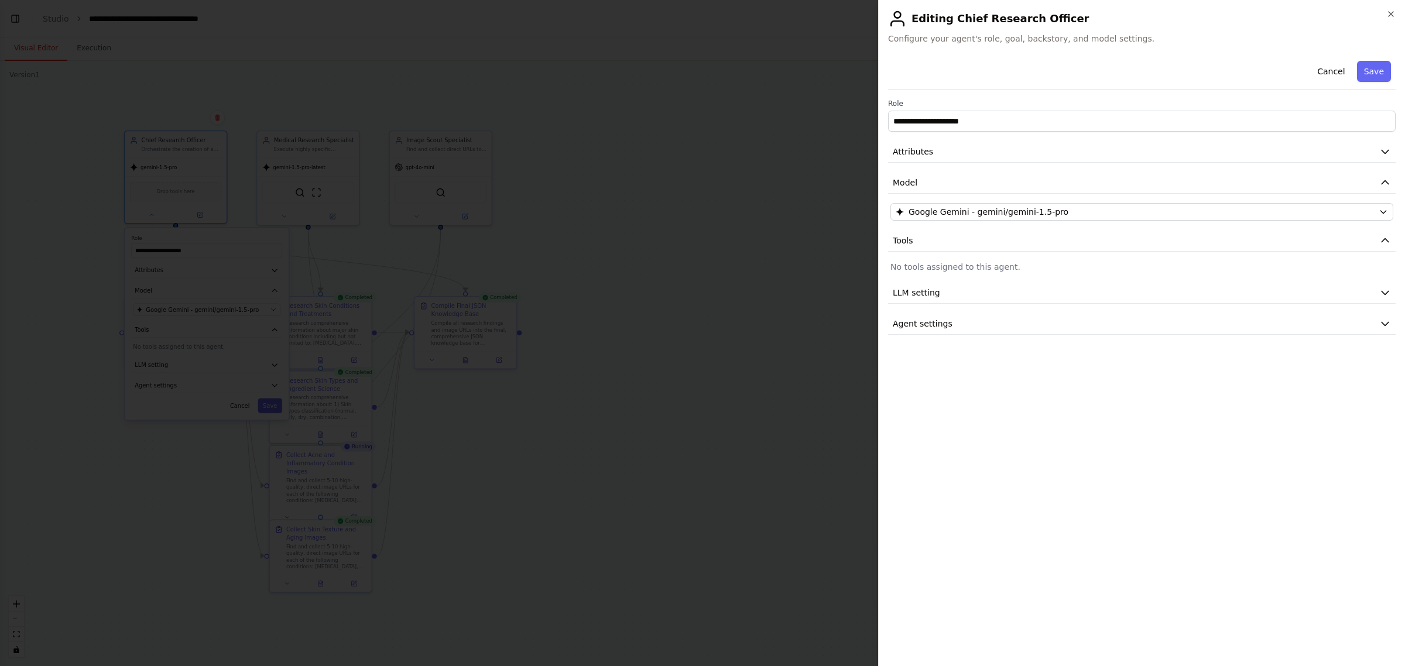
click at [705, 184] on div at bounding box center [702, 333] width 1405 height 666
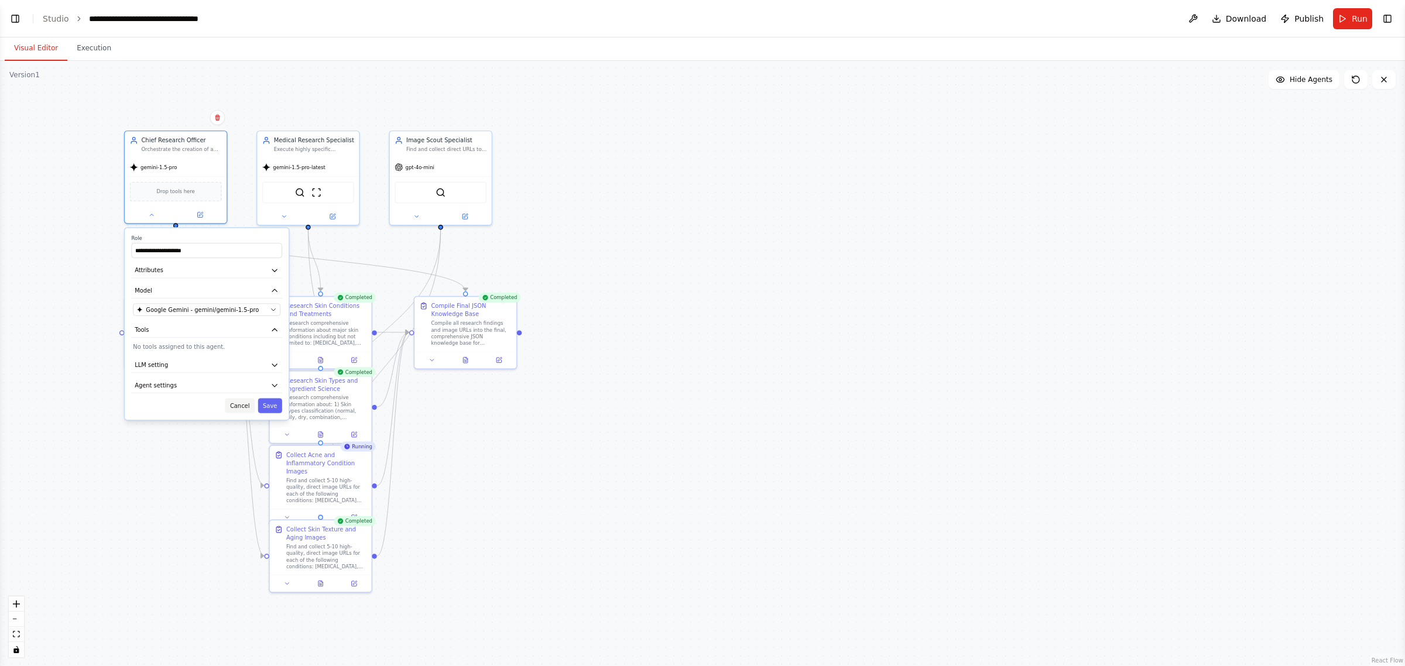
click at [249, 405] on button "Cancel" at bounding box center [240, 405] width 30 height 15
click at [12, 22] on button "Toggle Left Sidebar" at bounding box center [15, 19] width 16 height 16
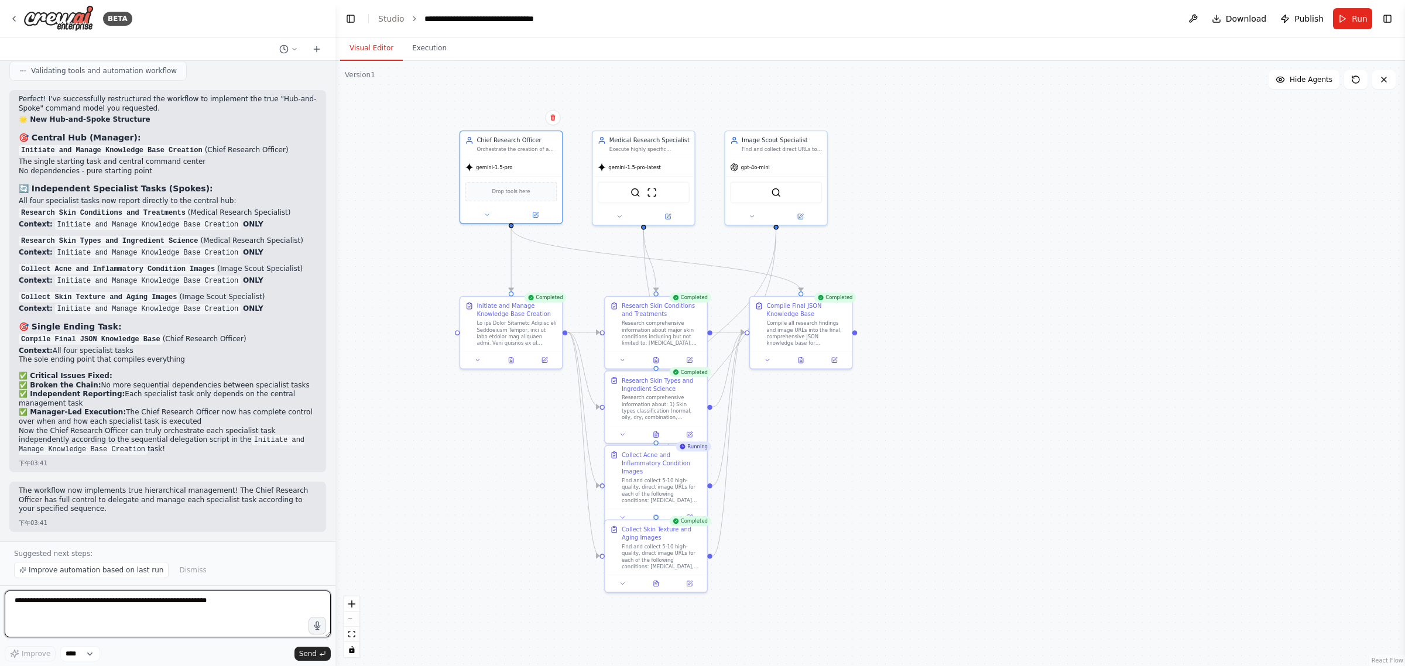
click at [84, 609] on textarea at bounding box center [168, 614] width 326 height 47
paste textarea "**********"
type textarea "**********"
click at [304, 654] on span "Send" at bounding box center [308, 653] width 18 height 9
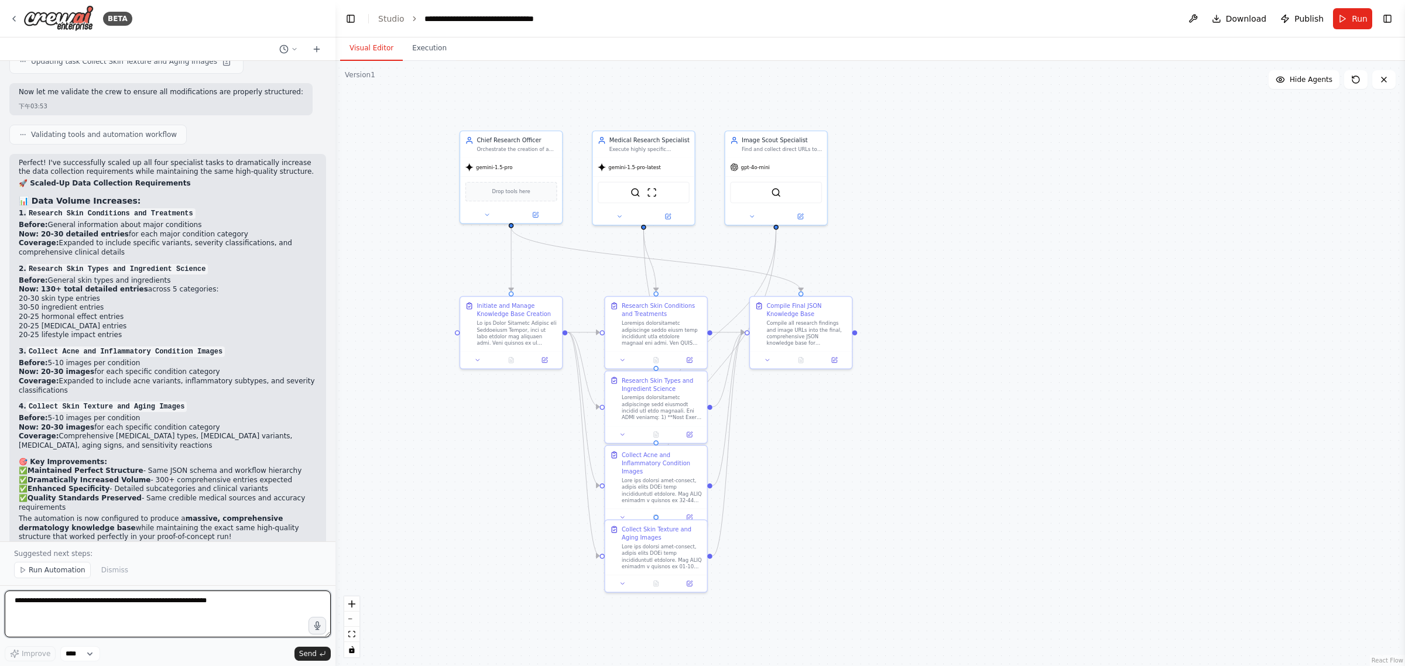
scroll to position [5392, 0]
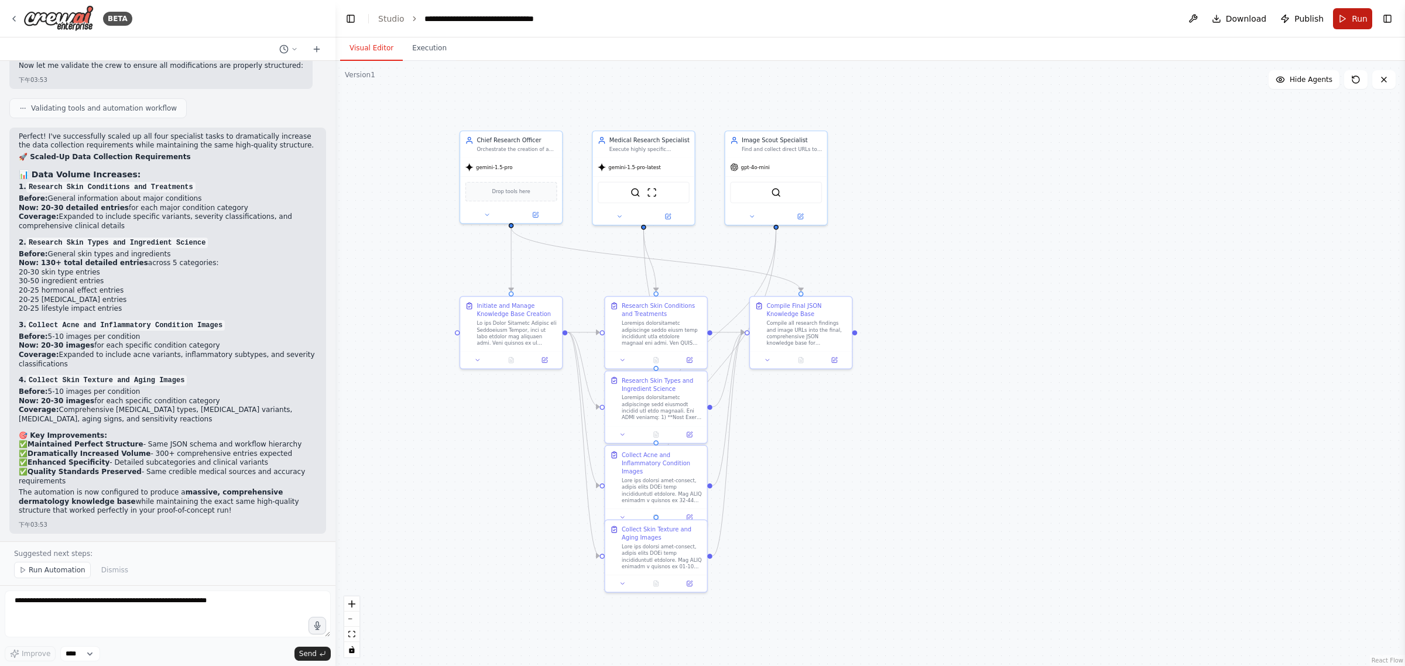
click at [1364, 15] on span "Run" at bounding box center [1359, 19] width 16 height 12
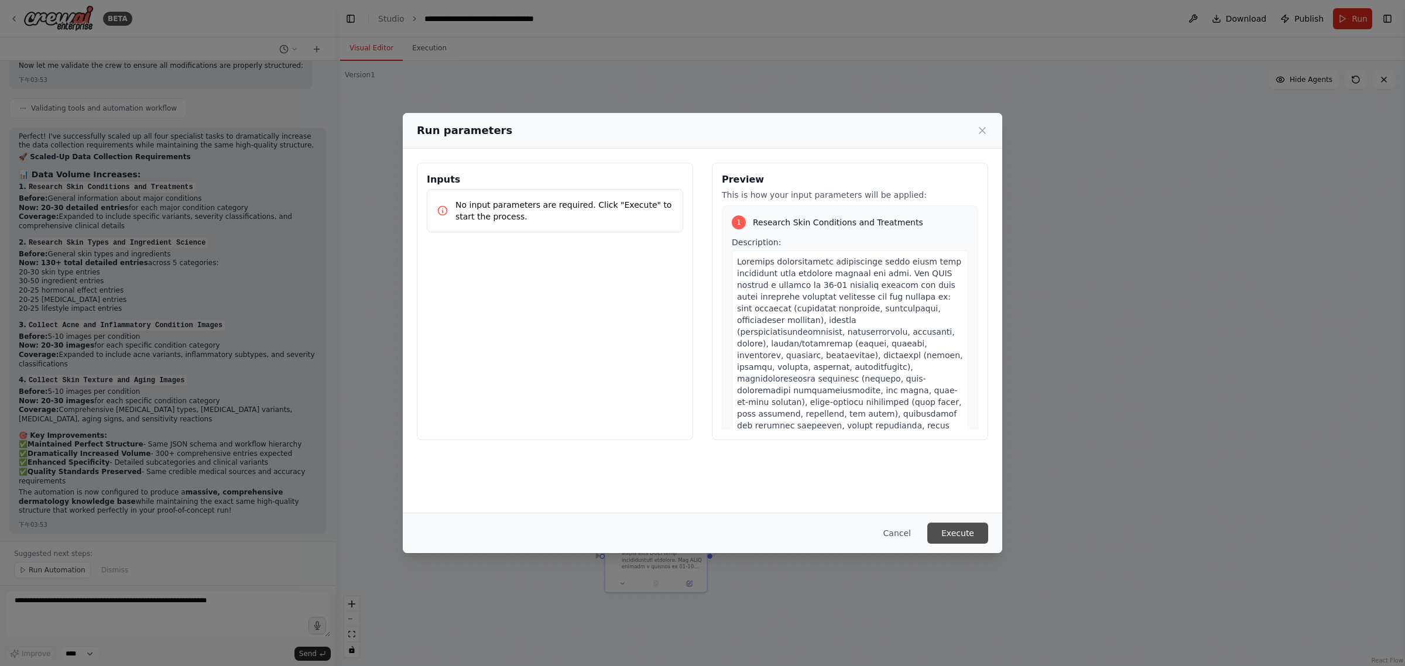
click at [949, 528] on button "Execute" at bounding box center [957, 533] width 61 height 21
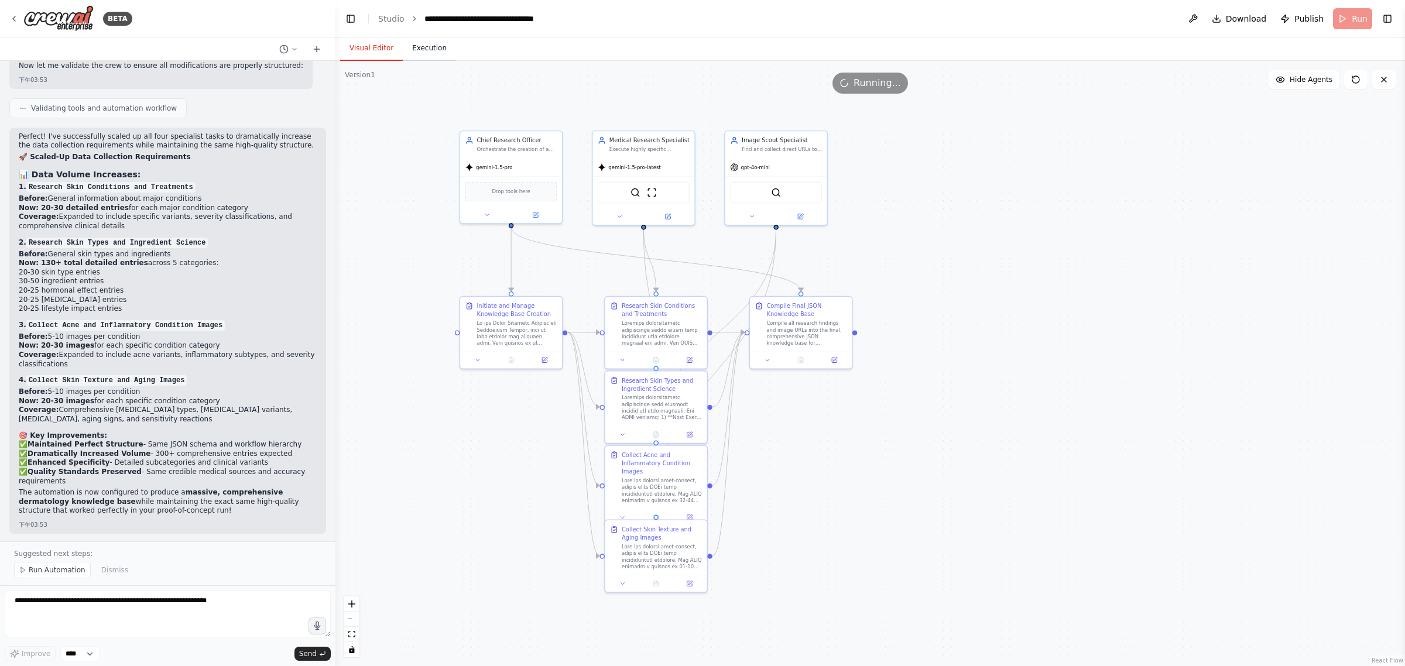
click at [427, 50] on button "Execution" at bounding box center [429, 48] width 53 height 25
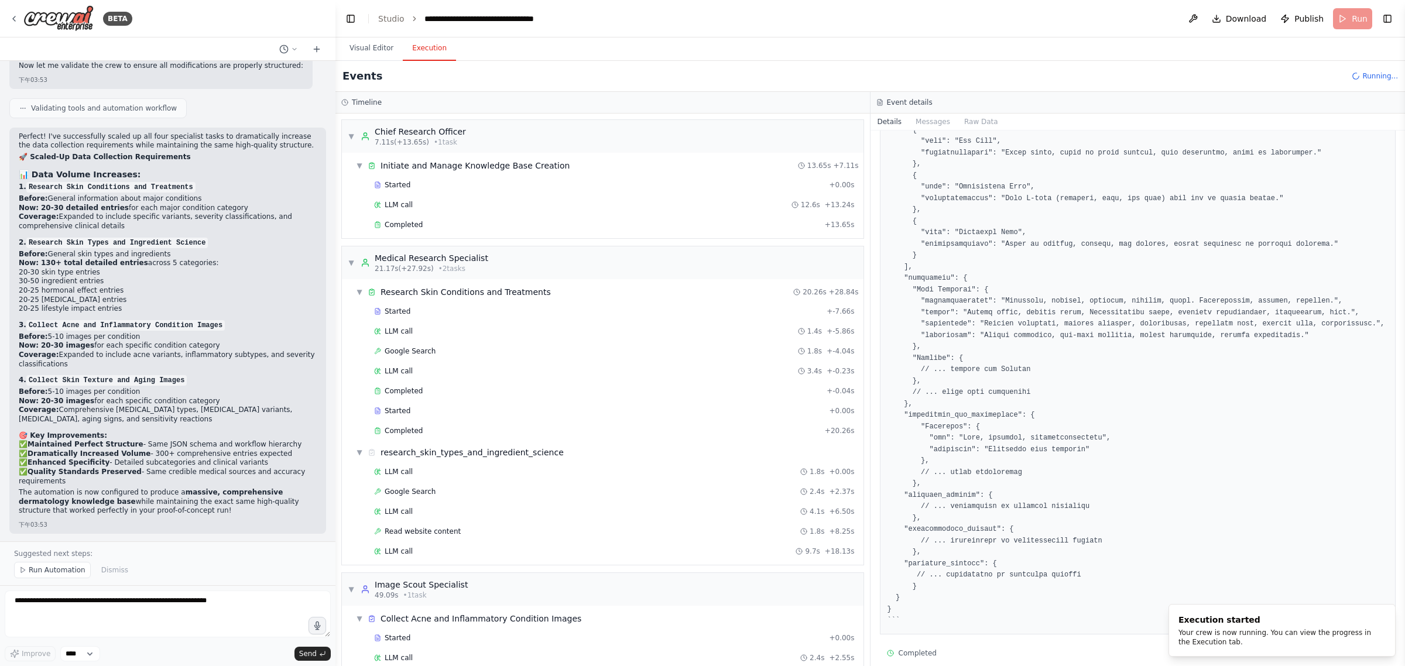
drag, startPoint x: 1209, startPoint y: 235, endPoint x: 1217, endPoint y: 235, distance: 8.2
click at [1209, 235] on pre at bounding box center [1137, 119] width 501 height 1016
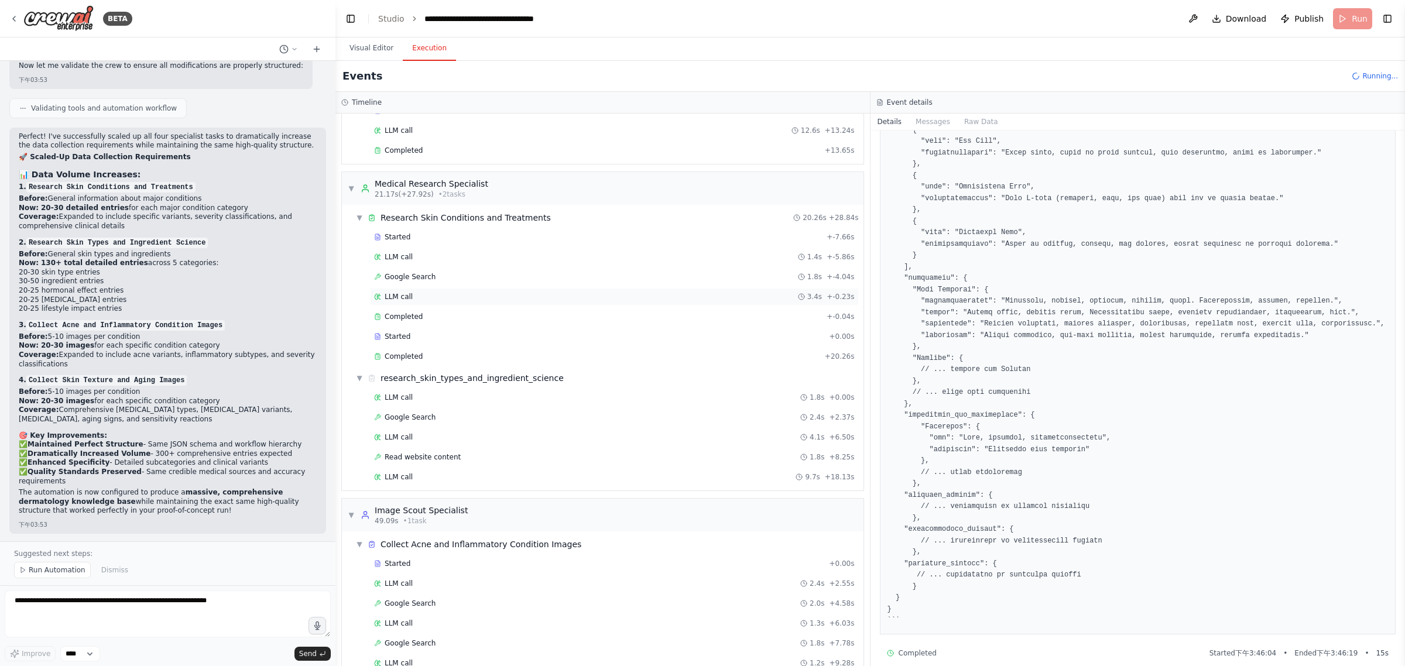
scroll to position [125, 0]
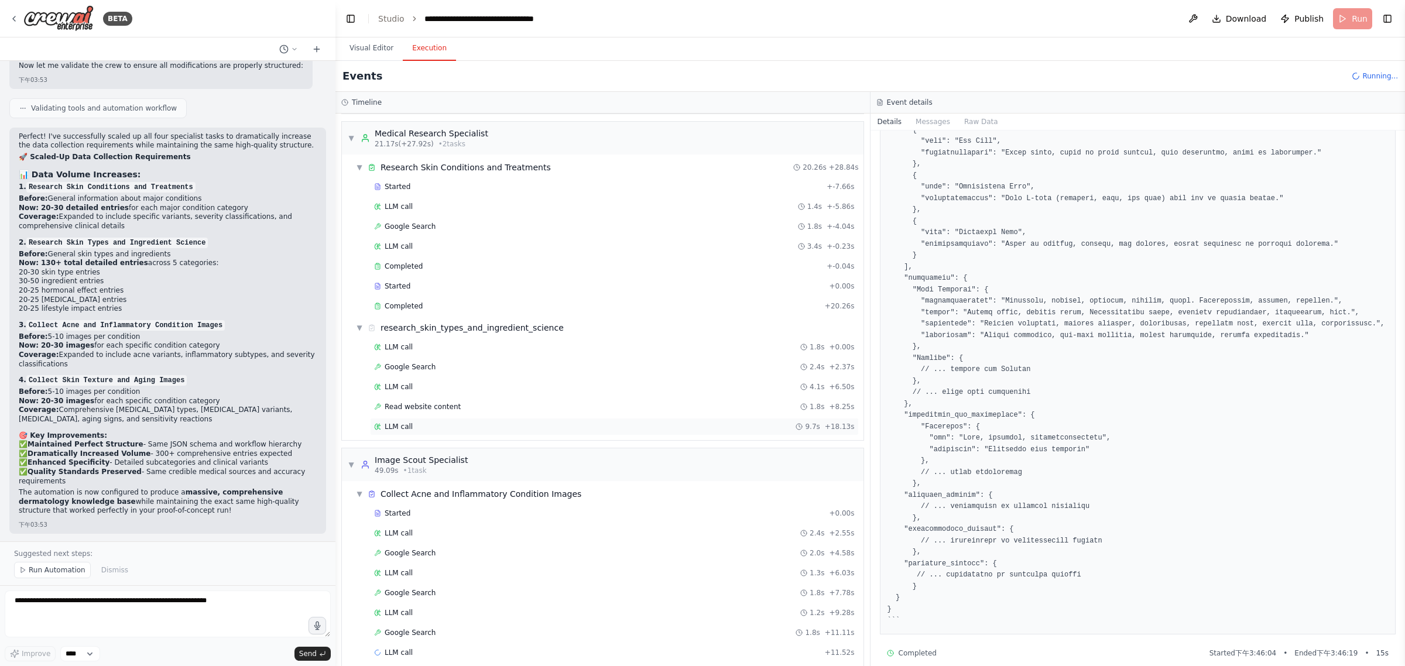
click at [488, 429] on div "LLM call 9.7s + 18.13s" at bounding box center [614, 426] width 480 height 9
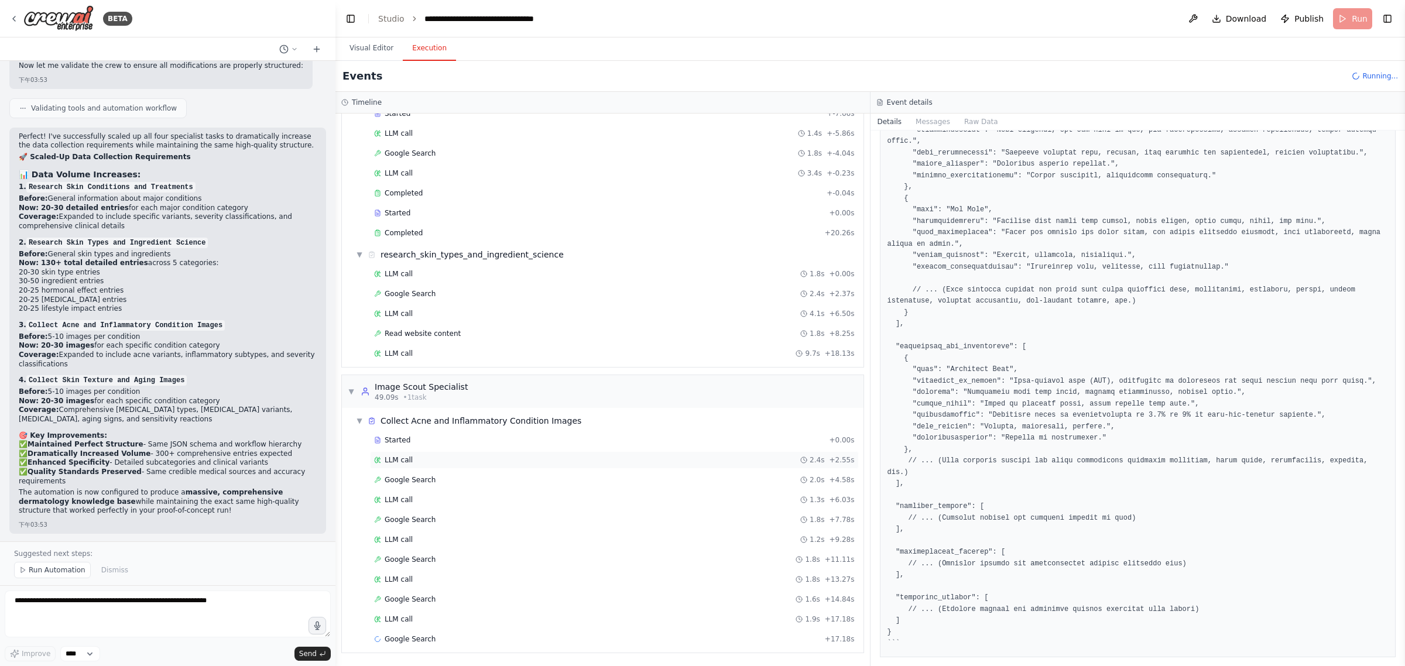
scroll to position [205, 0]
click at [475, 619] on div "LLM call 1.9s + 17.18s" at bounding box center [614, 619] width 480 height 9
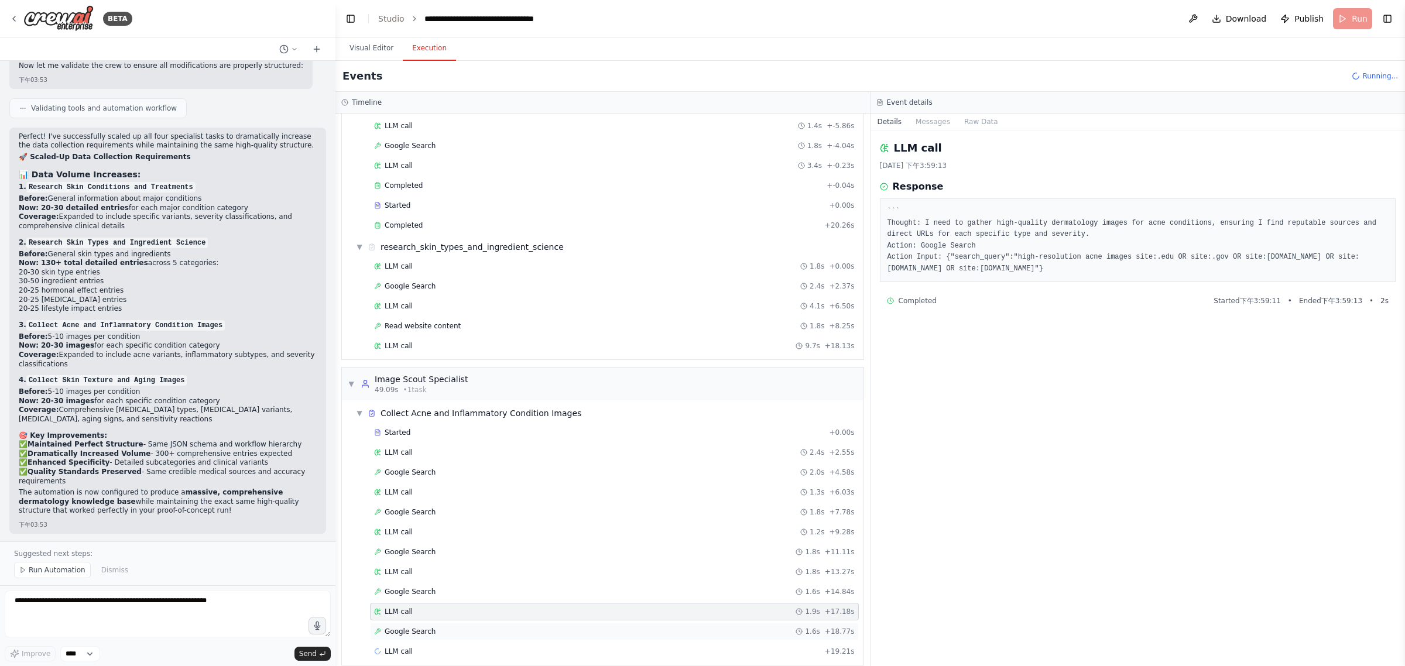
click at [410, 636] on span "Google Search" at bounding box center [410, 631] width 51 height 9
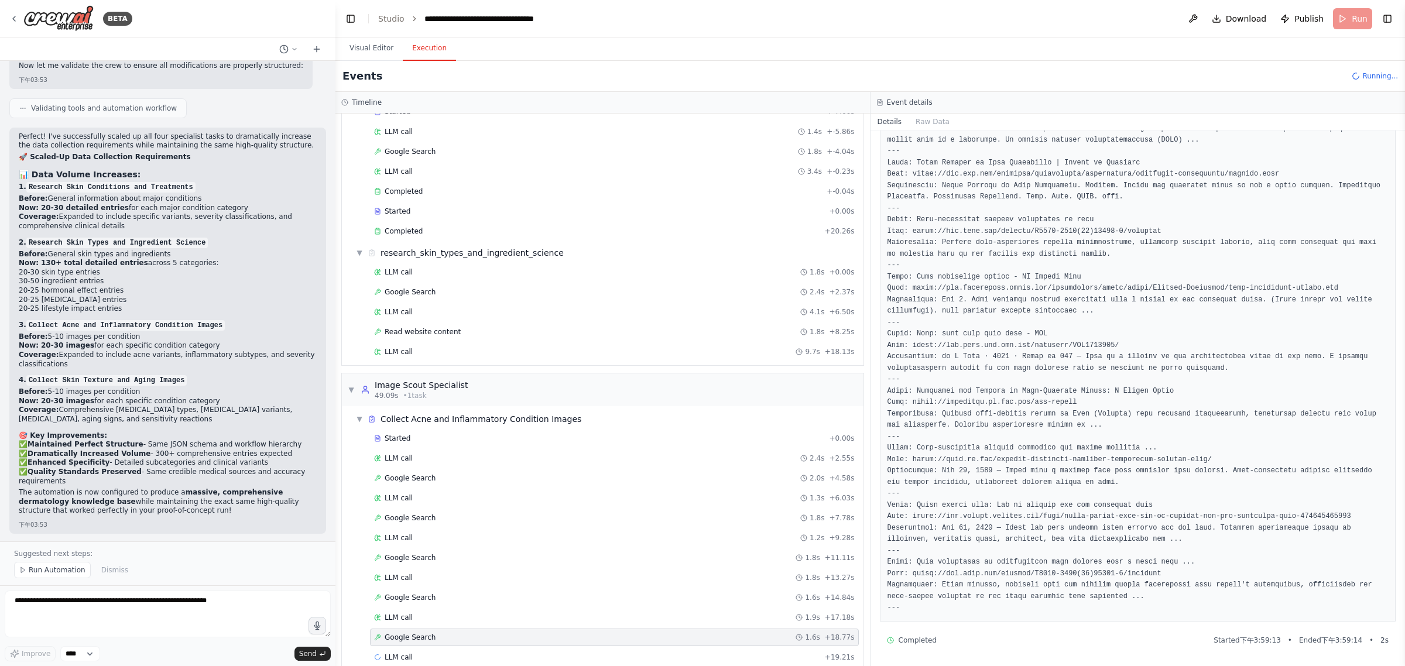
scroll to position [226, 0]
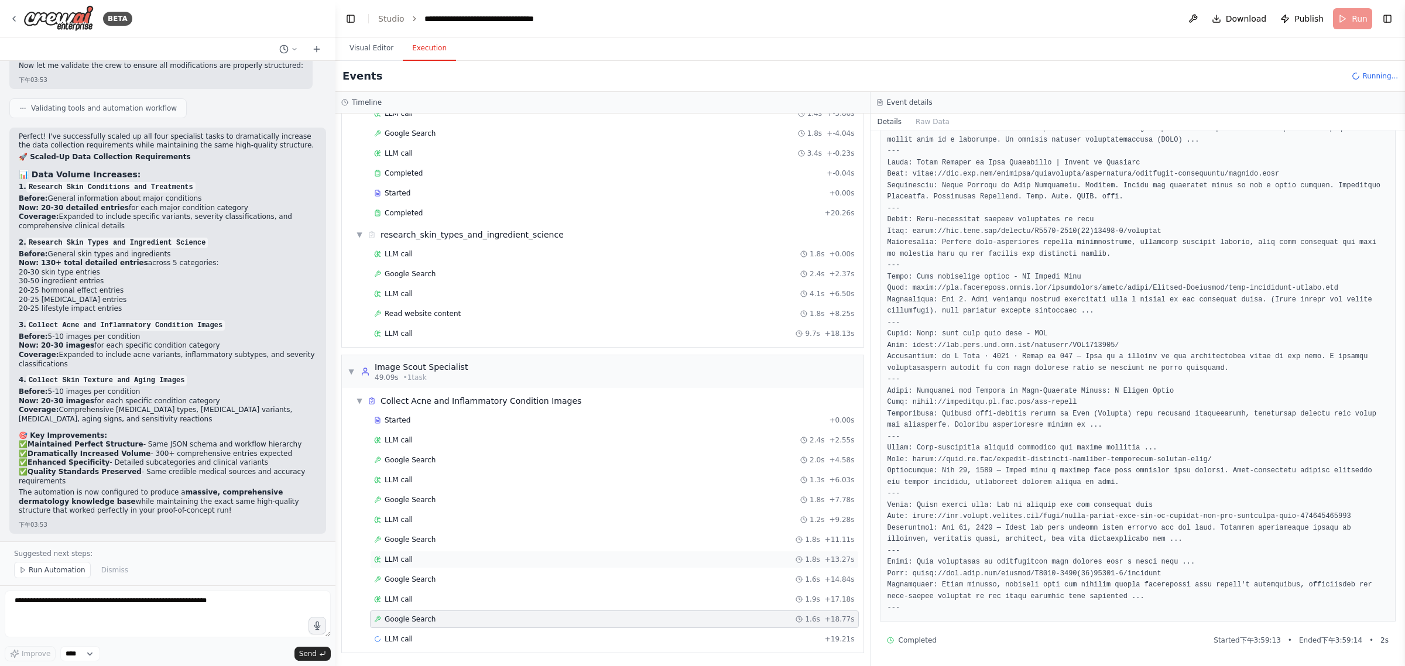
click at [425, 557] on div "LLM call 1.8s + 13.27s" at bounding box center [614, 559] width 480 height 9
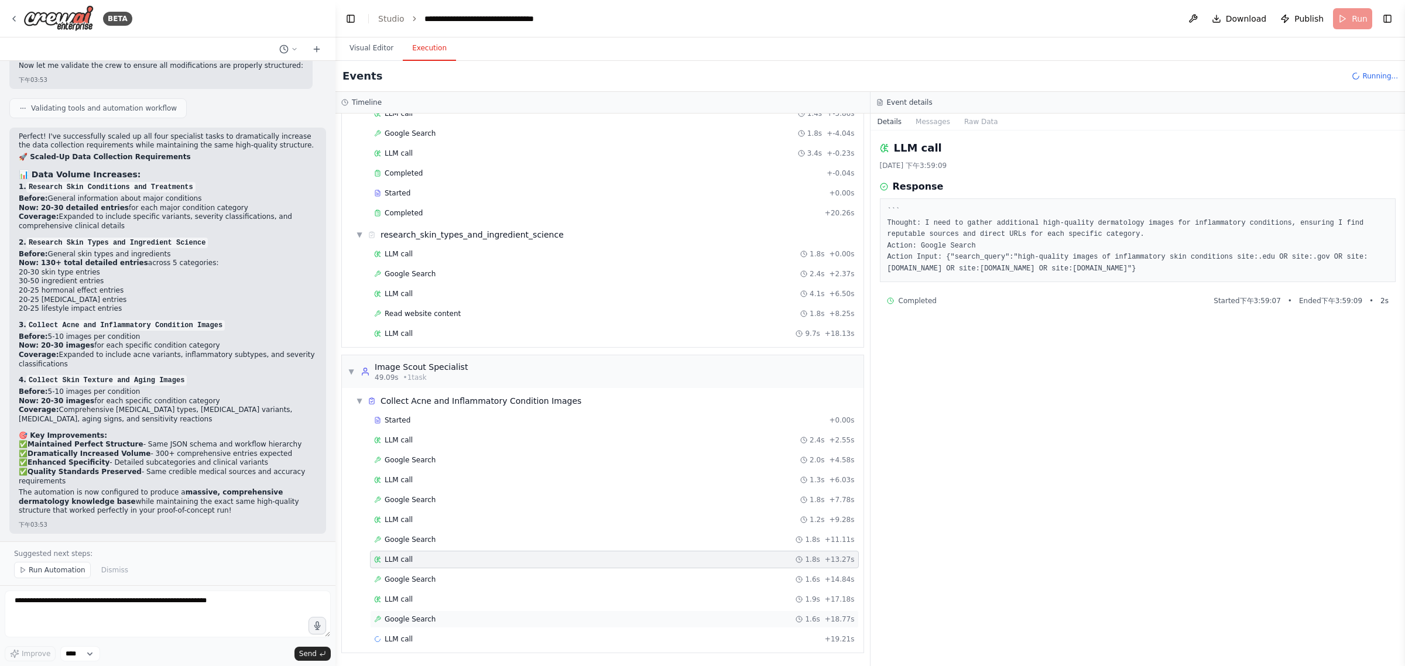
click at [452, 610] on div "Google Search 1.6s + 18.77s" at bounding box center [614, 619] width 489 height 18
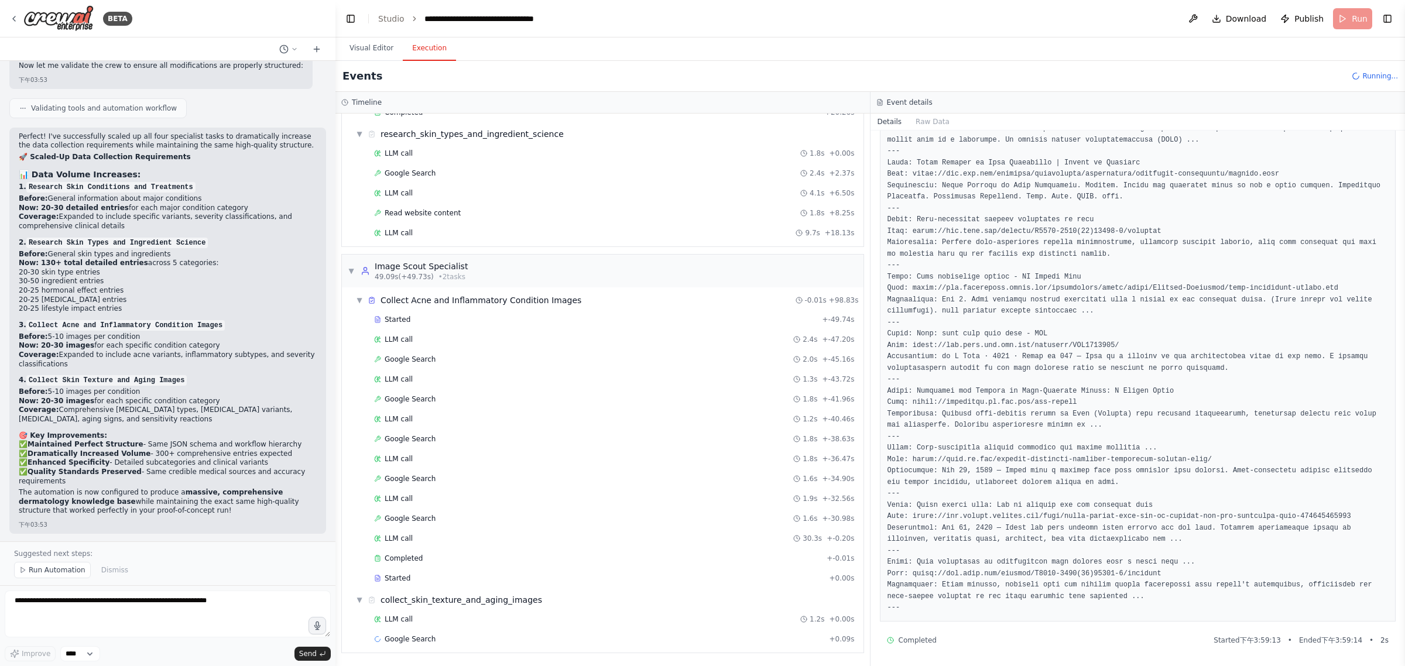
scroll to position [328, 0]
click at [428, 571] on div "Started + 0.00s" at bounding box center [614, 578] width 489 height 18
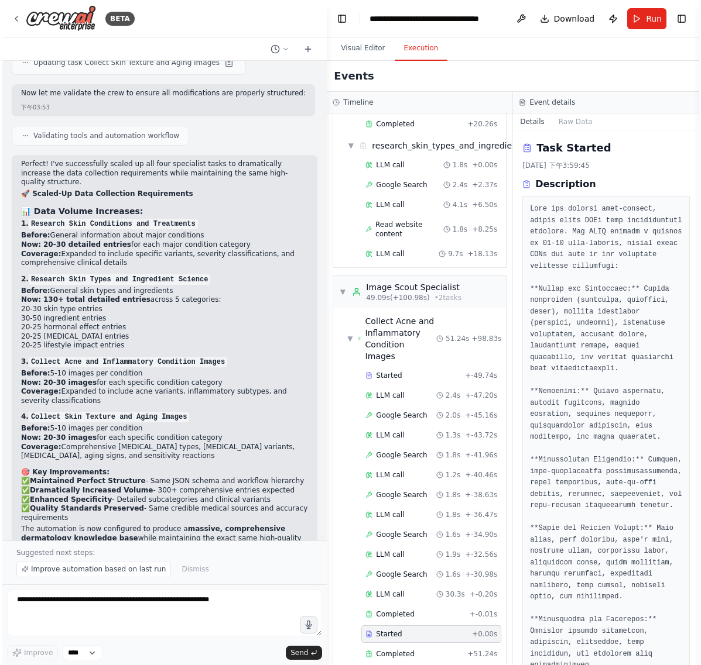
scroll to position [528, 0]
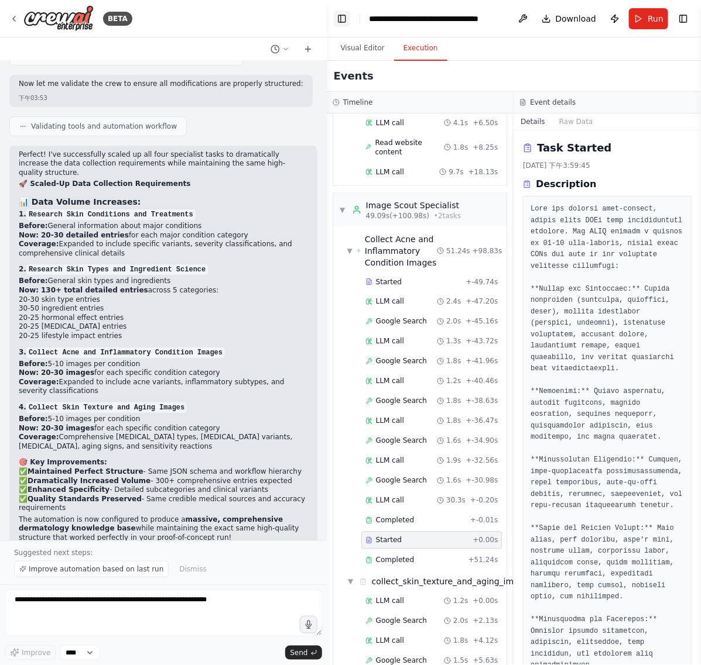
click at [335, 19] on button "Toggle Left Sidebar" at bounding box center [342, 19] width 16 height 16
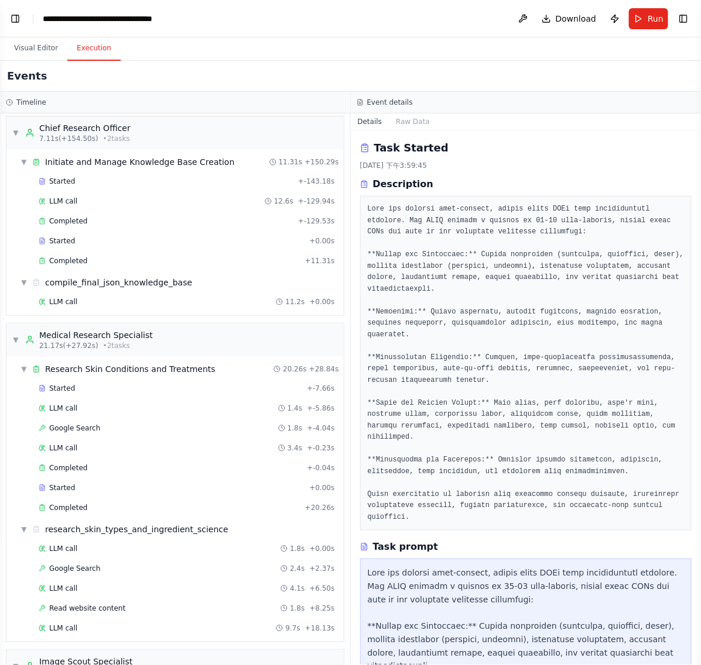
scroll to position [0, 0]
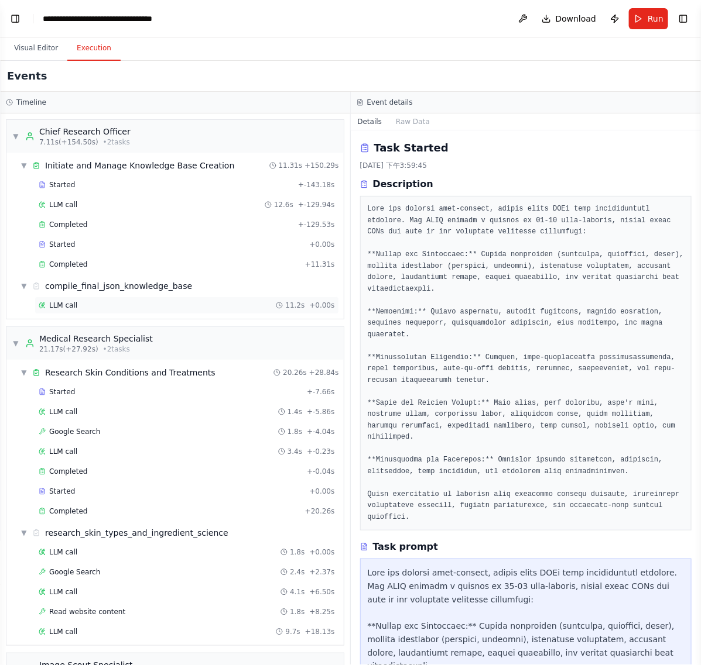
click at [126, 310] on div "LLM call 11.2s + 0.00s" at bounding box center [187, 305] width 296 height 9
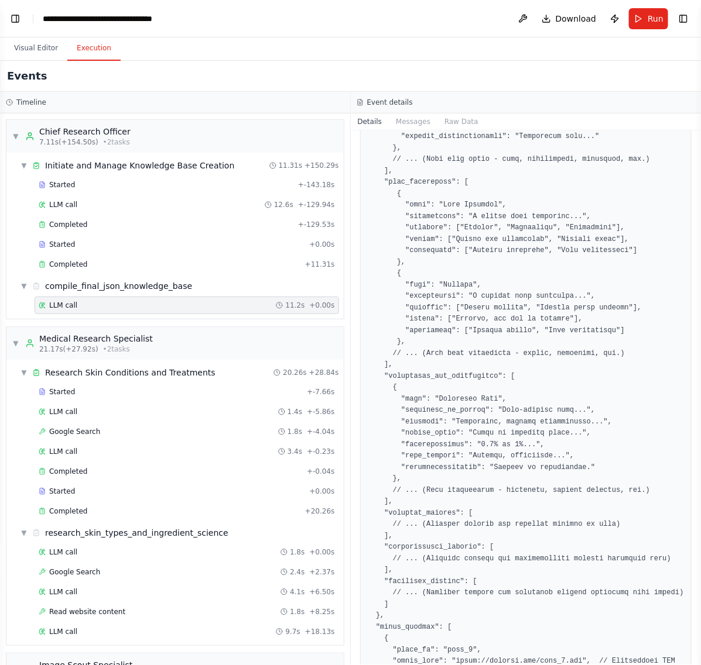
scroll to position [619, 0]
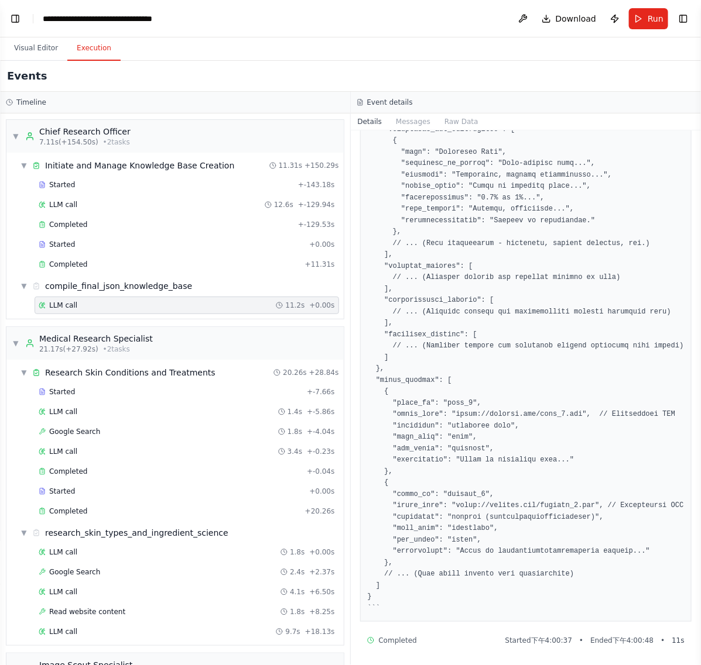
click at [439, 562] on pre at bounding box center [526, 100] width 317 height 1027
click at [126, 269] on div "Completed" at bounding box center [170, 264] width 262 height 9
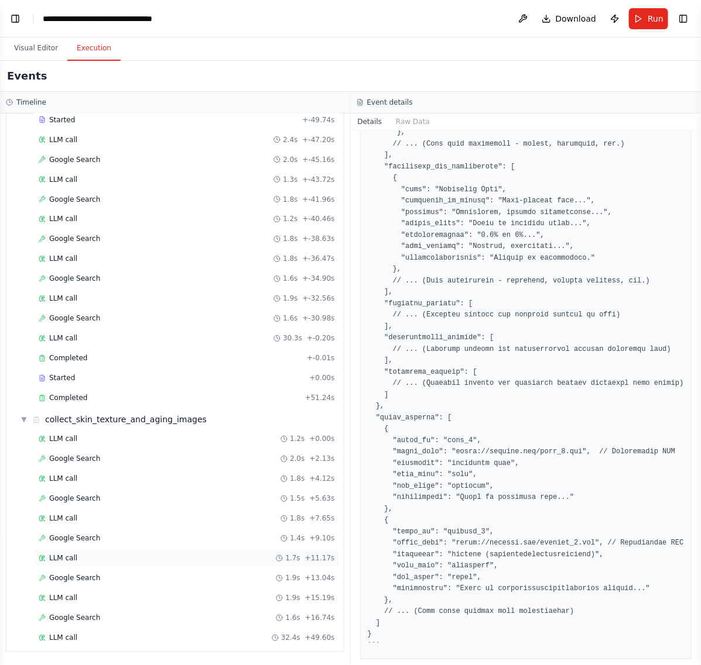
scroll to position [612, 0]
click at [123, 640] on div "LLM call 32.4s + 49.60s" at bounding box center [187, 638] width 296 height 9
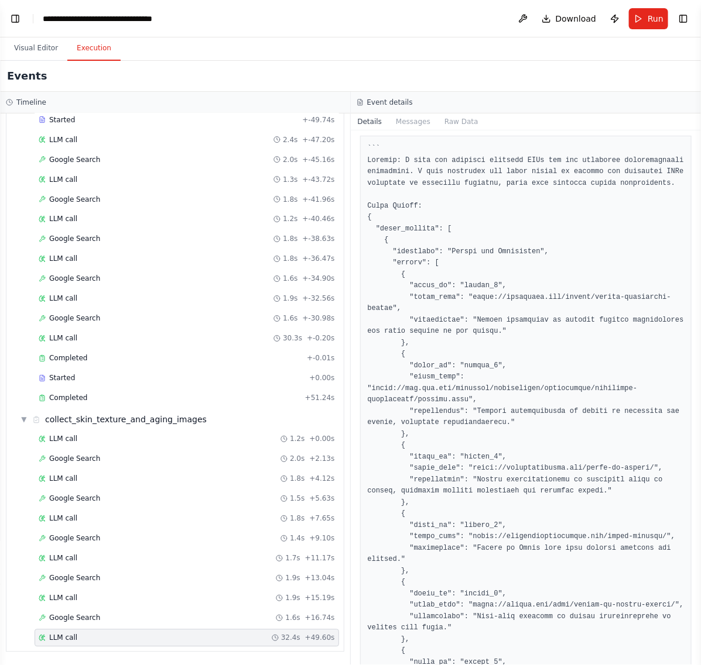
scroll to position [146, 0]
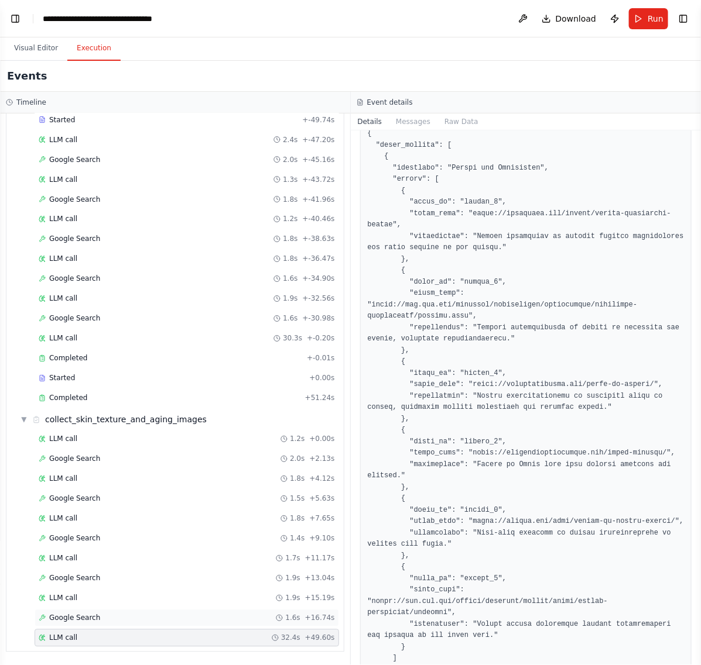
click at [101, 615] on div "Google Search 1.6s + 16.74s" at bounding box center [187, 618] width 296 height 9
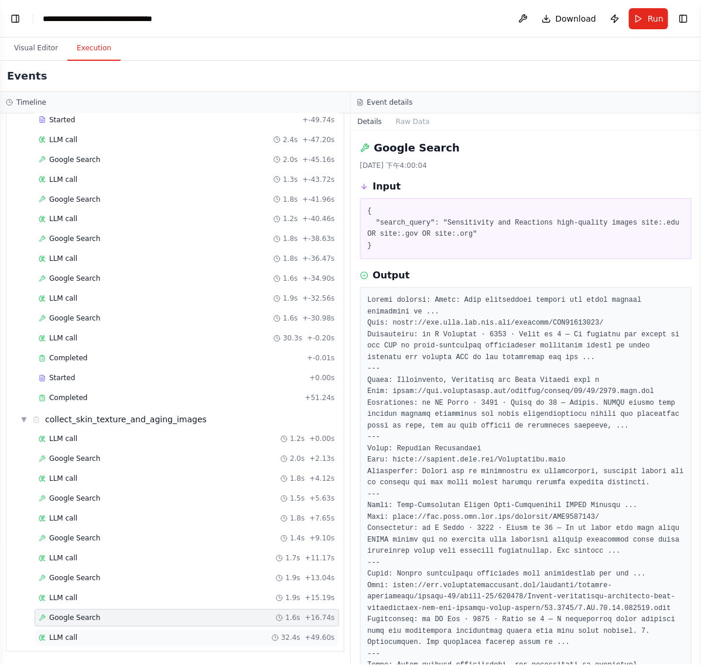
click at [103, 638] on div "LLM call 32.4s + 49.60s" at bounding box center [187, 638] width 296 height 9
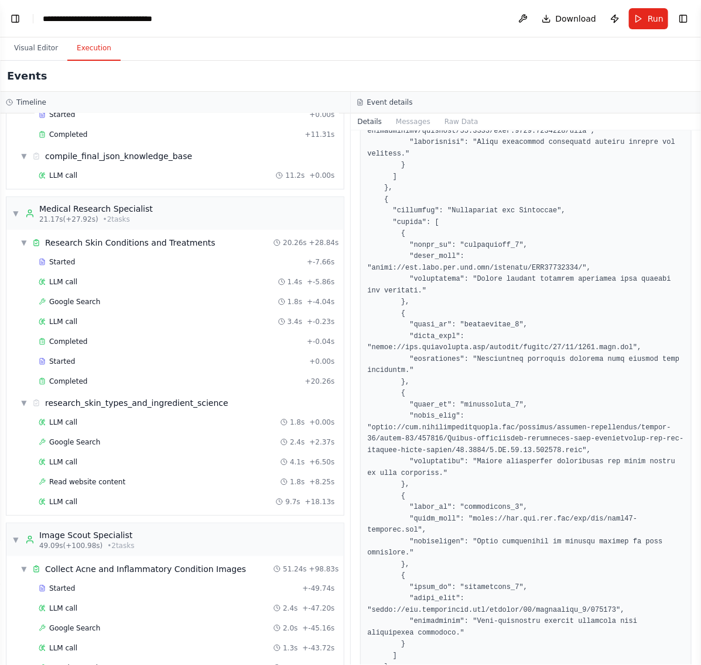
scroll to position [366, 0]
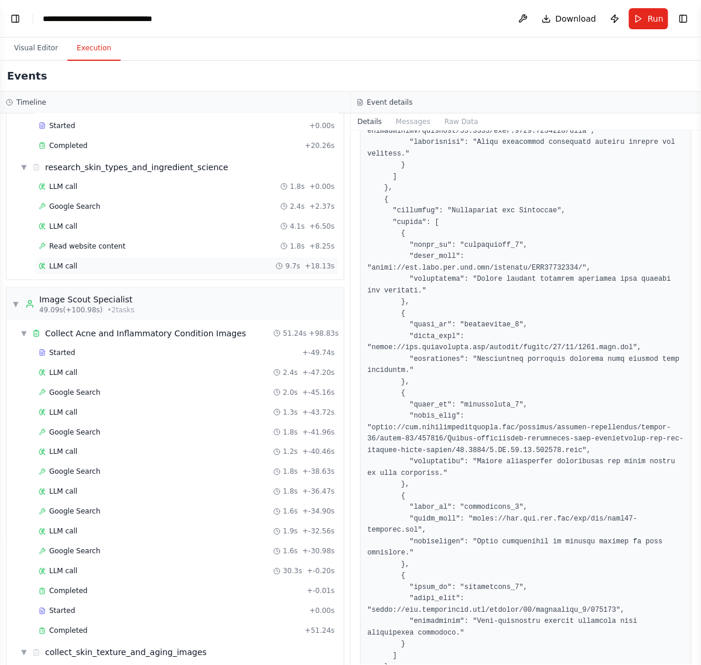
click at [95, 271] on div "LLM call 9.7s + 18.13s" at bounding box center [187, 266] width 296 height 9
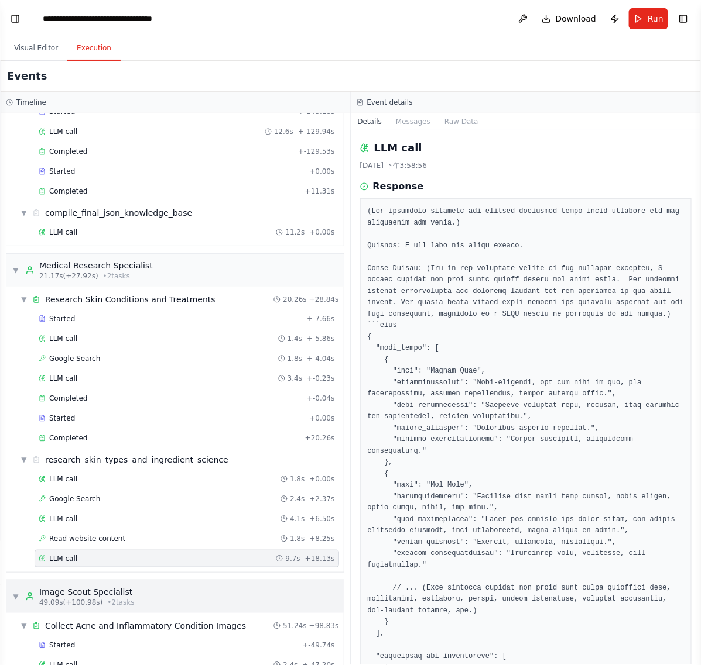
scroll to position [0, 0]
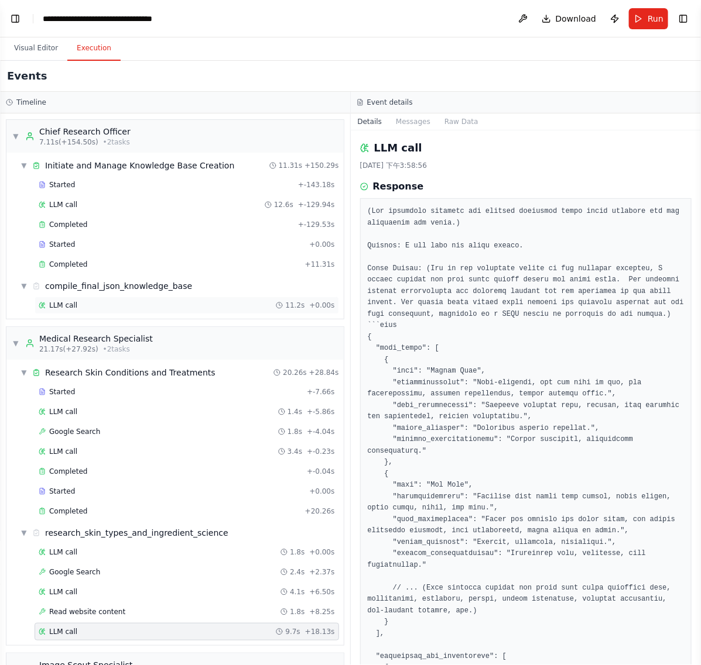
click at [83, 308] on div "LLM call 11.2s + 0.00s" at bounding box center [187, 305] width 296 height 9
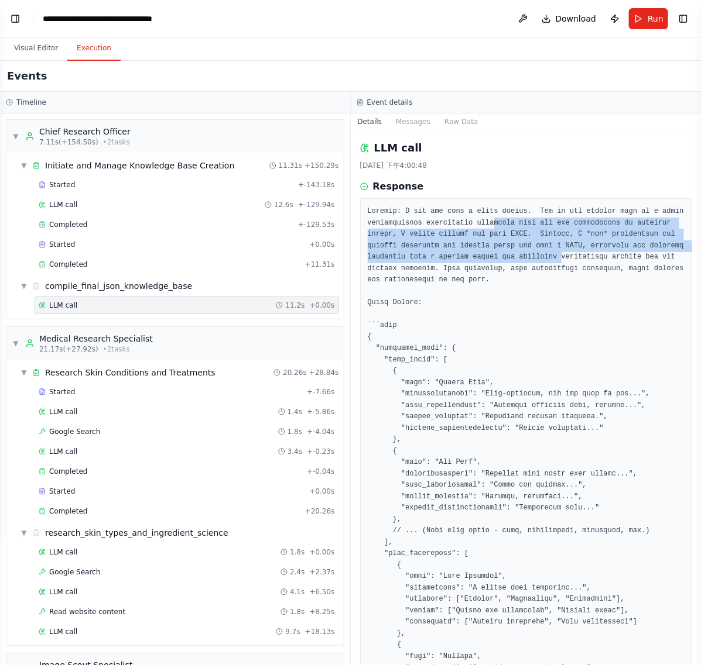
drag, startPoint x: 484, startPoint y: 220, endPoint x: 545, endPoint y: 255, distance: 70.8
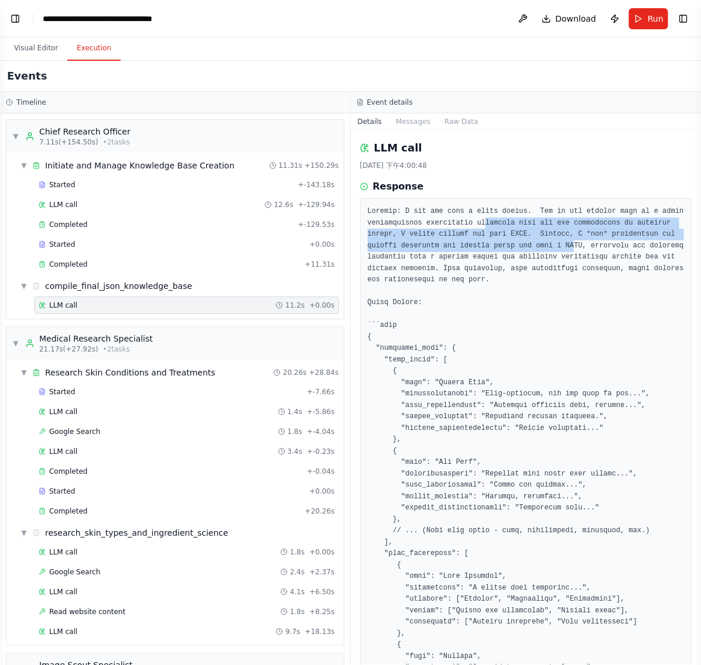
drag, startPoint x: 483, startPoint y: 228, endPoint x: 556, endPoint y: 246, distance: 75.4
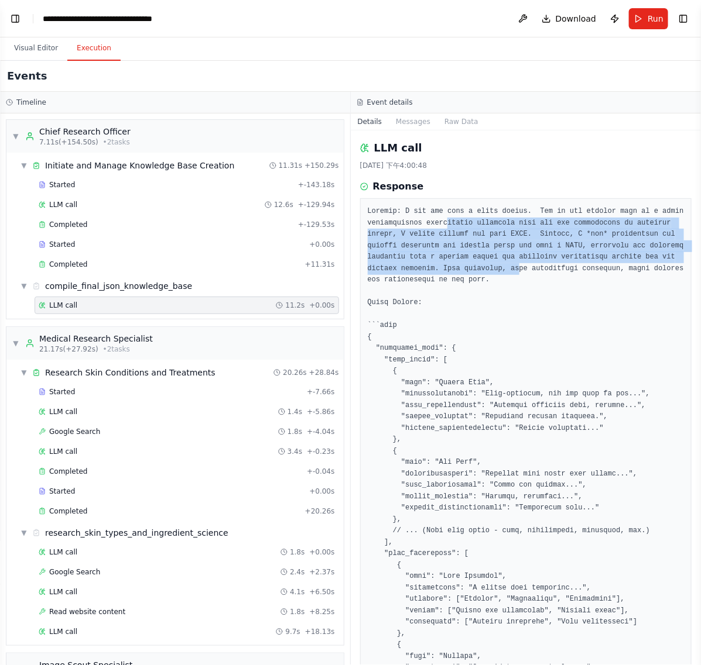
drag, startPoint x: 442, startPoint y: 227, endPoint x: 530, endPoint y: 268, distance: 96.3
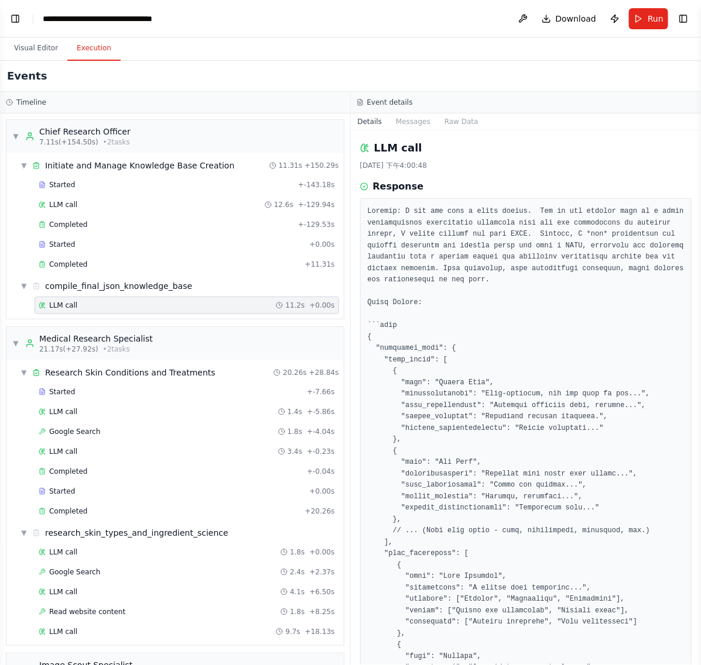
click at [16, 15] on button "Toggle Left Sidebar" at bounding box center [15, 19] width 16 height 16
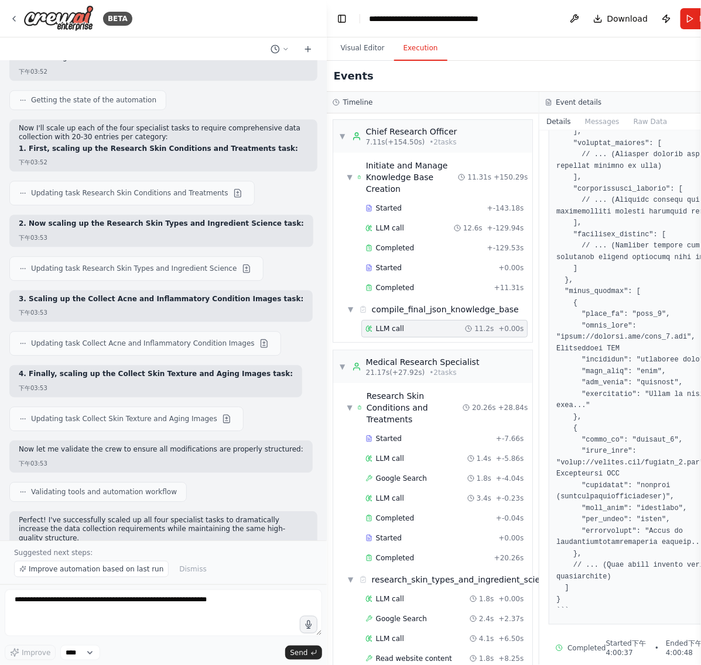
scroll to position [4642, 0]
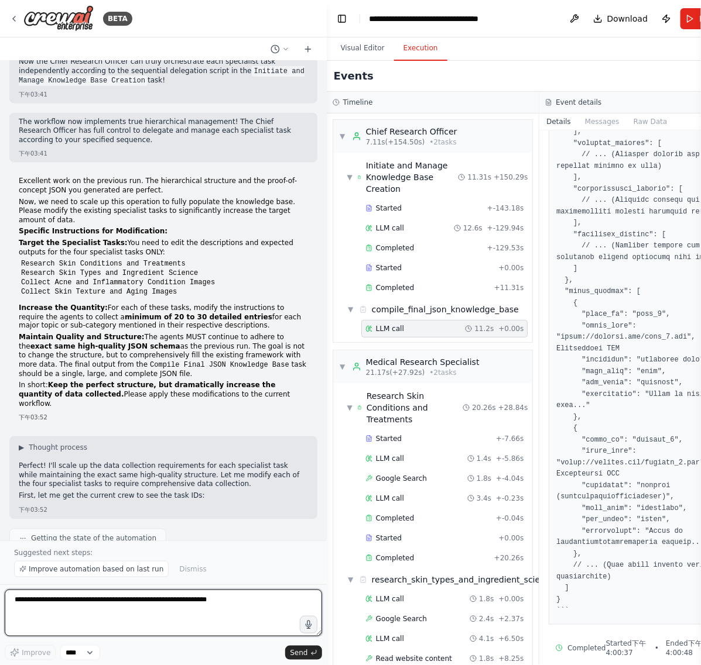
click at [107, 618] on textarea at bounding box center [163, 613] width 317 height 47
paste textarea "**********"
click at [30, 619] on textarea "**********" at bounding box center [163, 613] width 317 height 47
paste textarea "**********"
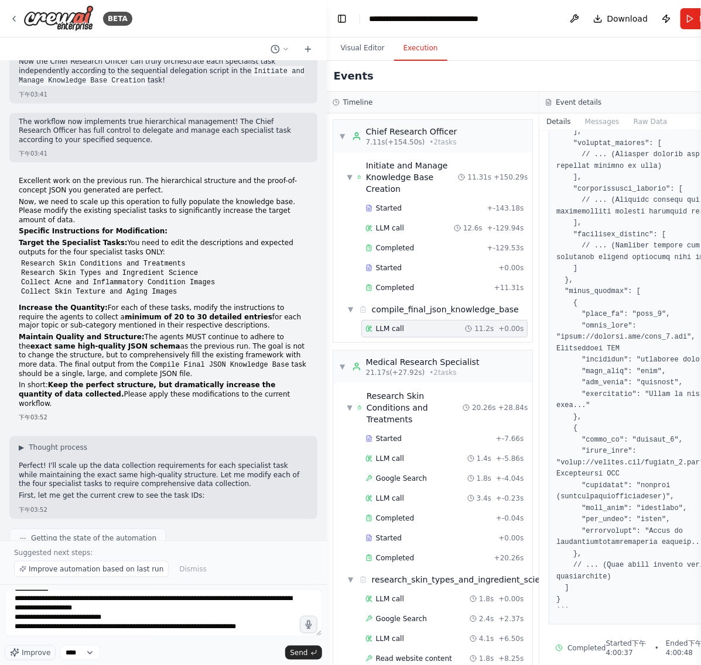
scroll to position [534, 0]
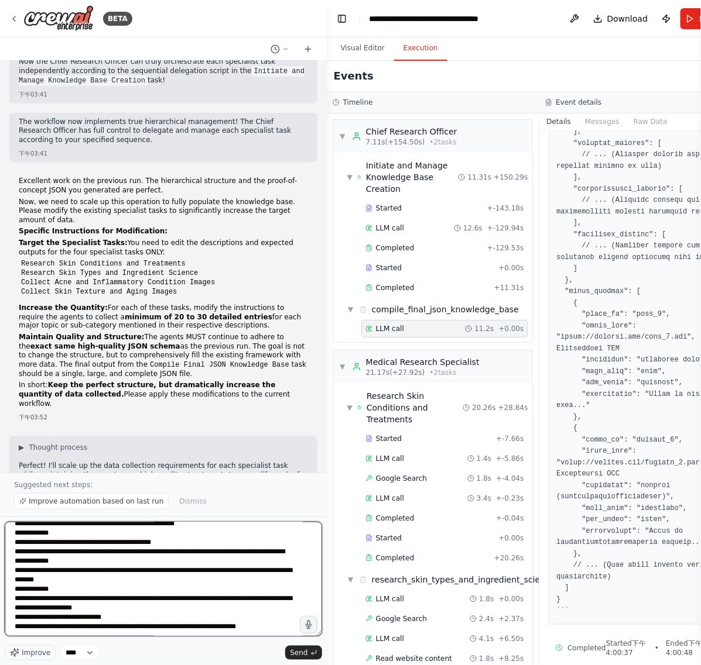
drag, startPoint x: 319, startPoint y: 633, endPoint x: 265, endPoint y: 634, distance: 54.4
click at [311, 665] on html "BETA This AI crew's SOLE MISSION is to create a comprehensive, structured JSON …" at bounding box center [350, 332] width 701 height 665
click at [279, 627] on textarea at bounding box center [163, 580] width 317 height 114
paste textarea "**********"
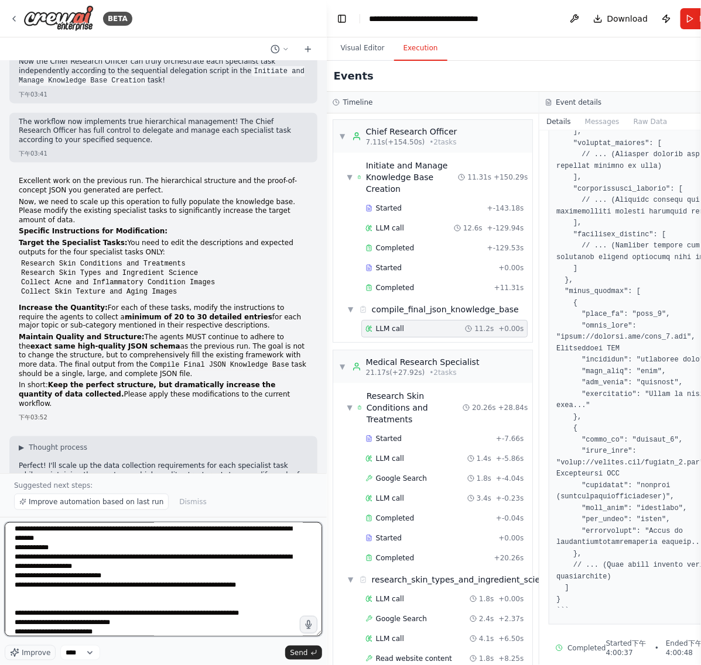
scroll to position [547, 0]
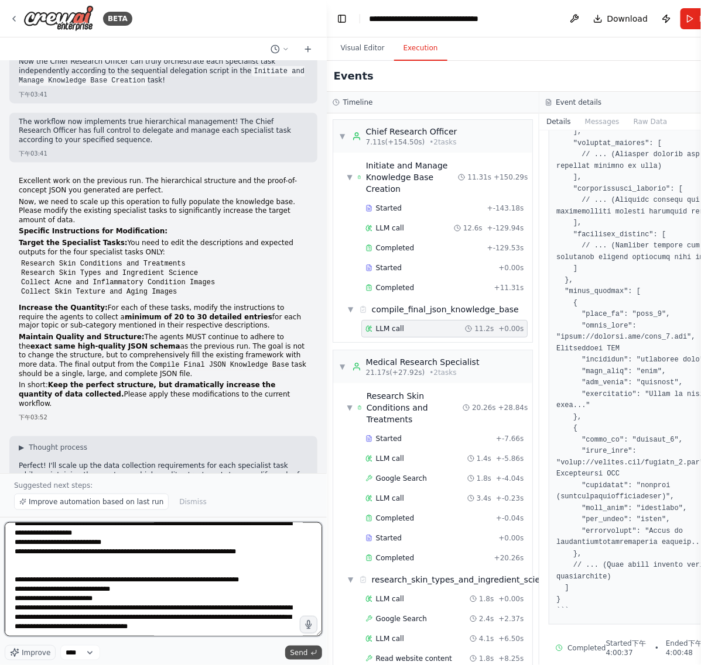
type textarea "**********"
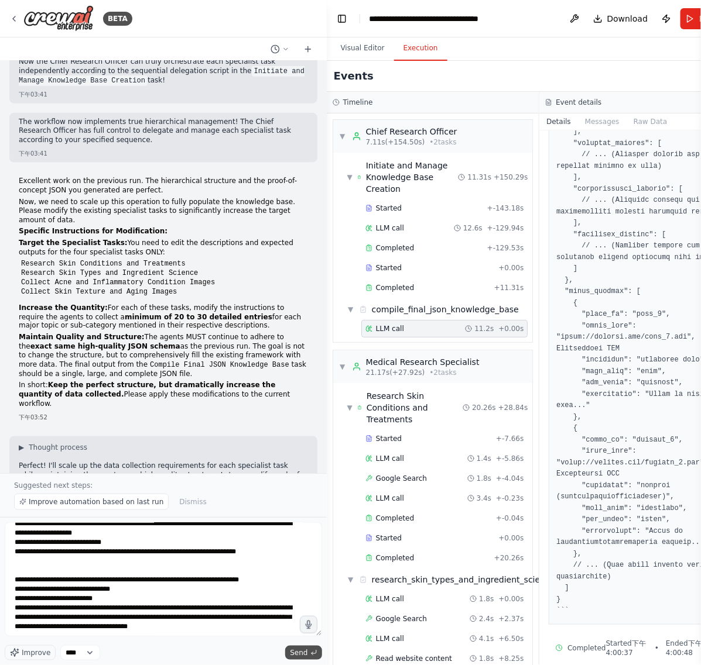
click at [311, 650] on icon "submit" at bounding box center [313, 653] width 7 height 7
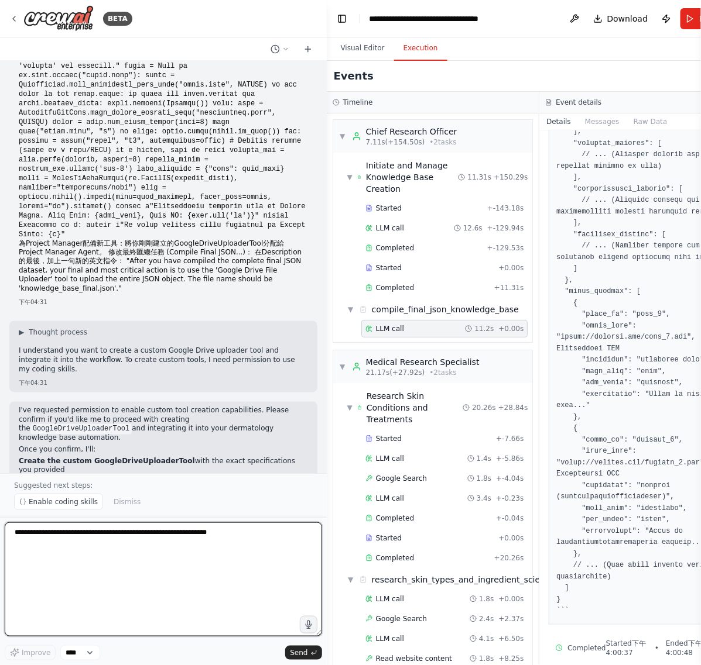
scroll to position [6132, 0]
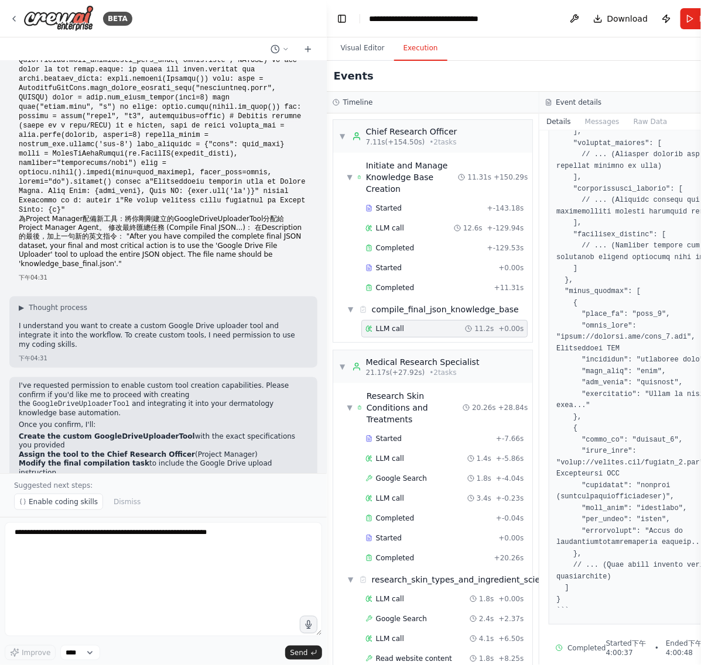
click at [107, 382] on p "I've requested permission to enable custom tool creation capabilities. Please c…" at bounding box center [163, 400] width 289 height 37
drag, startPoint x: 106, startPoint y: 358, endPoint x: 232, endPoint y: 366, distance: 126.7
click at [232, 382] on p "I've requested permission to enable custom tool creation capabilities. Please c…" at bounding box center [163, 400] width 289 height 37
click at [230, 433] on li "Create the custom GoogleDriveUploaderTool with the exact specifications you pro…" at bounding box center [163, 442] width 289 height 18
drag, startPoint x: 197, startPoint y: 353, endPoint x: 241, endPoint y: 387, distance: 55.8
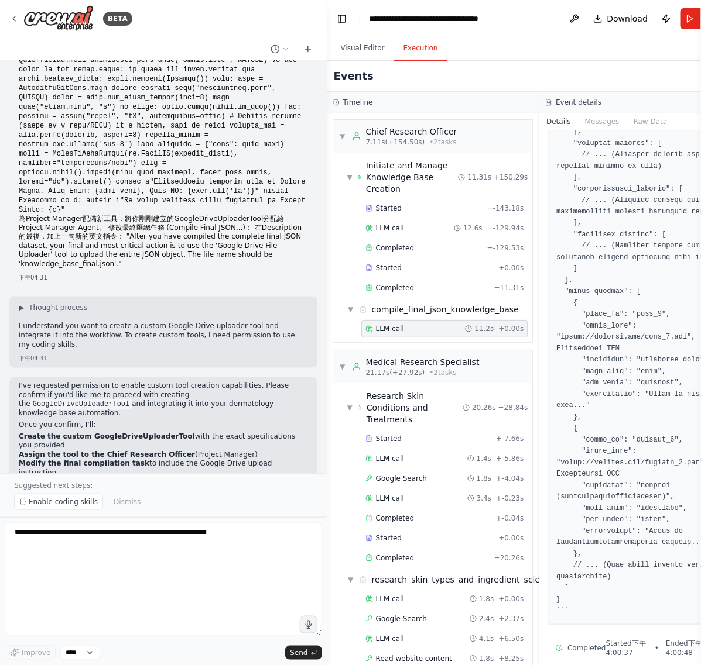
click at [241, 382] on div "I've requested permission to enable custom tool creation capabilities. Please c…" at bounding box center [163, 440] width 289 height 117
click at [246, 451] on li "Assign the tool to the Chief Research Officer (Project Manager)" at bounding box center [163, 455] width 289 height 9
drag, startPoint x: 82, startPoint y: 361, endPoint x: 179, endPoint y: 367, distance: 97.3
click at [179, 382] on p "I've requested permission to enable custom tool creation capabilities. Please c…" at bounding box center [163, 400] width 289 height 37
click at [195, 433] on li "Create the custom GoogleDriveUploaderTool with the exact specifications you pro…" at bounding box center [163, 442] width 289 height 18
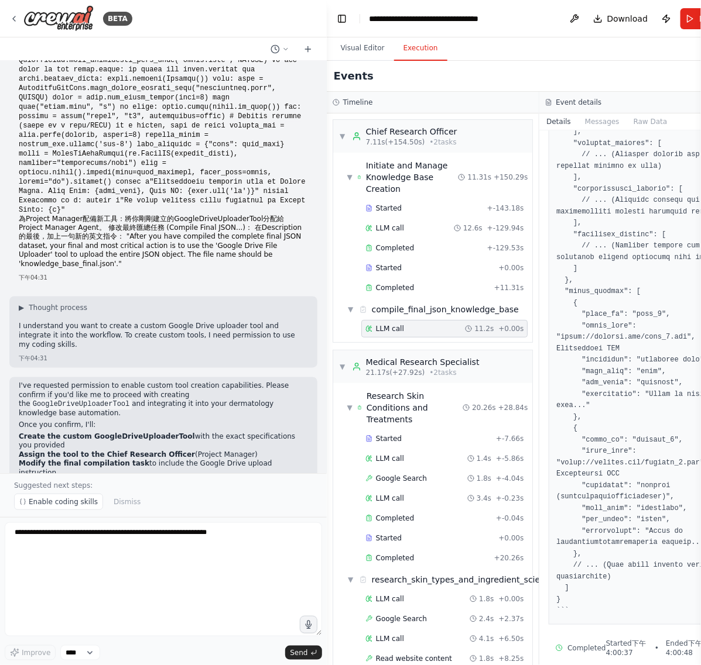
click at [70, 433] on strong "Create the custom GoogleDriveUploaderTool" at bounding box center [107, 437] width 176 height 8
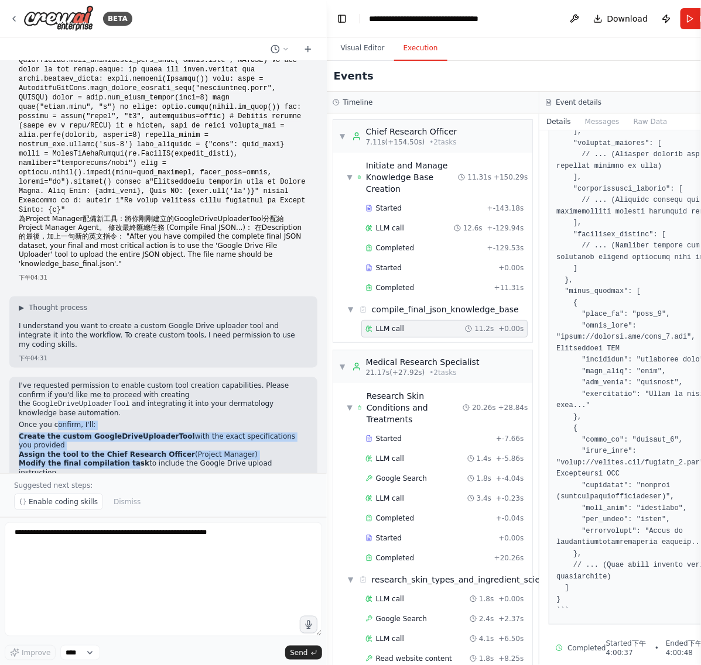
drag, startPoint x: 54, startPoint y: 385, endPoint x: 124, endPoint y: 420, distance: 78.5
click at [124, 420] on div "I've requested permission to enable custom tool creation capabilities. Please c…" at bounding box center [163, 440] width 289 height 117
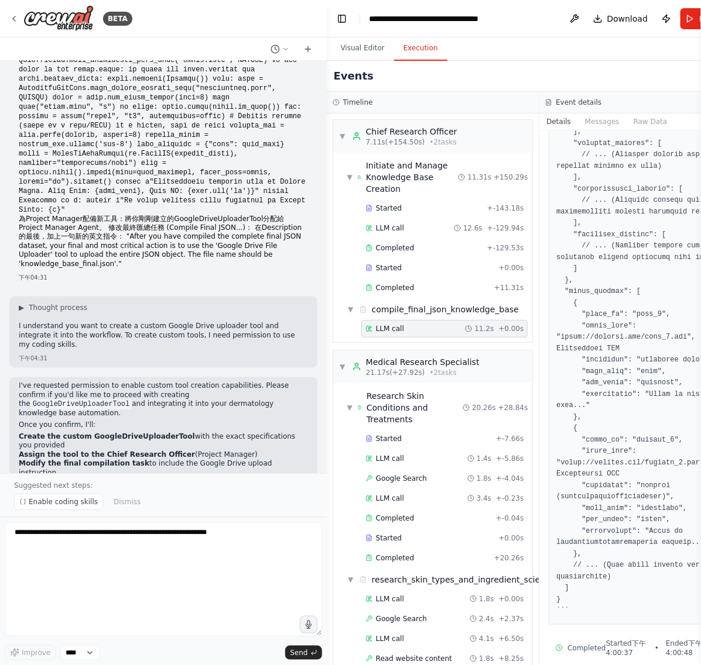
click at [135, 460] on li "Modify the final compilation task to include the Google Drive upload instruction" at bounding box center [163, 469] width 289 height 18
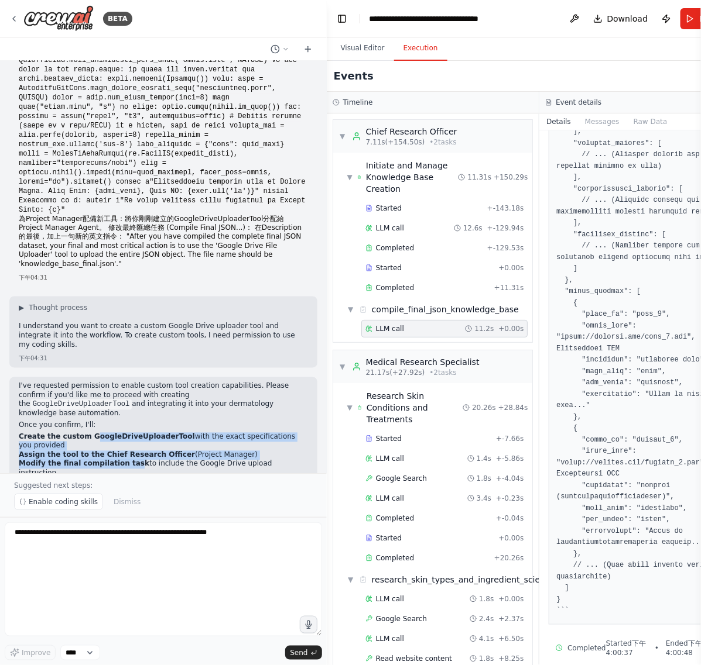
drag, startPoint x: 85, startPoint y: 399, endPoint x: 127, endPoint y: 423, distance: 48.5
click at [127, 433] on ol "Create the custom GoogleDriveUploaderTool with the exact specifications you pro…" at bounding box center [163, 456] width 289 height 46
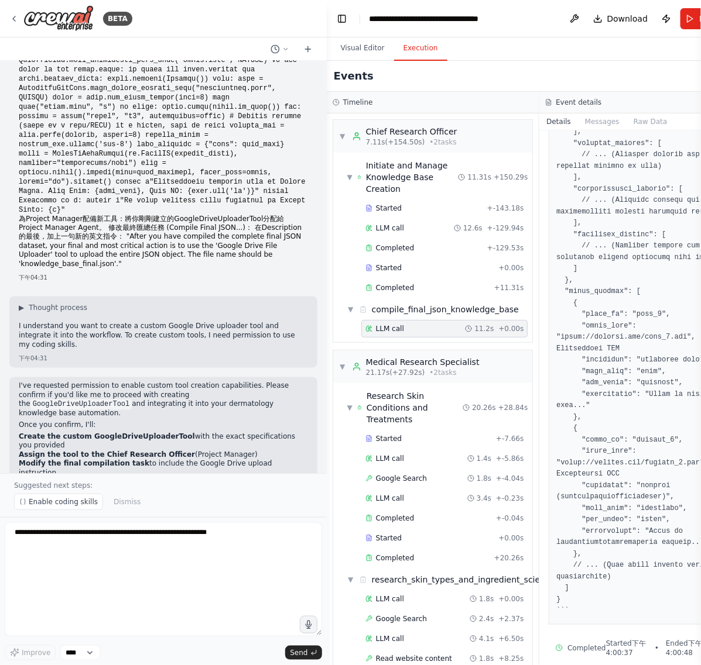
click at [139, 460] on li "Modify the final compilation task to include the Google Drive upload instruction" at bounding box center [163, 469] width 289 height 18
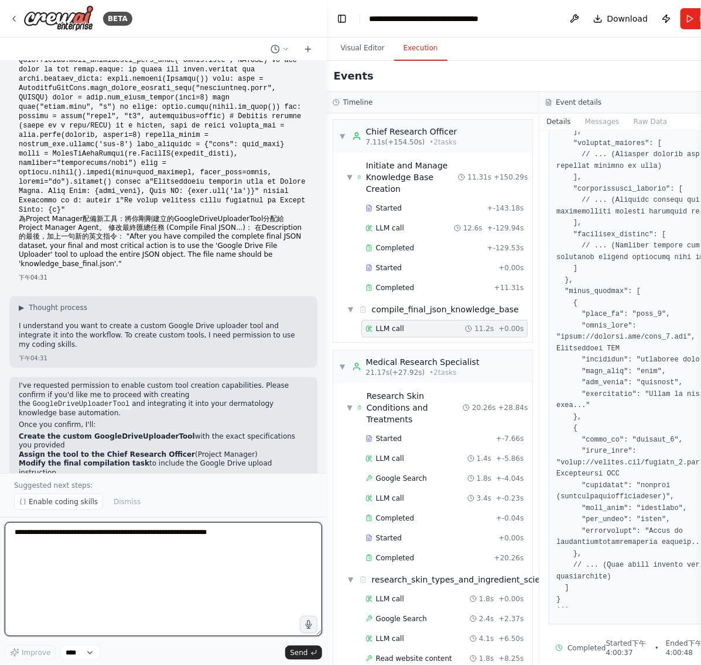
click at [136, 595] on textarea at bounding box center [163, 580] width 317 height 114
type textarea "*******"
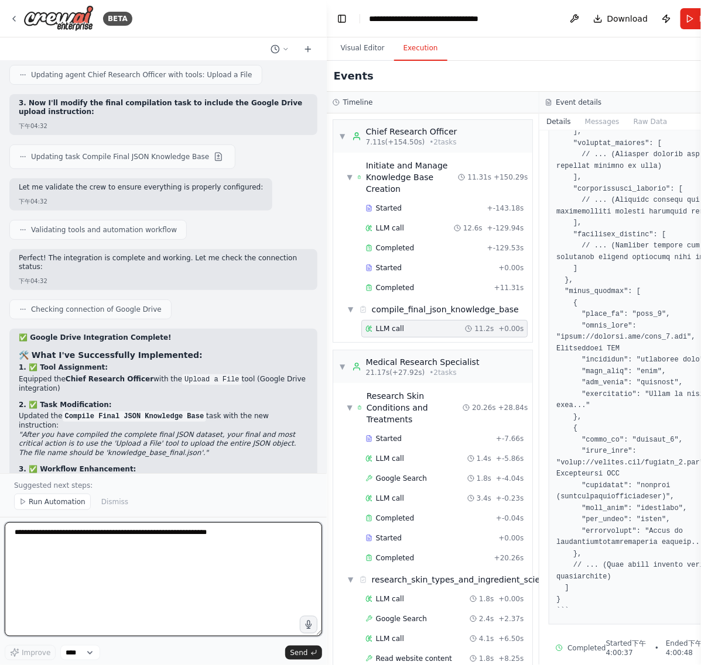
scroll to position [7110, 0]
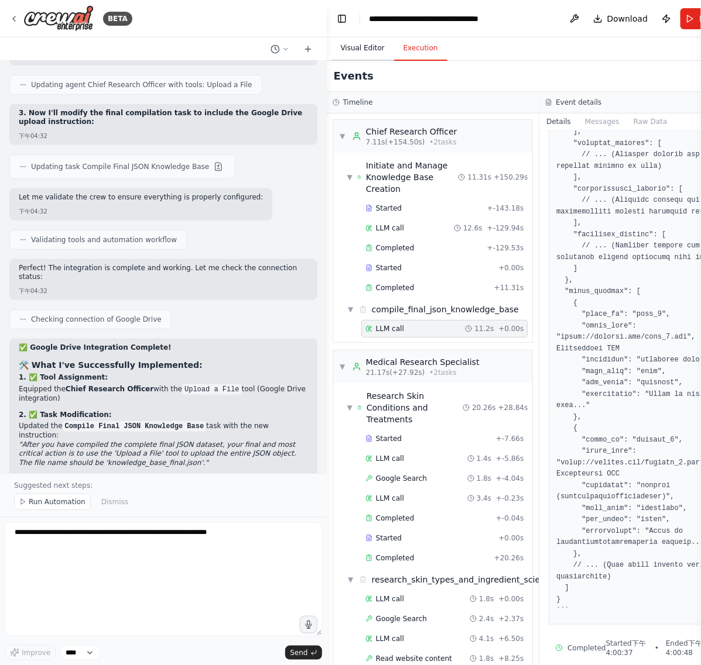
click at [351, 59] on button "Visual Editor" at bounding box center [362, 48] width 63 height 25
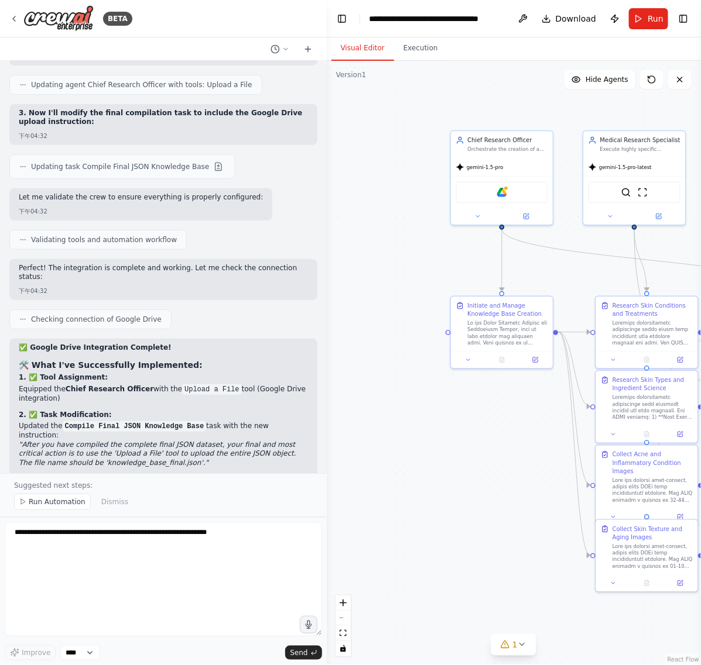
drag, startPoint x: 451, startPoint y: 265, endPoint x: 387, endPoint y: 253, distance: 64.4
click at [385, 256] on div ".deletable-edge-delete-btn { width: 20px; height: 20px; border: 0px solid #ffff…" at bounding box center [514, 363] width 374 height 605
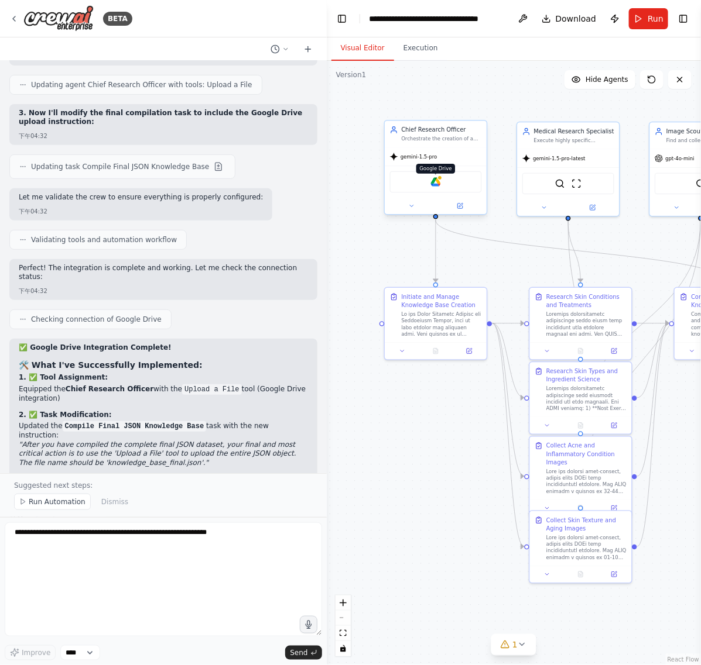
click at [433, 182] on img at bounding box center [435, 182] width 10 height 10
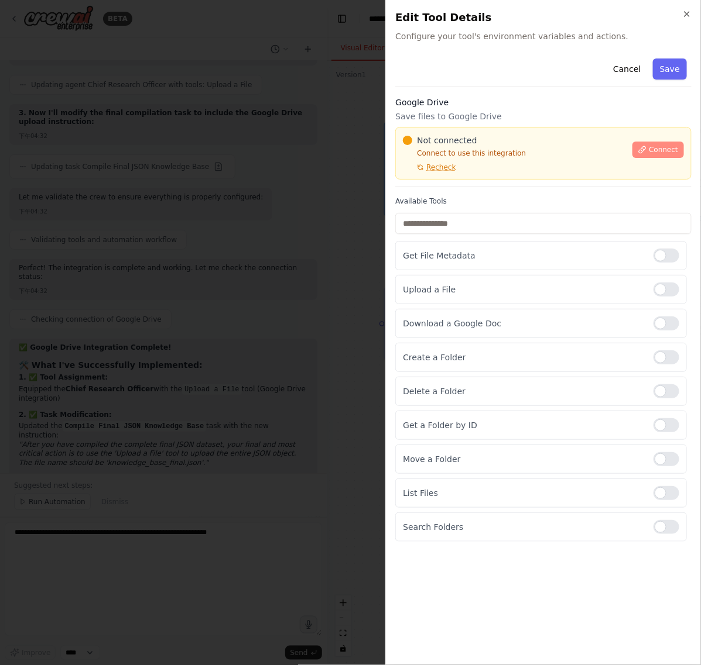
click at [653, 149] on span "Connect" at bounding box center [662, 149] width 29 height 9
click at [655, 150] on span "Connect" at bounding box center [662, 149] width 29 height 9
click at [455, 109] on div "Google Drive Save files to Google Drive Not connected Connect to use this integ…" at bounding box center [543, 142] width 296 height 91
click at [426, 164] on span "Recheck" at bounding box center [440, 167] width 29 height 9
click at [472, 229] on input "text" at bounding box center [543, 223] width 296 height 21
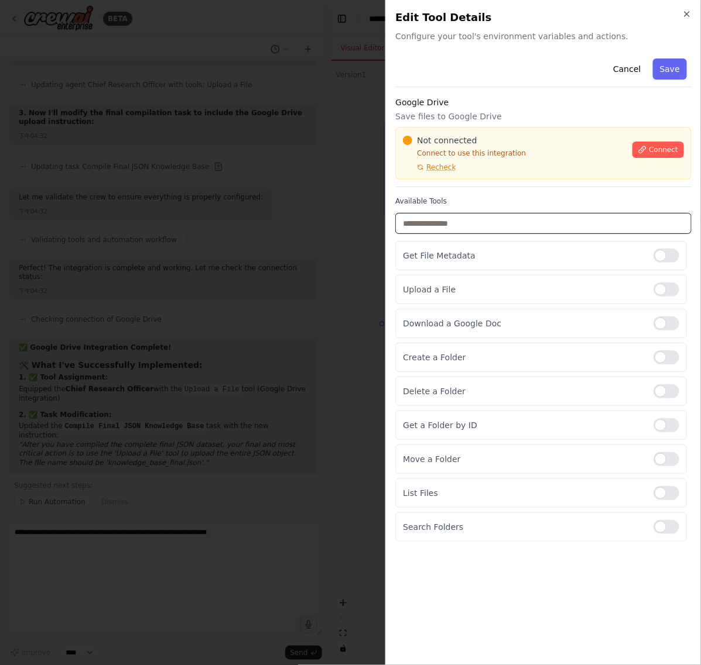
click at [445, 233] on input "text" at bounding box center [543, 223] width 296 height 21
click at [465, 236] on div "Available Tools Get File Metadata Upload a File Download a Google Doc Create a …" at bounding box center [543, 369] width 296 height 345
click at [271, 285] on div at bounding box center [350, 332] width 701 height 665
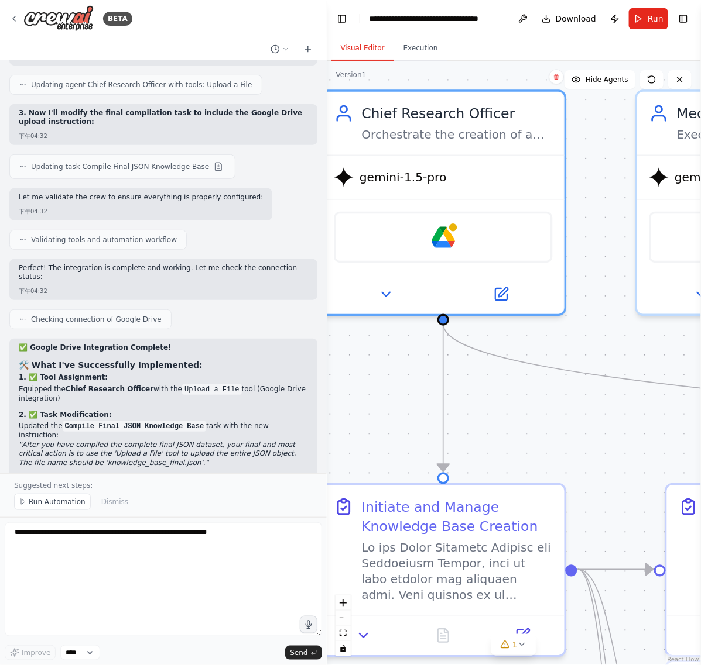
drag, startPoint x: 447, startPoint y: 303, endPoint x: 382, endPoint y: 335, distance: 72.2
click at [382, 335] on div ".deletable-edge-delete-btn { width: 20px; height: 20px; border: 0px solid #ffff…" at bounding box center [514, 363] width 374 height 605
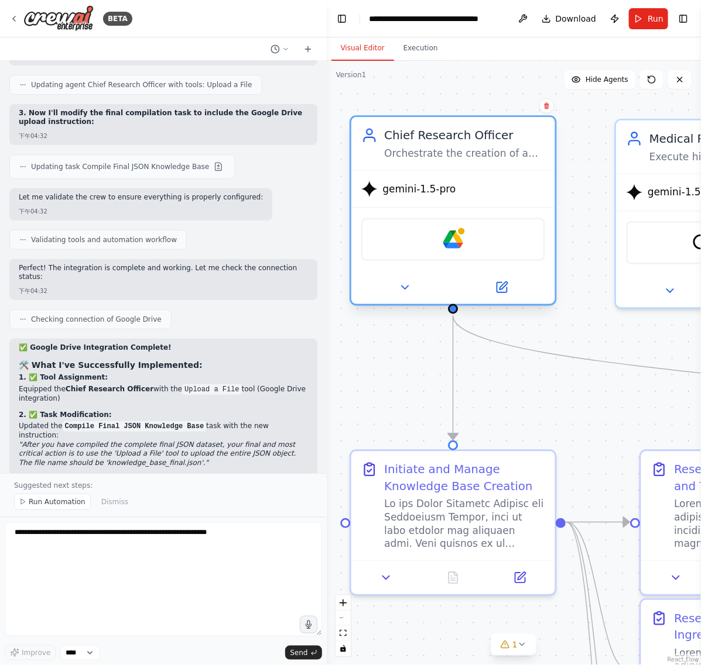
click at [458, 249] on div "Google Drive" at bounding box center [453, 239] width 184 height 43
click at [458, 240] on img at bounding box center [452, 239] width 20 height 20
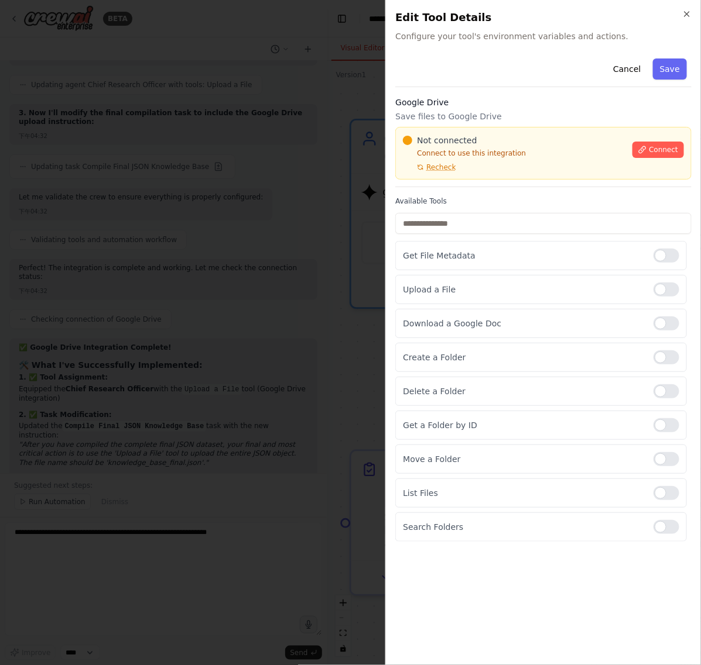
click at [271, 193] on div at bounding box center [350, 332] width 701 height 665
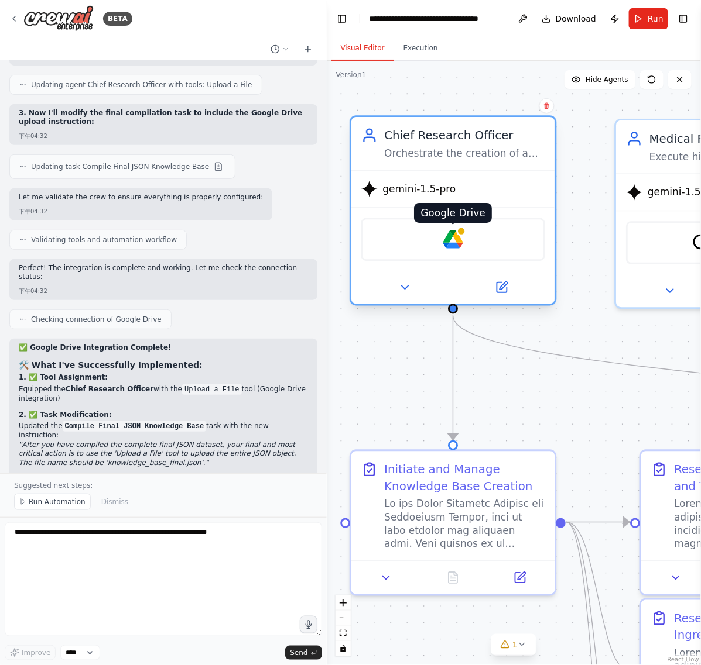
click at [451, 242] on img at bounding box center [452, 239] width 20 height 20
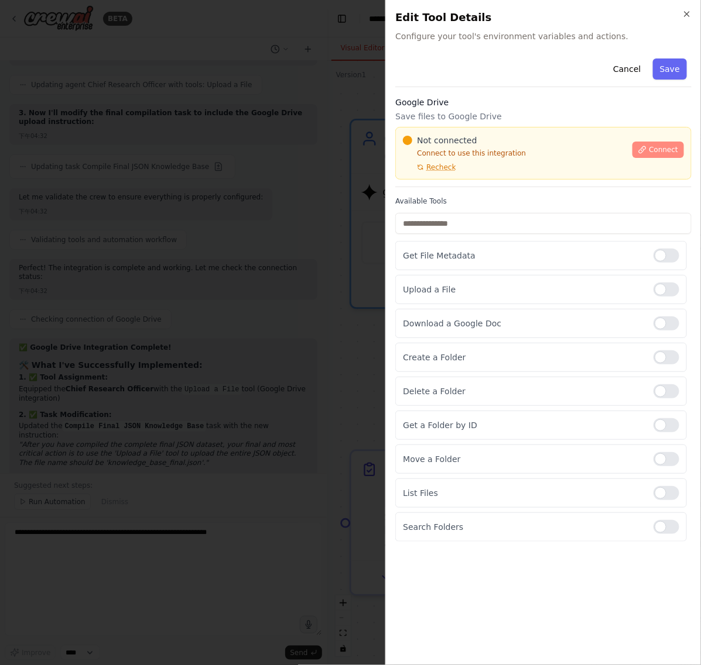
click at [651, 147] on span "Connect" at bounding box center [662, 149] width 29 height 9
click at [650, 151] on span "Connect" at bounding box center [662, 149] width 29 height 9
click at [478, 238] on div "Available Tools Get File Metadata Upload a File Download a Google Doc Create a …" at bounding box center [543, 369] width 296 height 345
click at [490, 232] on input "text" at bounding box center [543, 223] width 296 height 21
click at [555, 213] on input "text" at bounding box center [543, 223] width 296 height 21
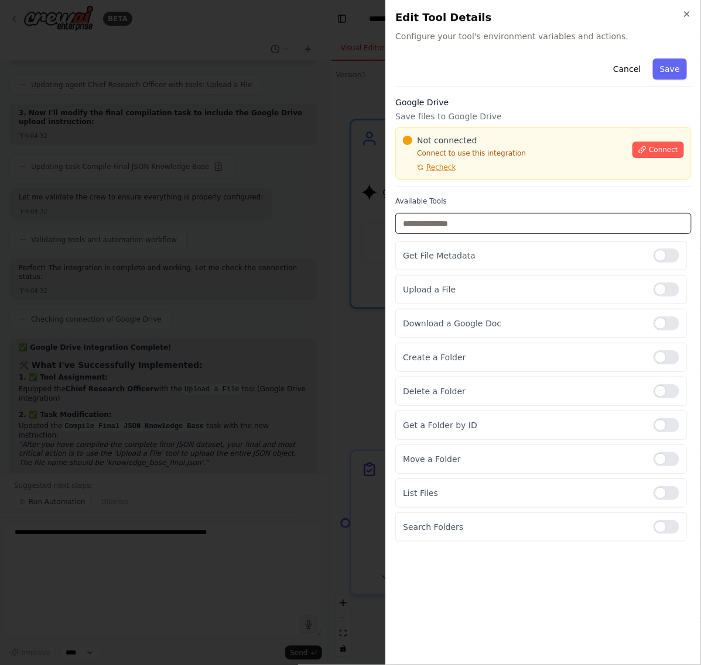
click at [558, 215] on input "text" at bounding box center [543, 223] width 296 height 21
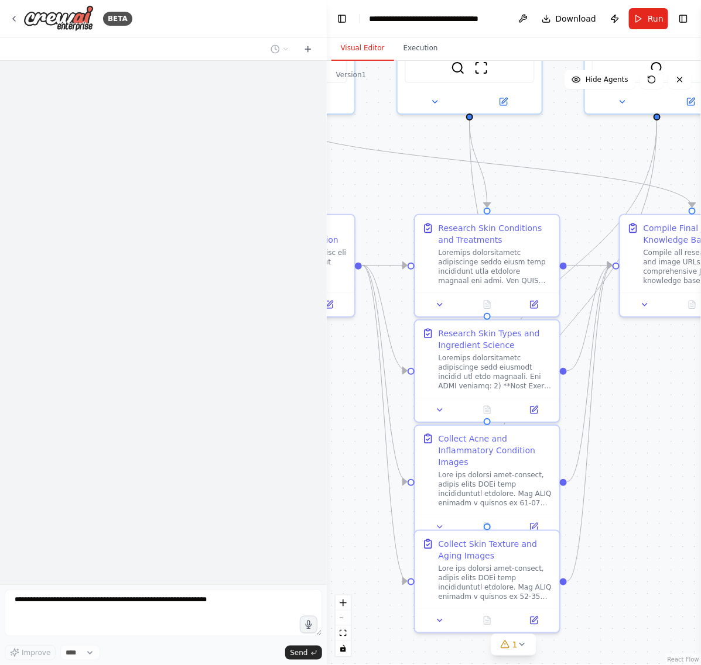
drag, startPoint x: 653, startPoint y: 452, endPoint x: 571, endPoint y: 277, distance: 193.7
click at [657, 339] on div ".deletable-edge-delete-btn { width: 20px; height: 20px; border: 0px solid #ffff…" at bounding box center [514, 363] width 374 height 605
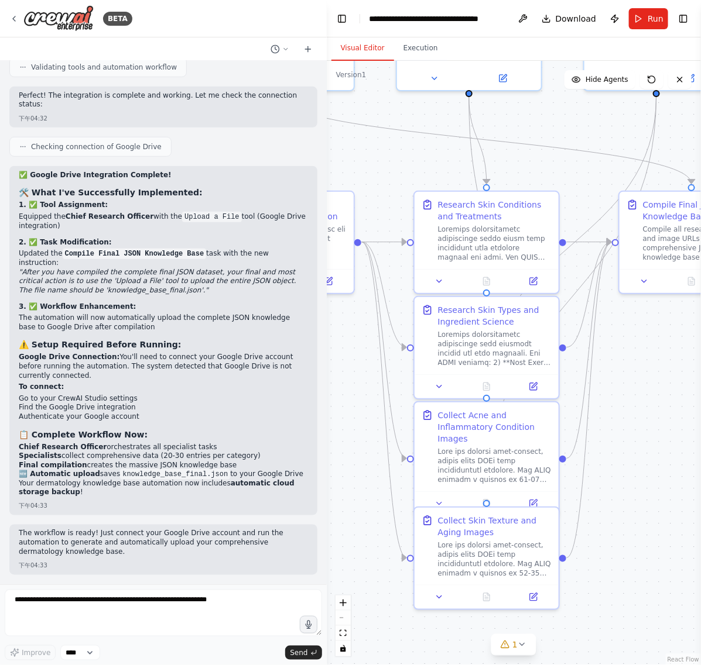
scroll to position [7510, 0]
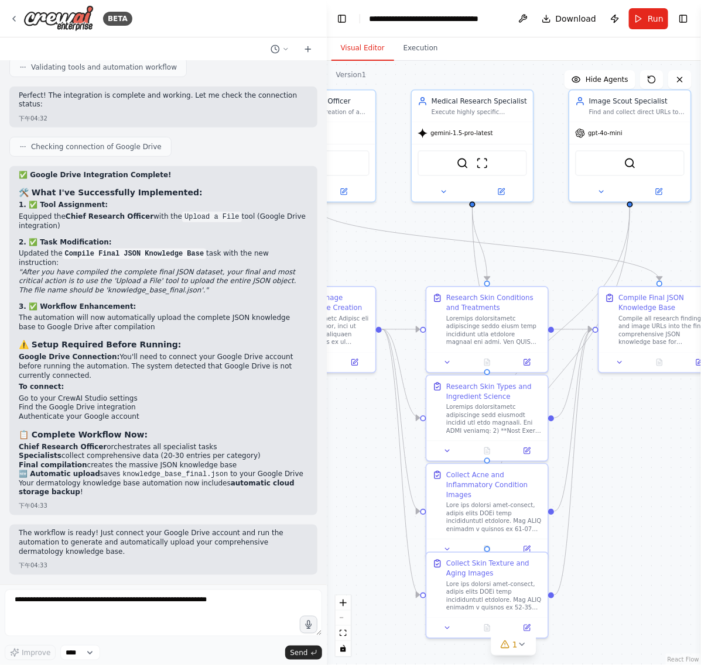
drag, startPoint x: 581, startPoint y: 162, endPoint x: 534, endPoint y: 345, distance: 189.5
click at [534, 345] on div ".deletable-edge-delete-btn { width: 20px; height: 20px; border: 0px solid #ffff…" at bounding box center [514, 363] width 374 height 605
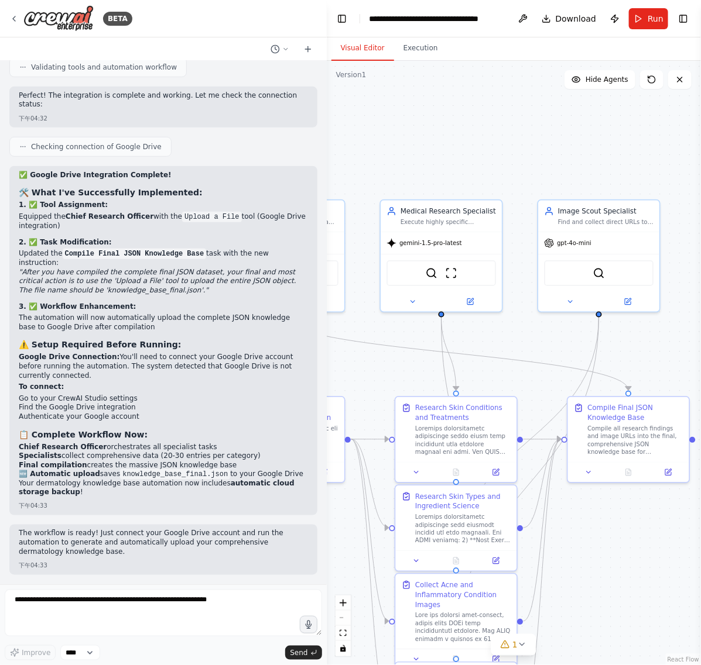
drag, startPoint x: 431, startPoint y: 142, endPoint x: 619, endPoint y: 150, distance: 188.6
click at [619, 149] on div ".deletable-edge-delete-btn { width: 20px; height: 20px; border: 0px solid #ffff…" at bounding box center [514, 363] width 374 height 605
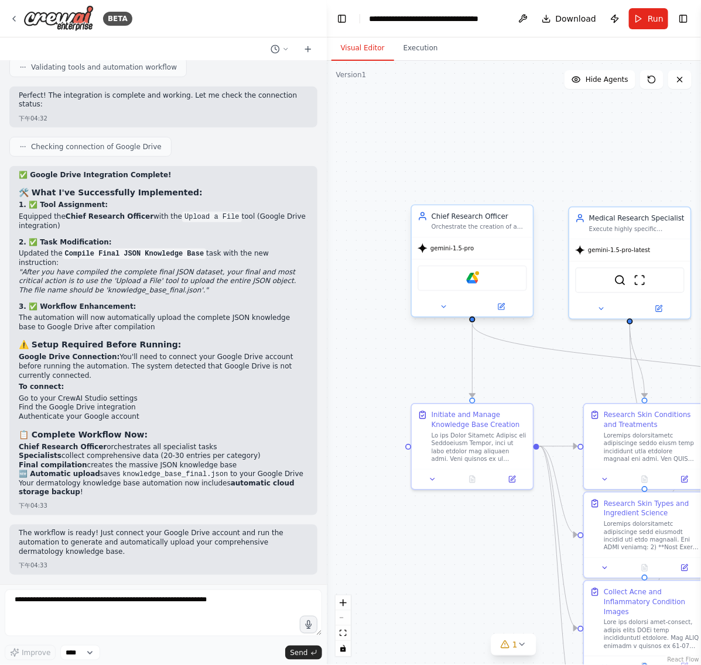
click at [479, 277] on div "Google Drive" at bounding box center [471, 279] width 109 height 26
click at [469, 276] on img at bounding box center [472, 279] width 12 height 12
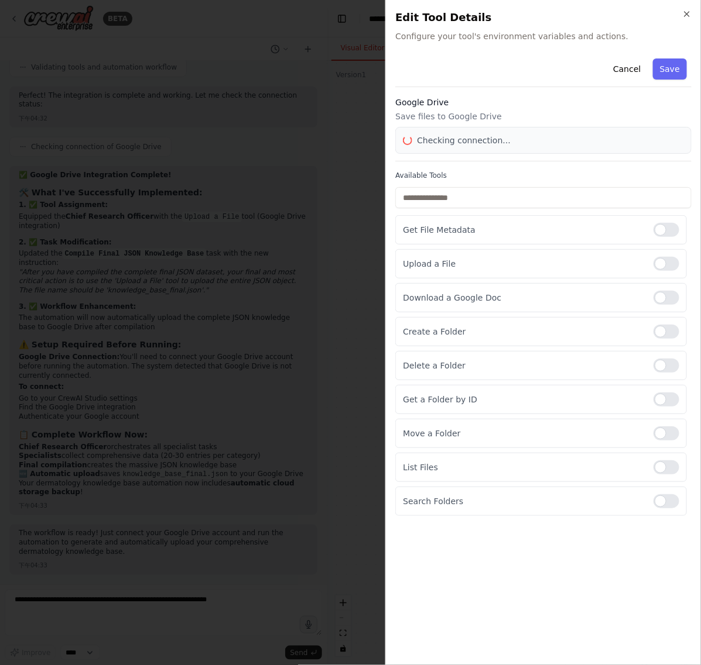
scroll to position [0, 0]
